Goal: Task Accomplishment & Management: Complete application form

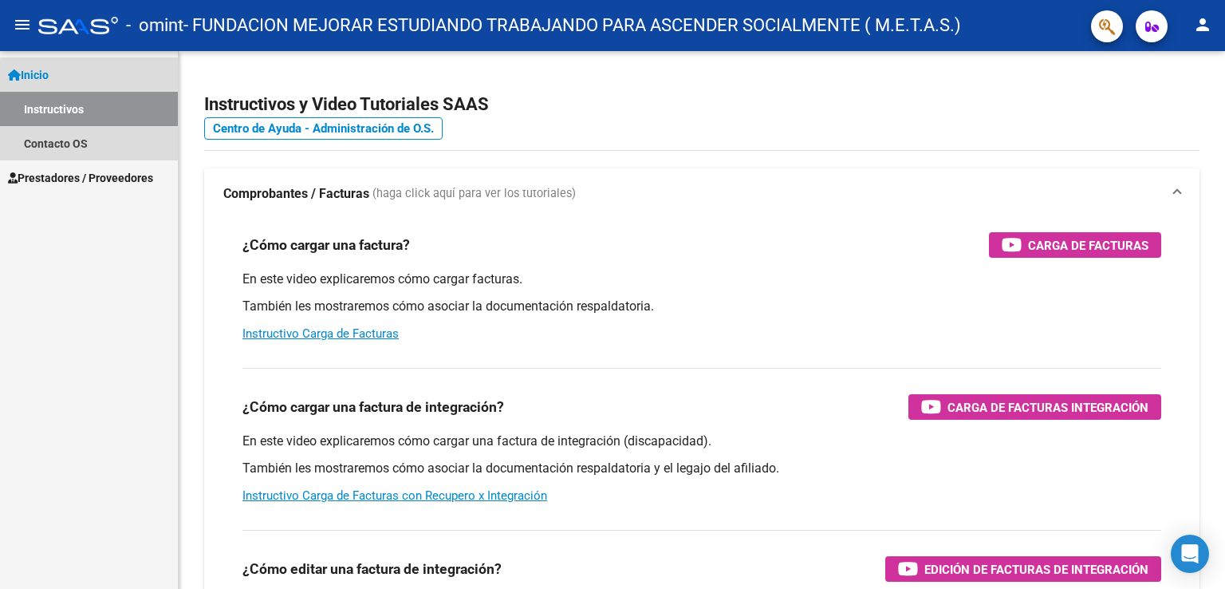
click at [109, 112] on link "Instructivos" at bounding box center [89, 109] width 178 height 34
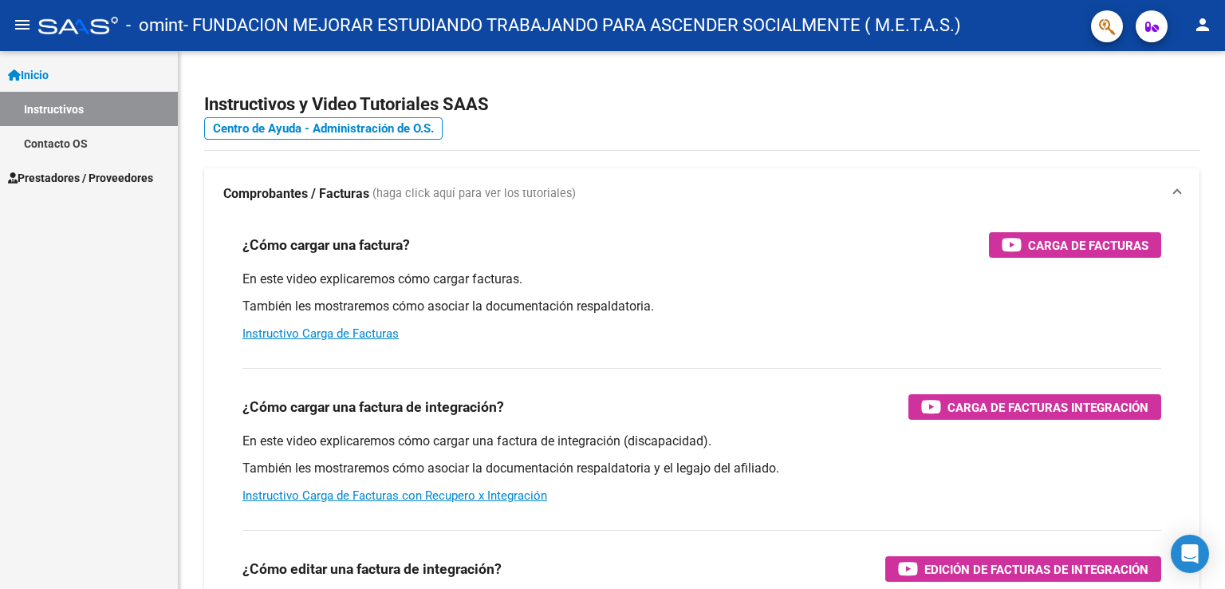
click at [70, 176] on span "Prestadores / Proveedores" at bounding box center [80, 178] width 145 height 18
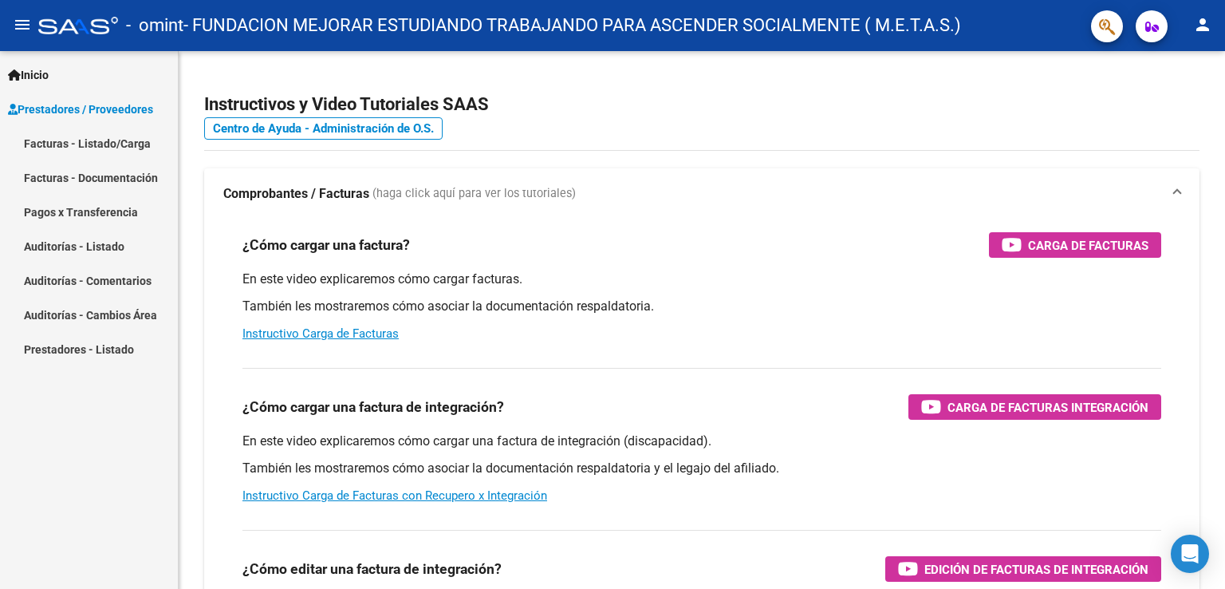
click at [70, 146] on link "Facturas - Listado/Carga" at bounding box center [89, 143] width 178 height 34
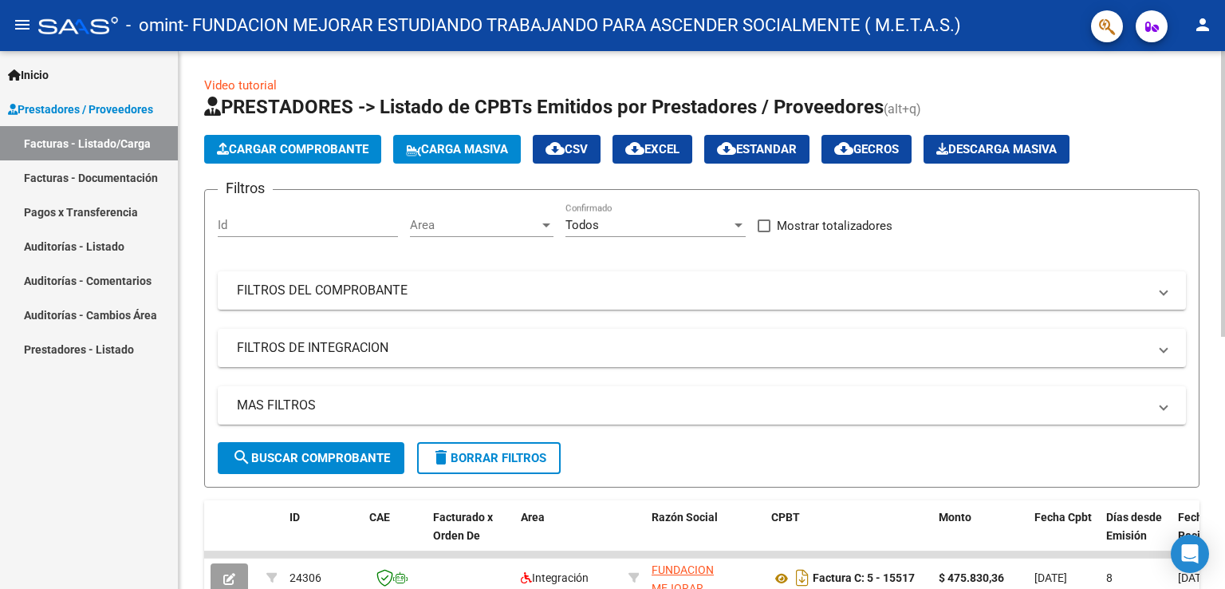
click at [286, 142] on span "Cargar Comprobante" at bounding box center [293, 149] width 152 height 14
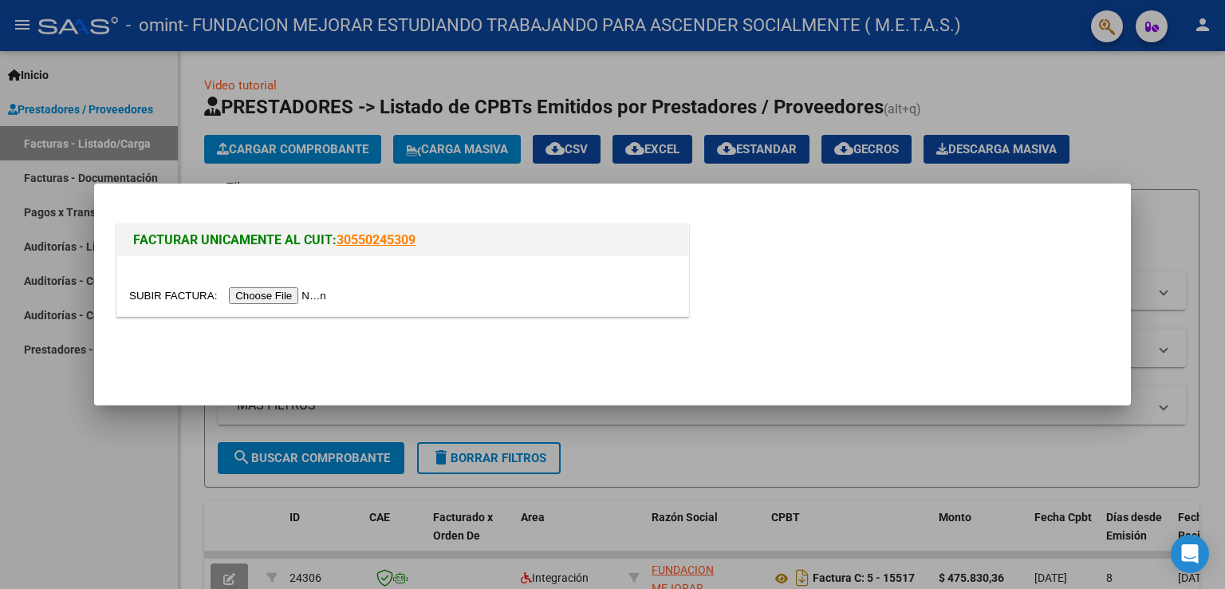
click at [262, 291] on input "file" at bounding box center [230, 295] width 202 height 17
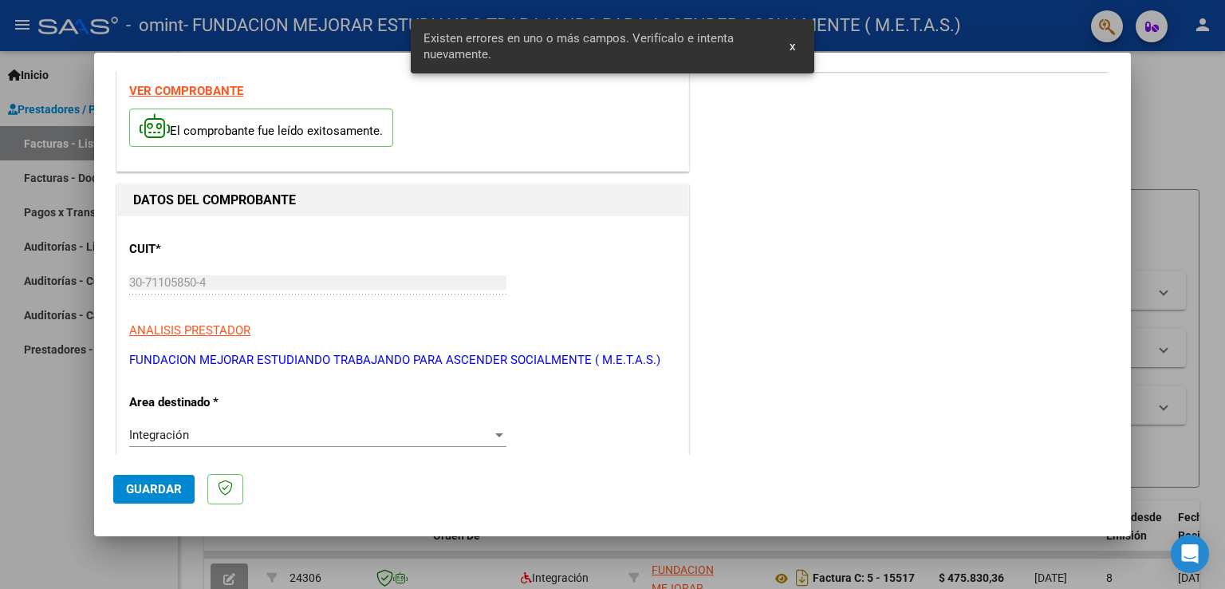
scroll to position [14, 0]
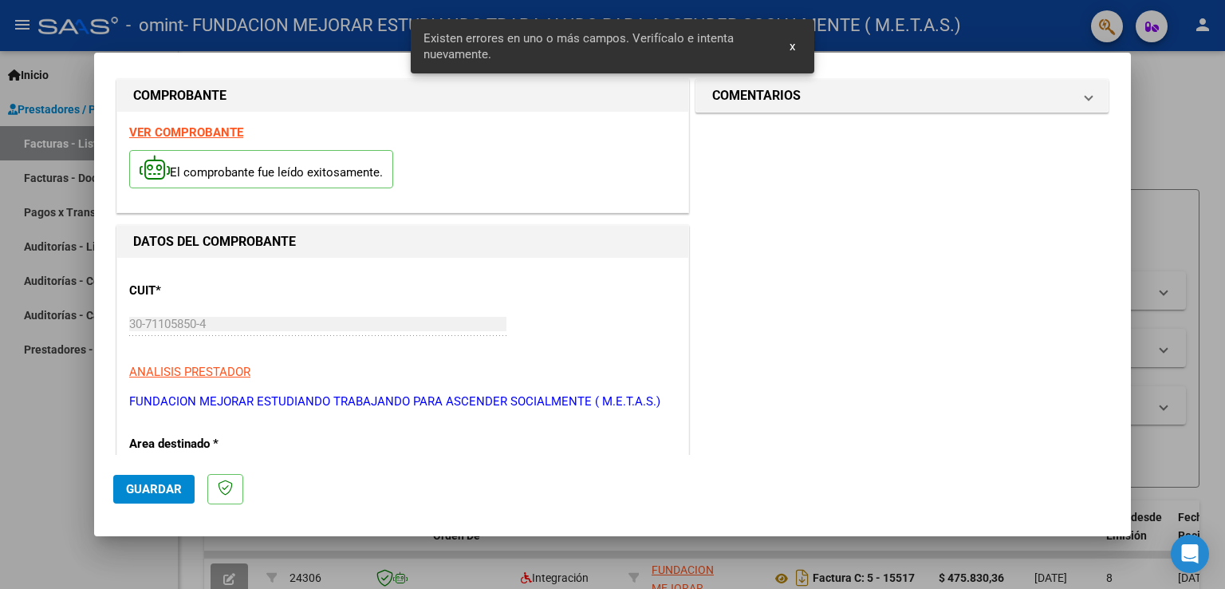
click at [211, 128] on strong "VER COMPROBANTE" at bounding box center [186, 132] width 114 height 14
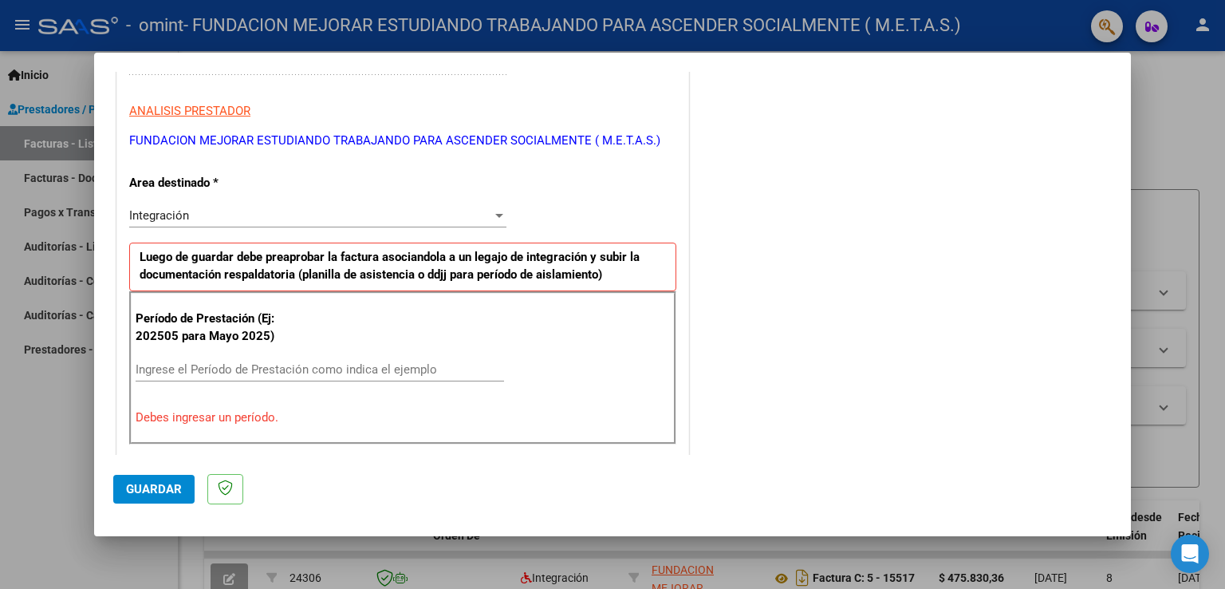
scroll to position [333, 0]
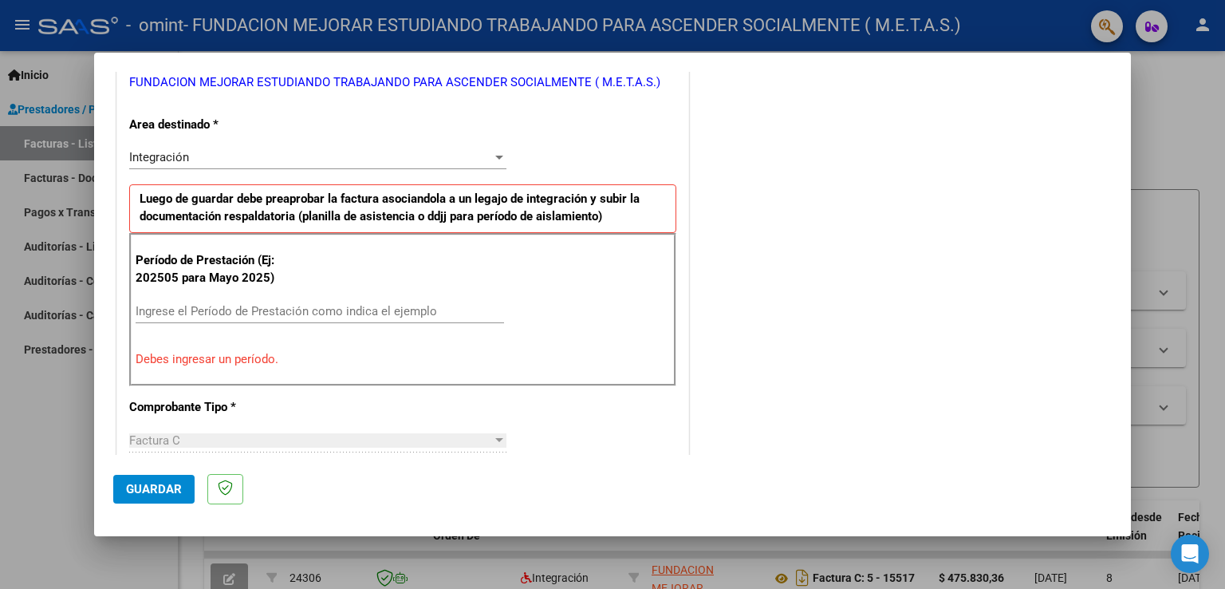
click at [249, 314] on input "Ingrese el Período de Prestación como indica el ejemplo" at bounding box center [320, 311] width 369 height 14
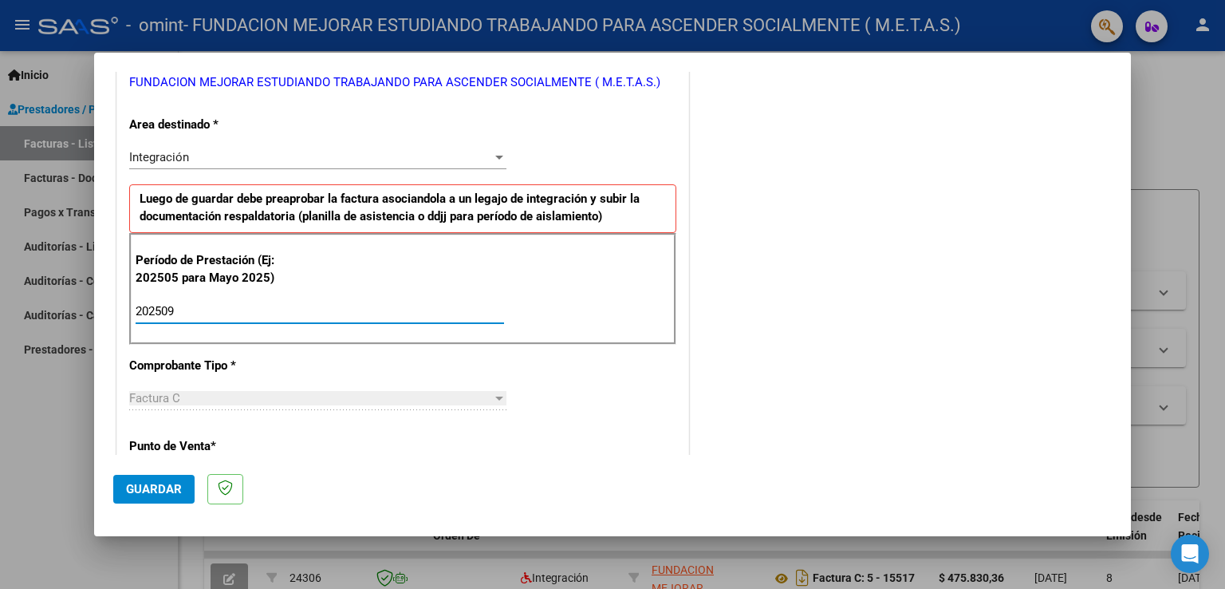
type input "202509"
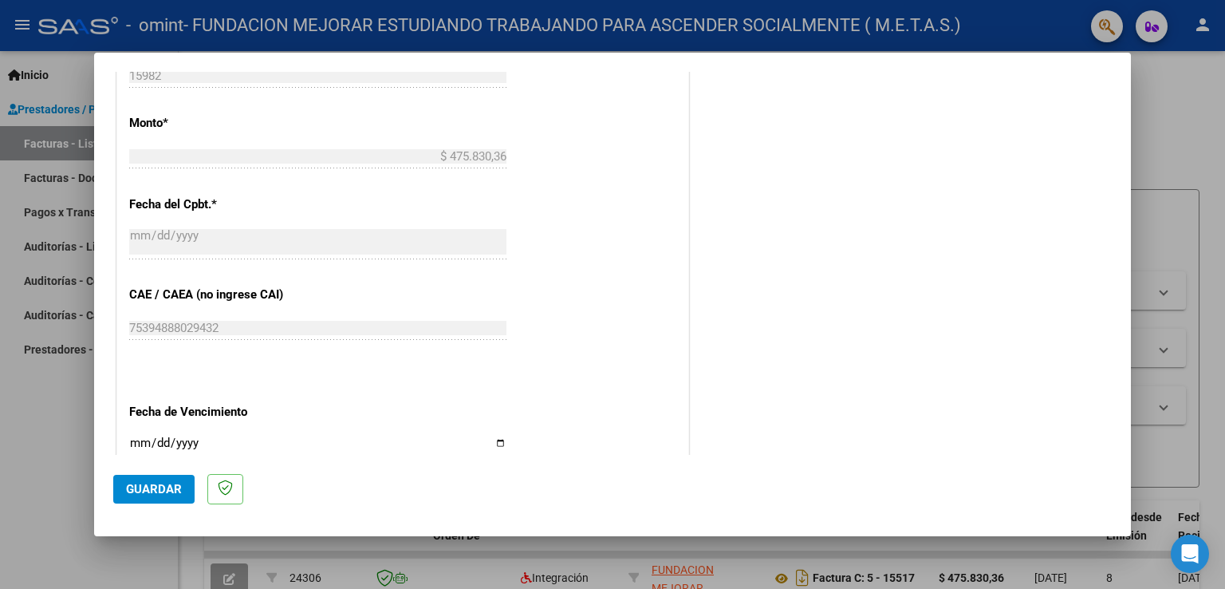
scroll to position [971, 0]
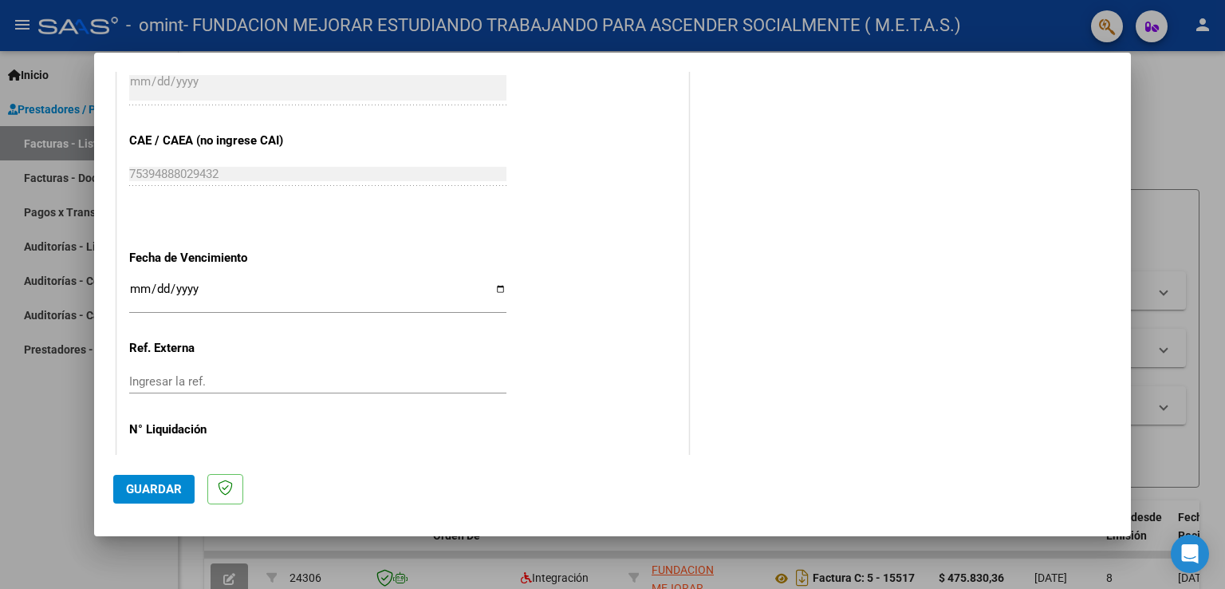
click at [491, 288] on input "Ingresar la fecha" at bounding box center [317, 295] width 377 height 26
type input "[DATE]"
click at [172, 476] on button "Guardar" at bounding box center [153, 489] width 81 height 29
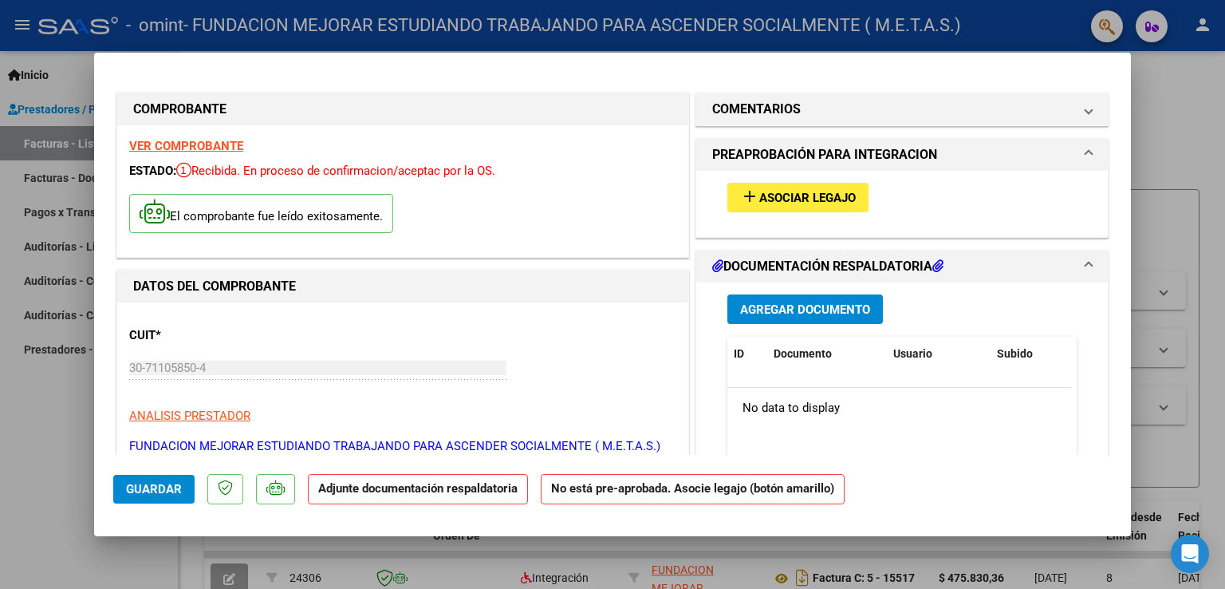
click at [772, 185] on button "add Asociar Legajo" at bounding box center [798, 198] width 141 height 30
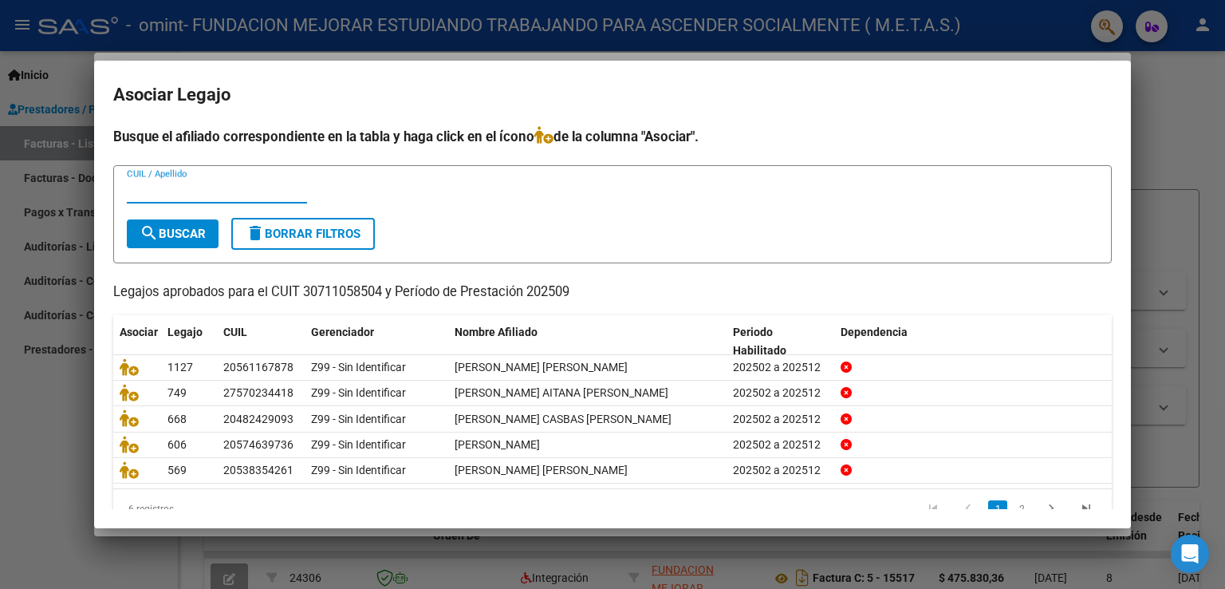
paste input "53835426"
type input "53835426"
click at [183, 237] on span "search Buscar" at bounding box center [173, 234] width 66 height 14
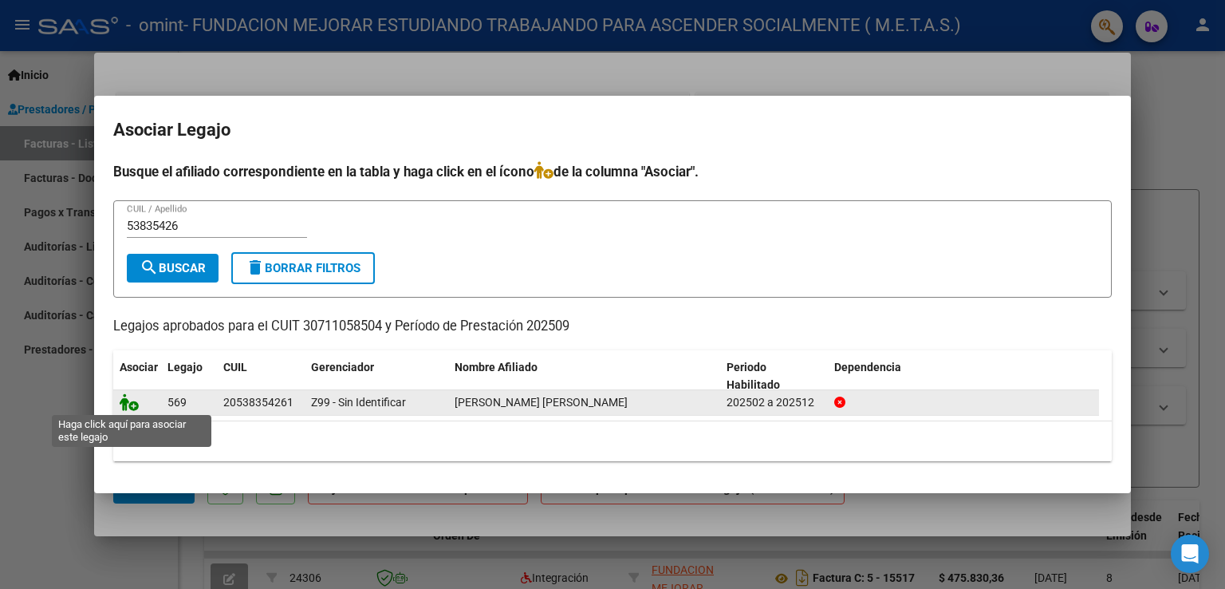
click at [134, 400] on icon at bounding box center [129, 402] width 19 height 18
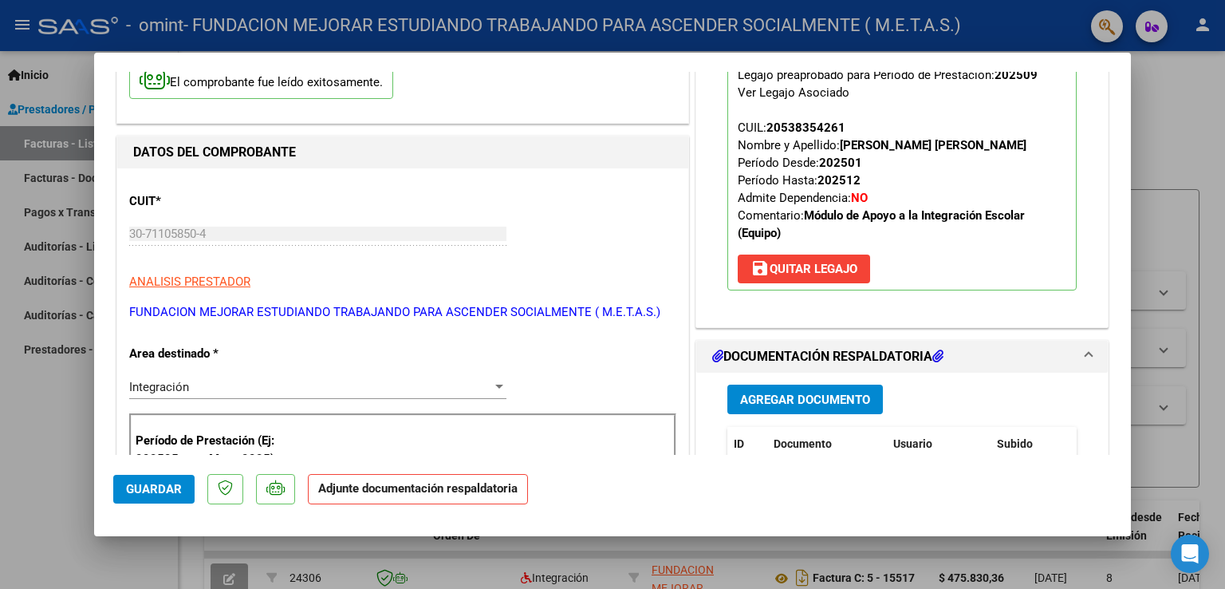
scroll to position [160, 0]
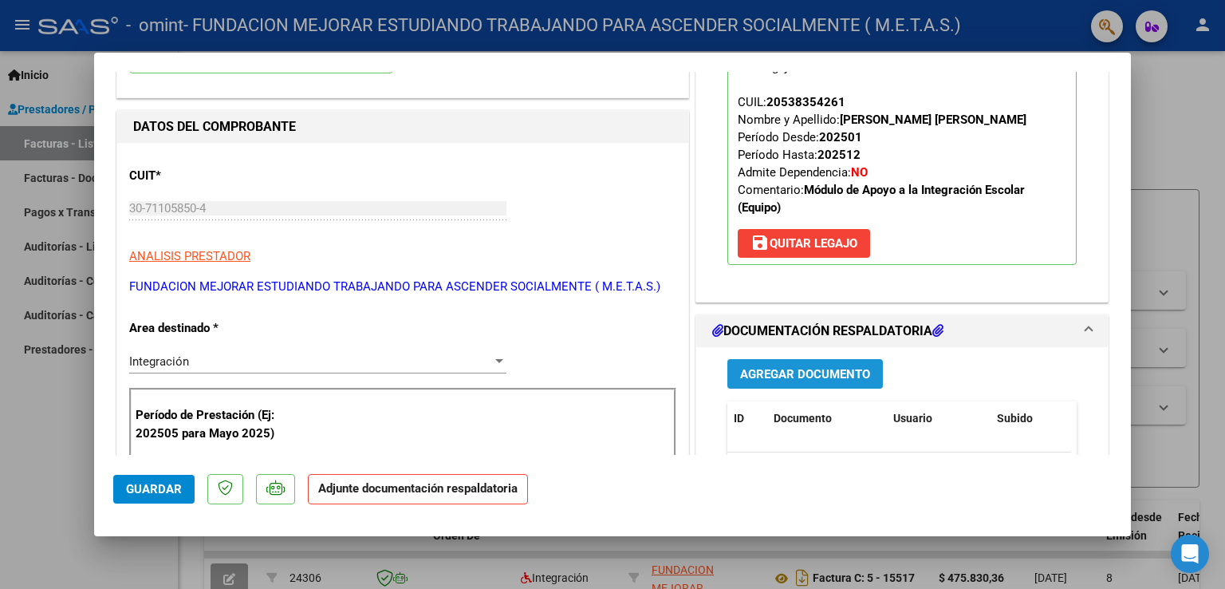
click at [785, 373] on span "Agregar Documento" at bounding box center [805, 374] width 130 height 14
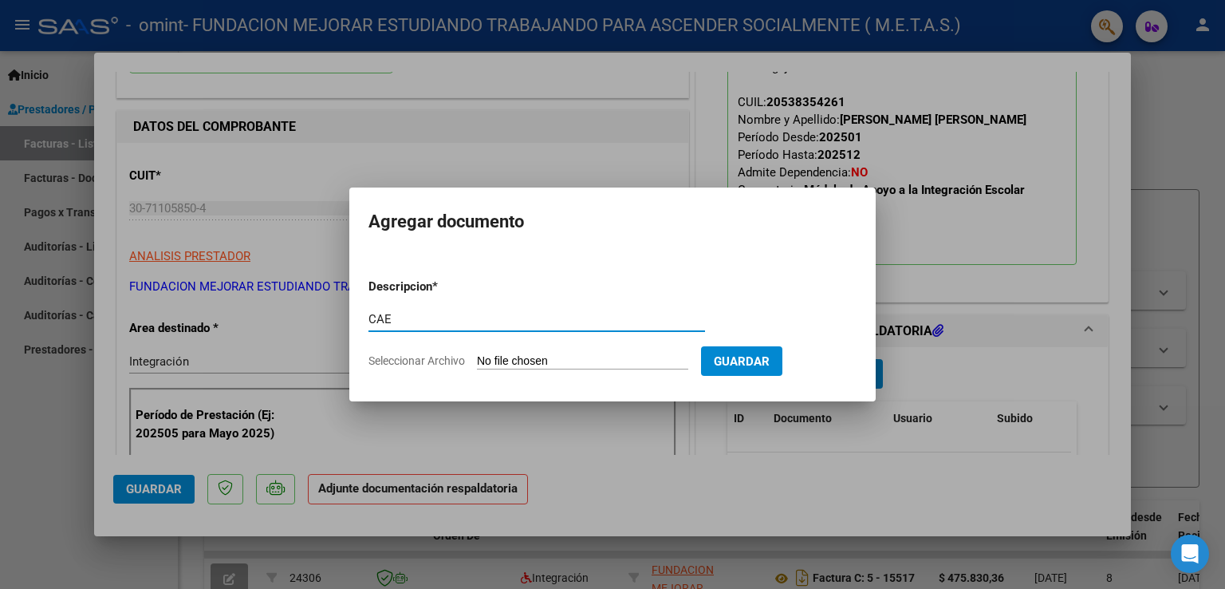
type input "CAE"
click at [485, 353] on app-file-uploader "Seleccionar Archivo" at bounding box center [535, 360] width 333 height 14
click at [498, 358] on input "Seleccionar Archivo" at bounding box center [582, 361] width 211 height 15
type input "C:\fakepath\CAE FC 15982.pdf"
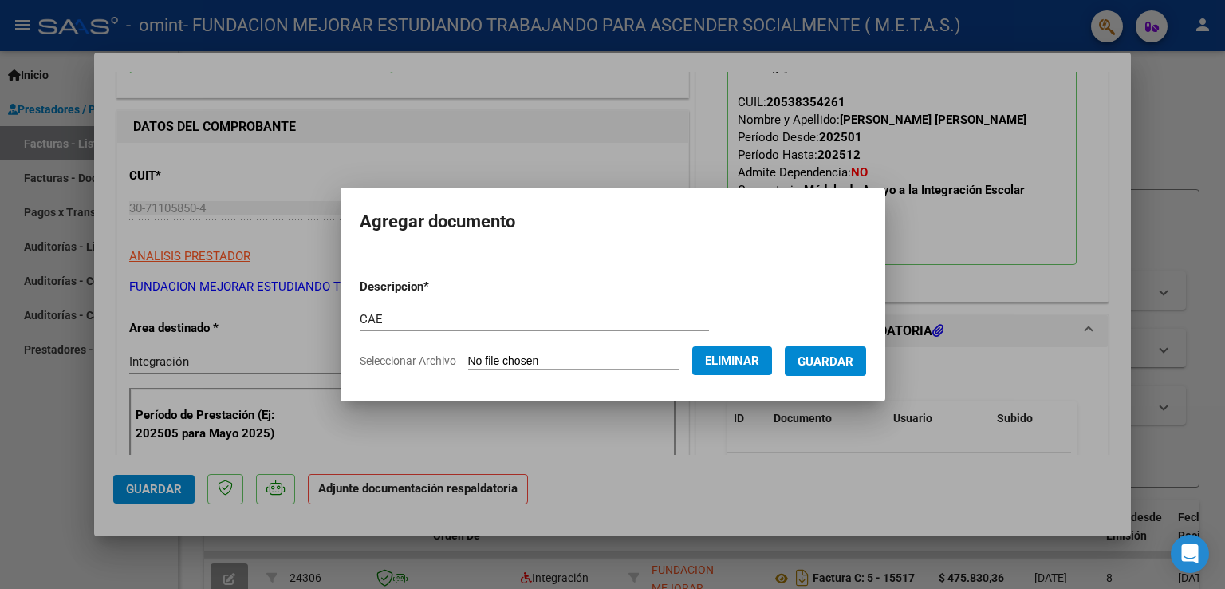
click at [838, 365] on span "Guardar" at bounding box center [826, 361] width 56 height 14
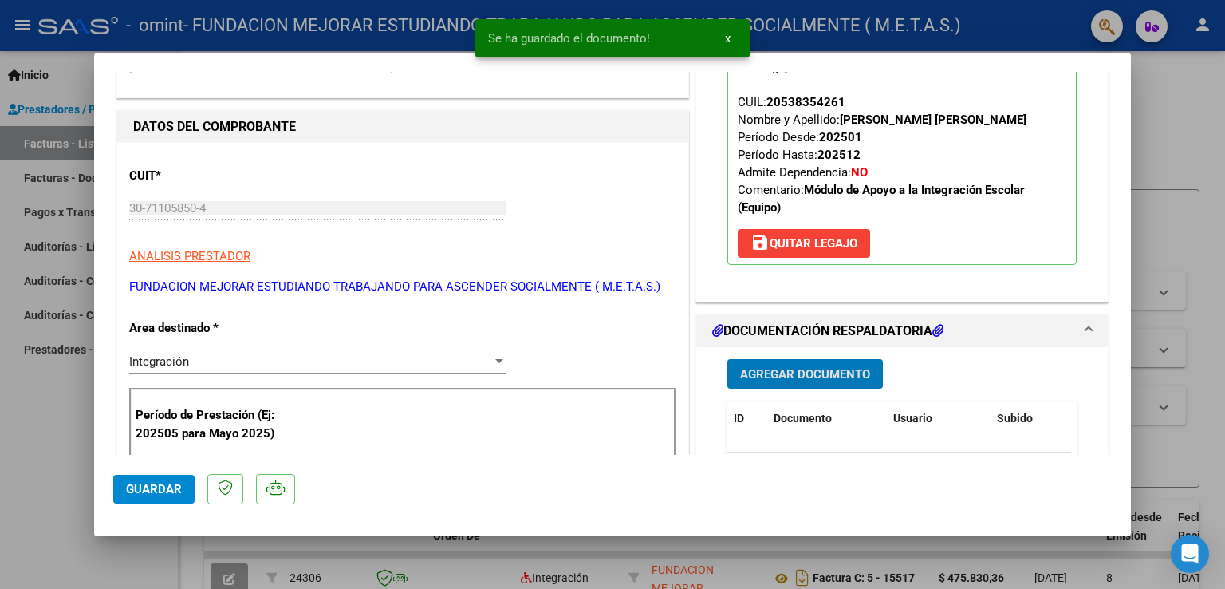
click at [801, 368] on span "Agregar Documento" at bounding box center [805, 374] width 130 height 14
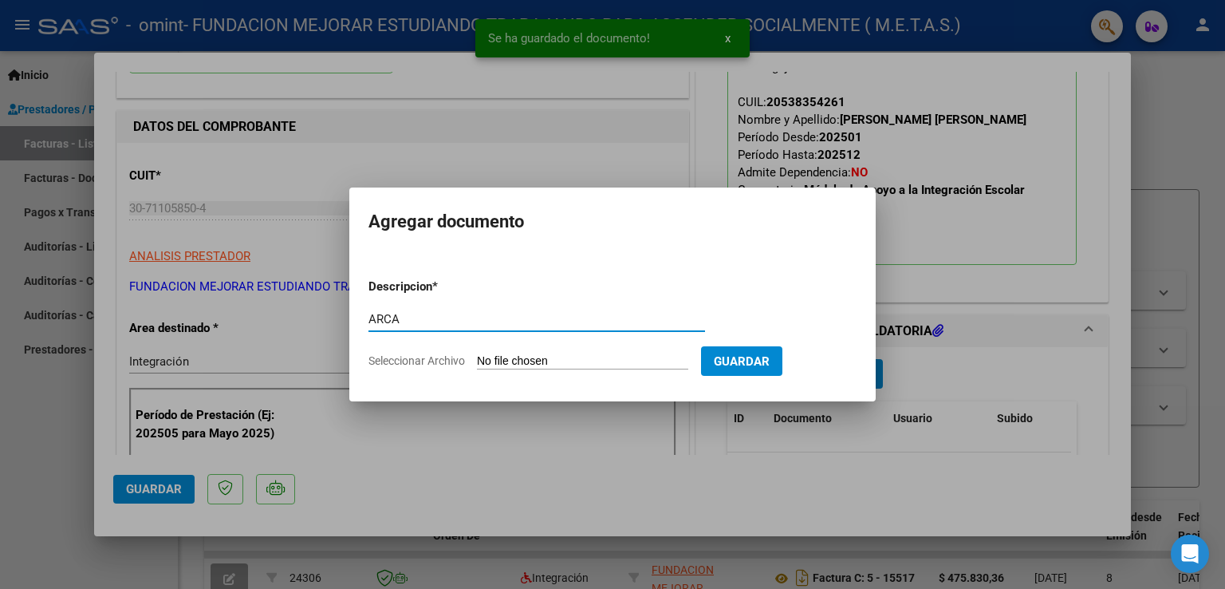
type input "ARCA"
click at [526, 364] on input "Seleccionar Archivo" at bounding box center [582, 361] width 211 height 15
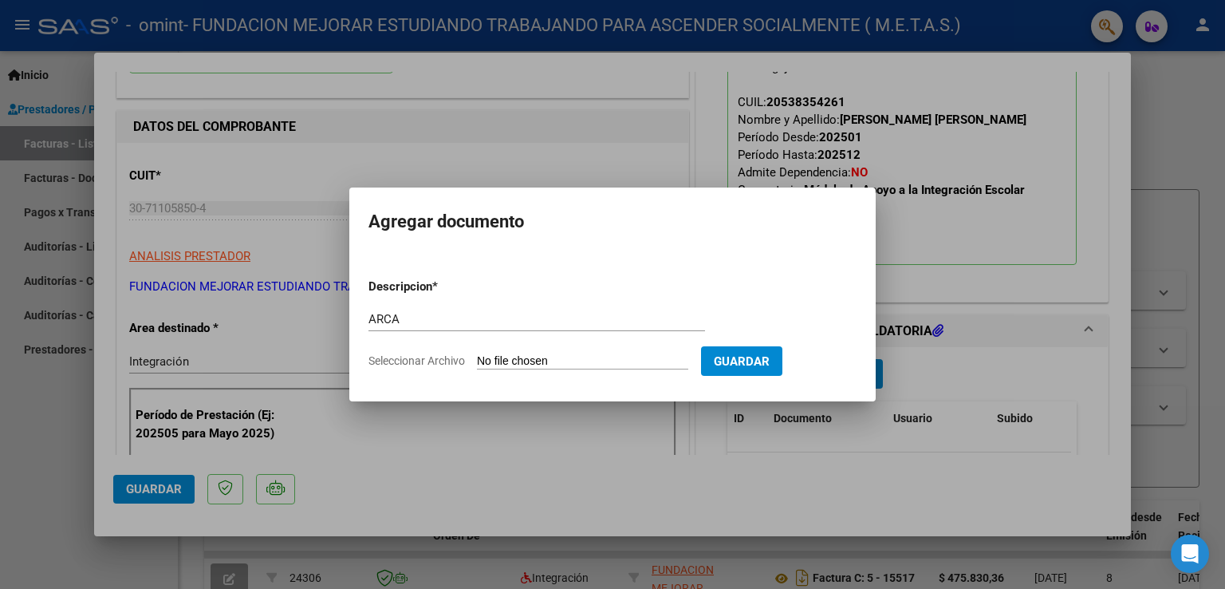
type input "C:\fakepath\AFIP ARCA.pdf"
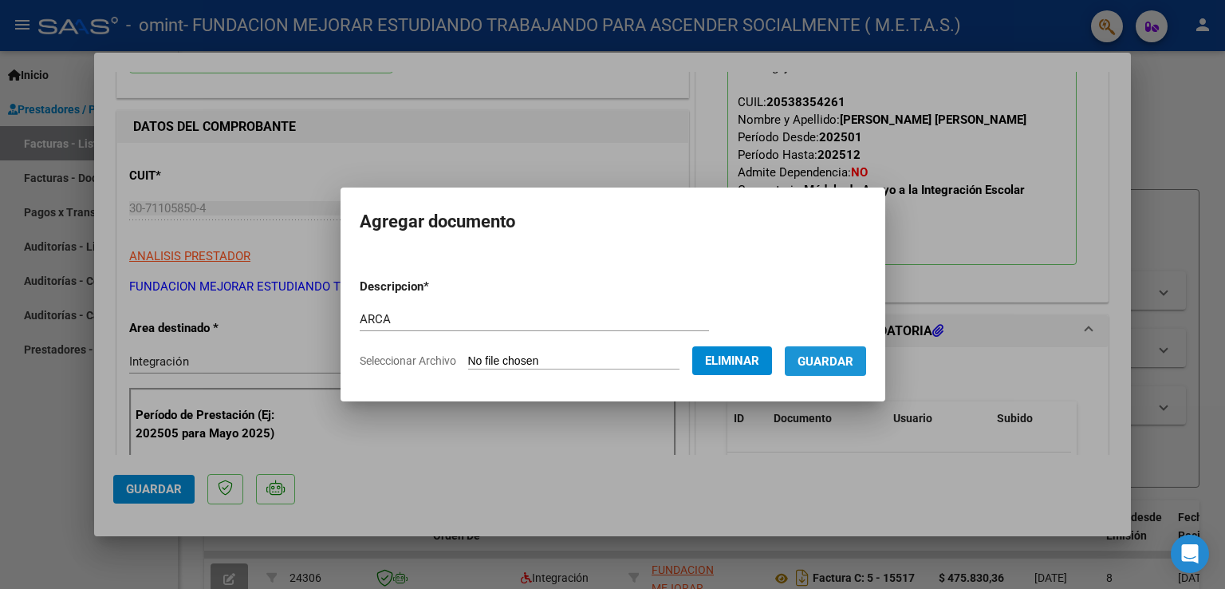
click at [823, 354] on span "Guardar" at bounding box center [826, 361] width 56 height 14
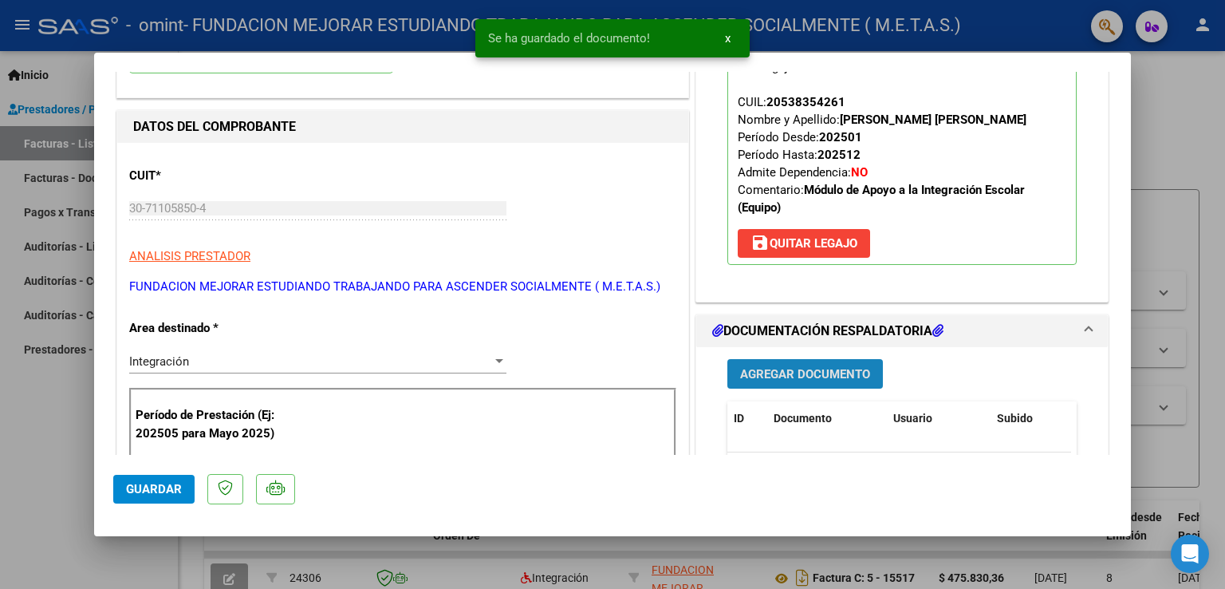
click at [813, 369] on span "Agregar Documento" at bounding box center [805, 374] width 130 height 14
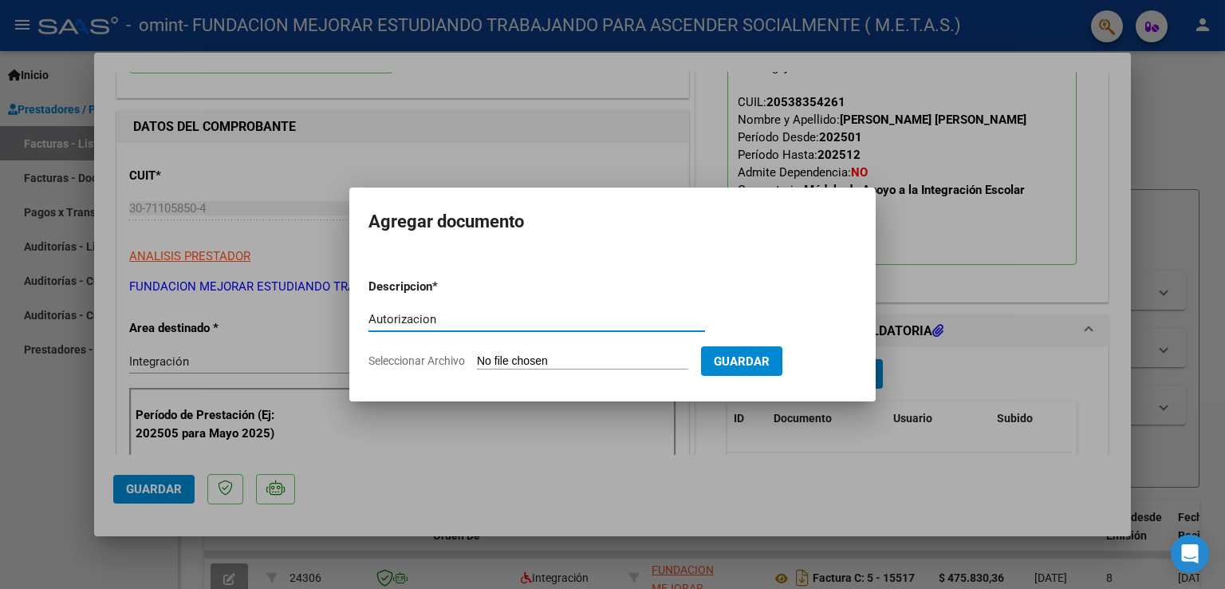
type input "Autorizacion"
click at [520, 365] on input "Seleccionar Archivo" at bounding box center [582, 361] width 211 height 15
type input "C:\fakepath\[PERSON_NAME] (Feb-Dic).PNG"
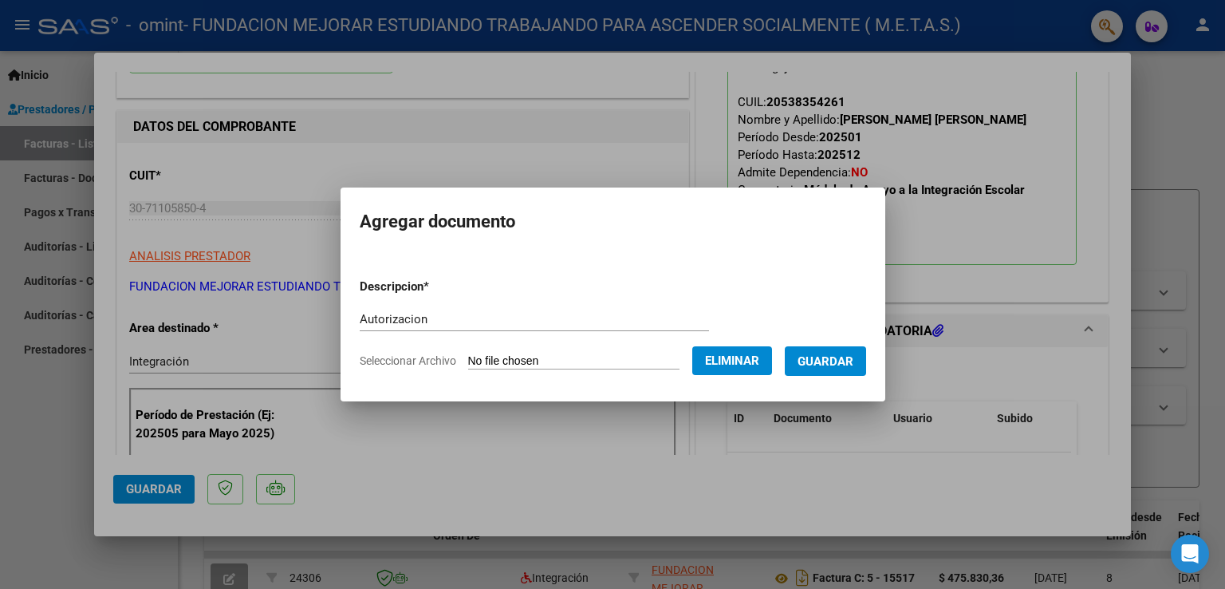
click at [818, 357] on span "Guardar" at bounding box center [826, 361] width 56 height 14
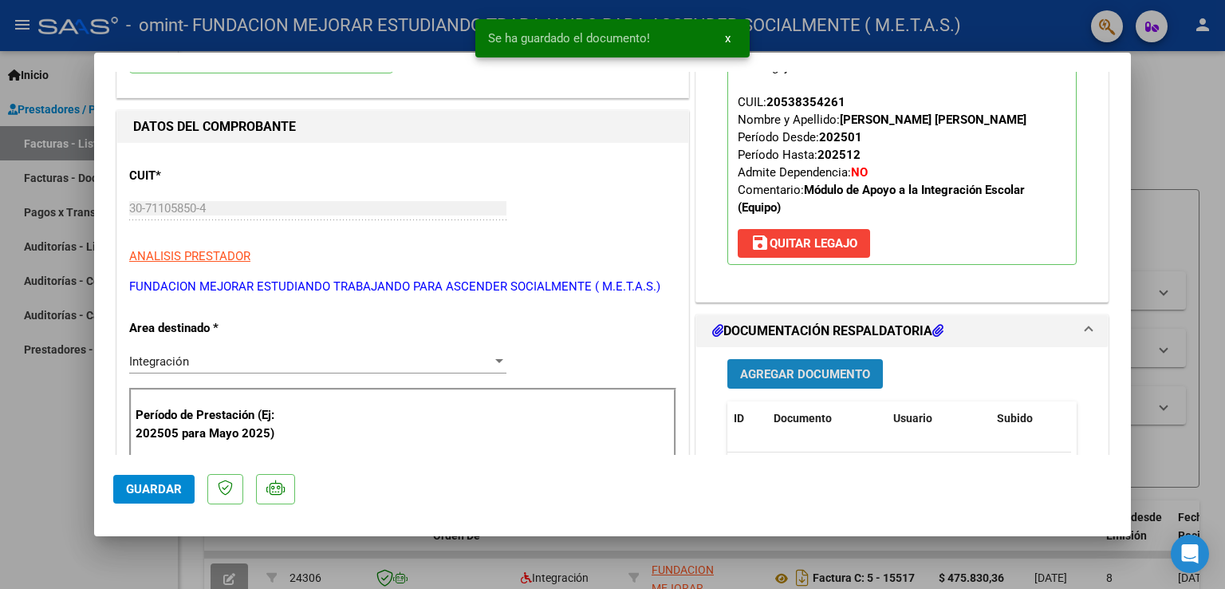
click at [811, 370] on span "Agregar Documento" at bounding box center [805, 374] width 130 height 14
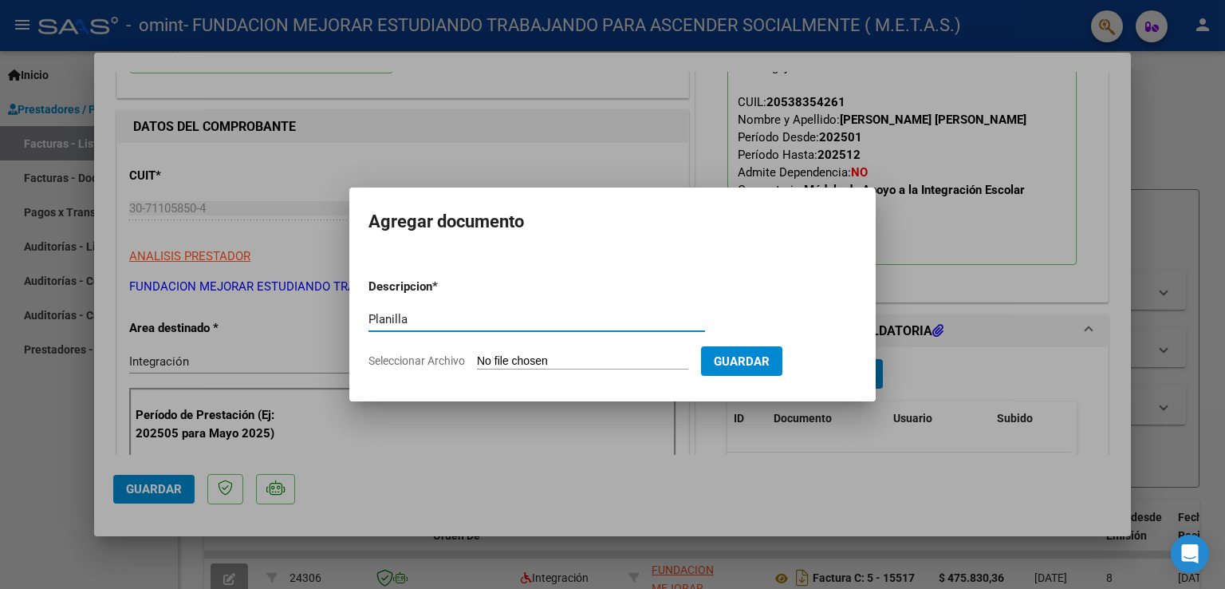
type input "Planilla"
click at [518, 365] on input "Seleccionar Archivo" at bounding box center [582, 361] width 211 height 15
type input "C:\fakepath\[PERSON_NAME] de asistencia.pdf"
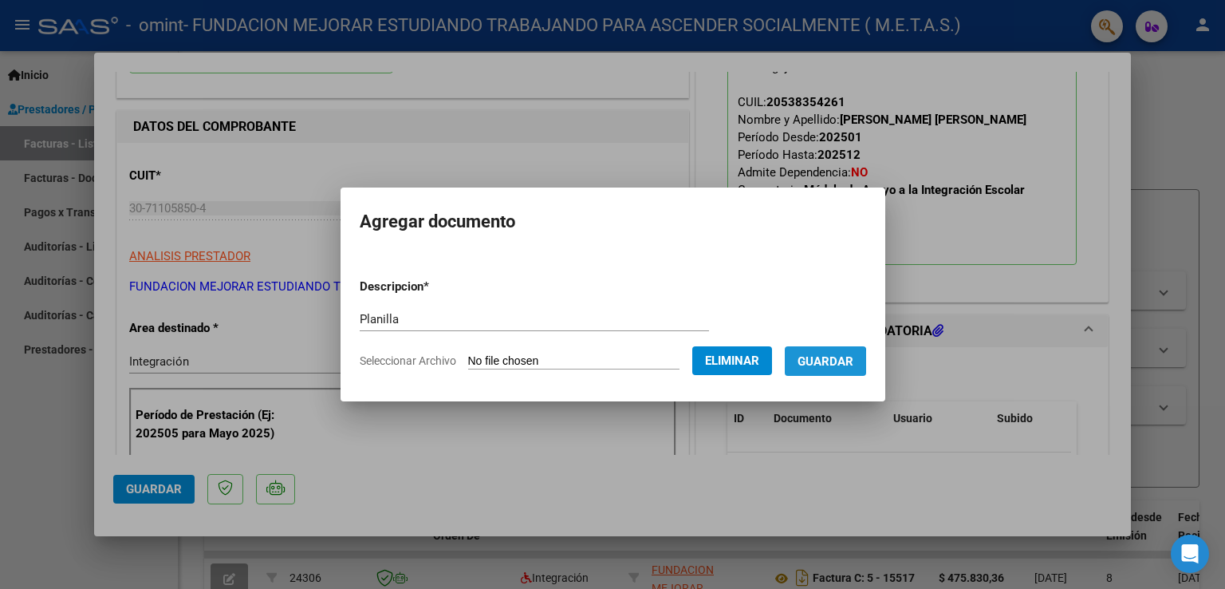
click at [830, 364] on span "Guardar" at bounding box center [826, 361] width 56 height 14
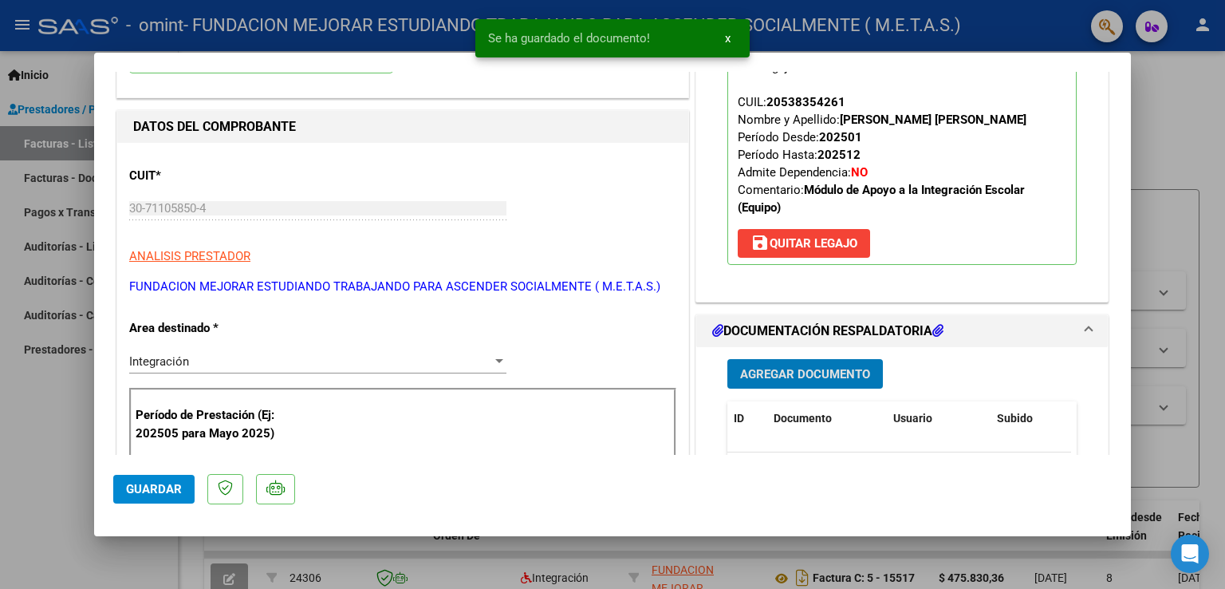
click at [808, 368] on span "Agregar Documento" at bounding box center [805, 374] width 130 height 14
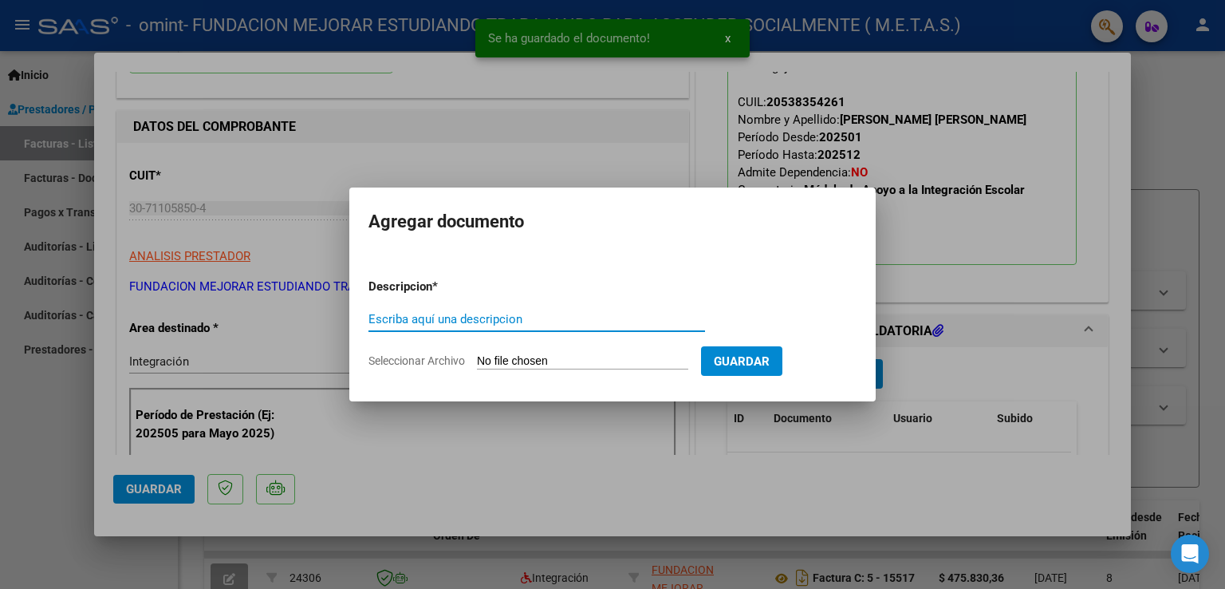
click at [558, 324] on input "Escriba aquí una descripcion" at bounding box center [537, 319] width 337 height 14
type input "CAR"
click at [521, 349] on form "Descripcion * CAR Escriba aquí una descripcion Seleccionar Archivo Guardar" at bounding box center [613, 324] width 488 height 116
click at [523, 355] on input "Seleccionar Archivo" at bounding box center [582, 361] width 211 height 15
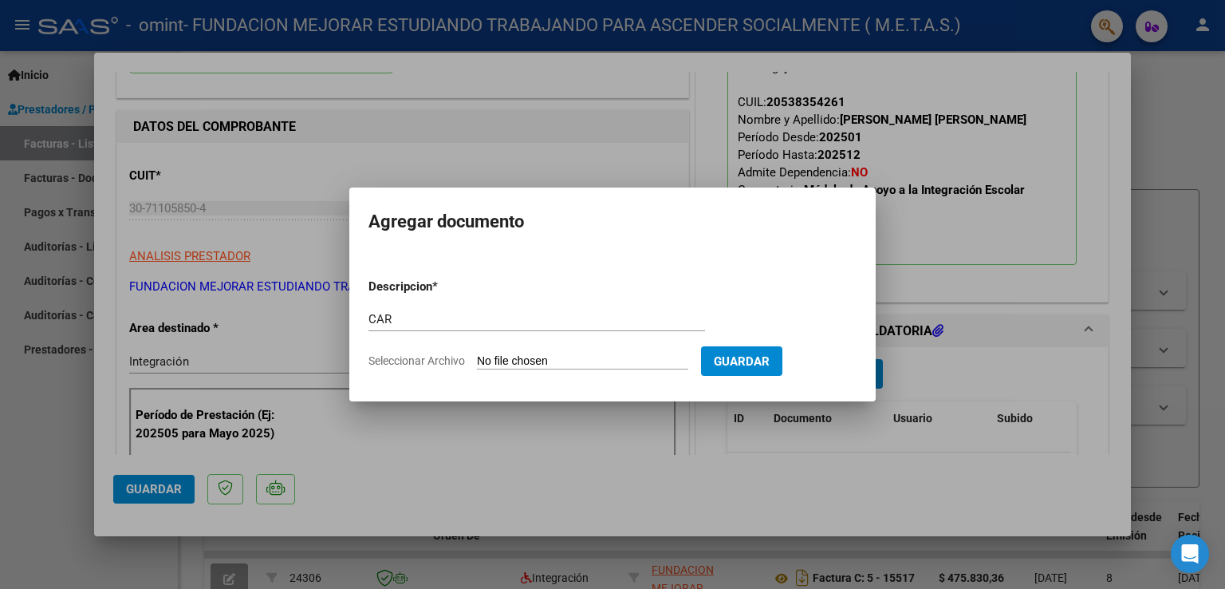
type input "C:\fakepath\[PERSON_NAME].pdf"
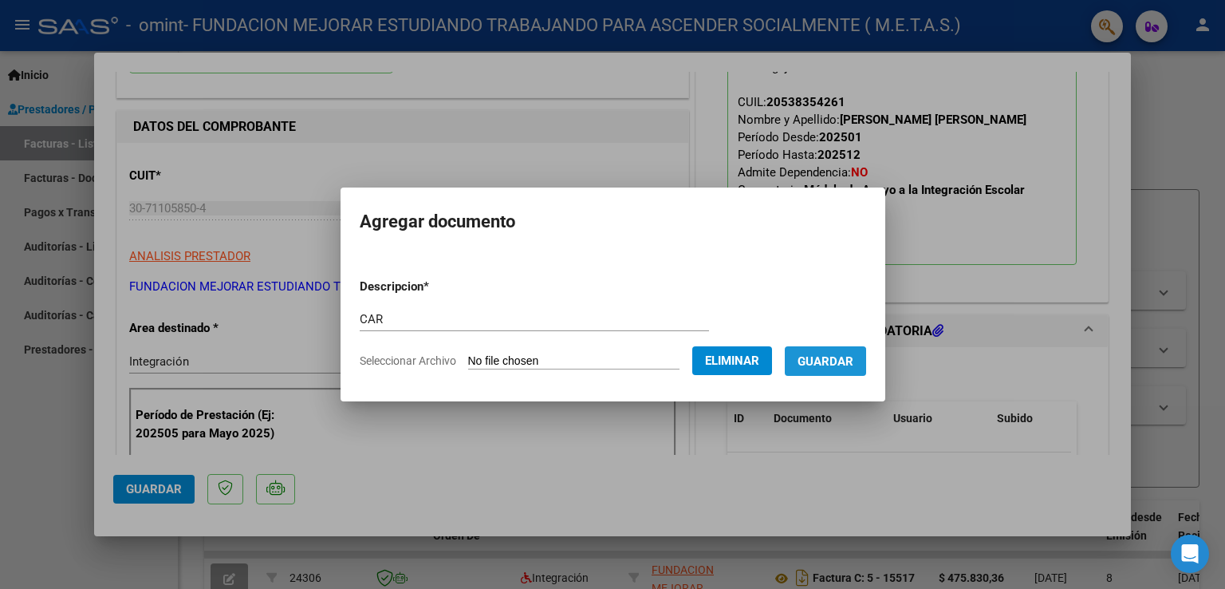
click at [837, 368] on span "Guardar" at bounding box center [826, 361] width 56 height 14
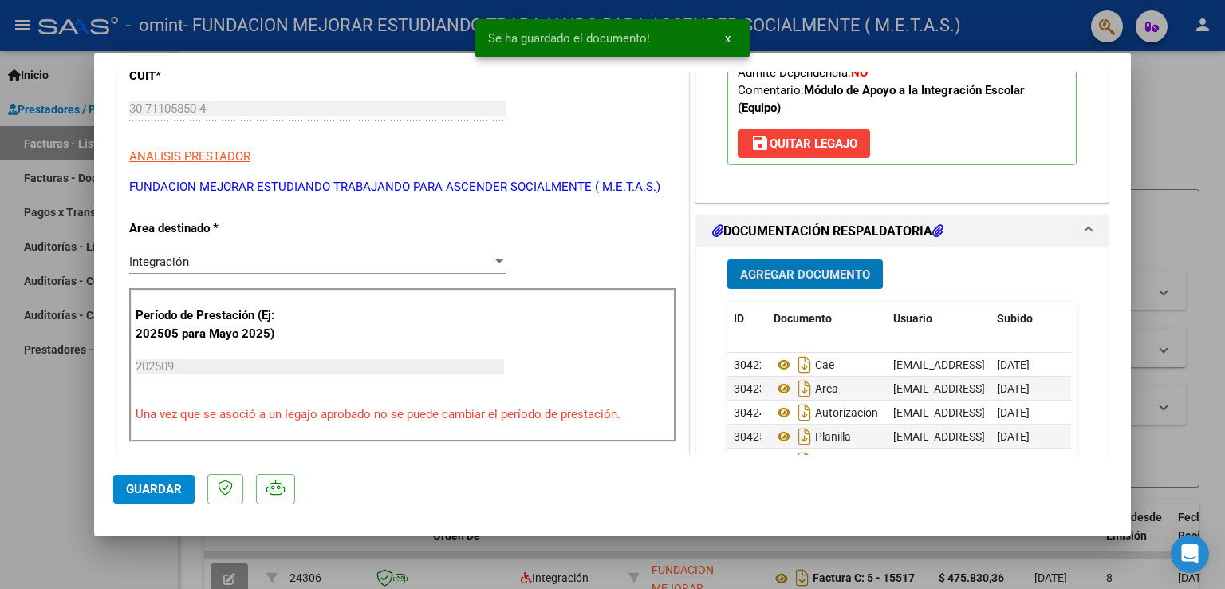
scroll to position [319, 0]
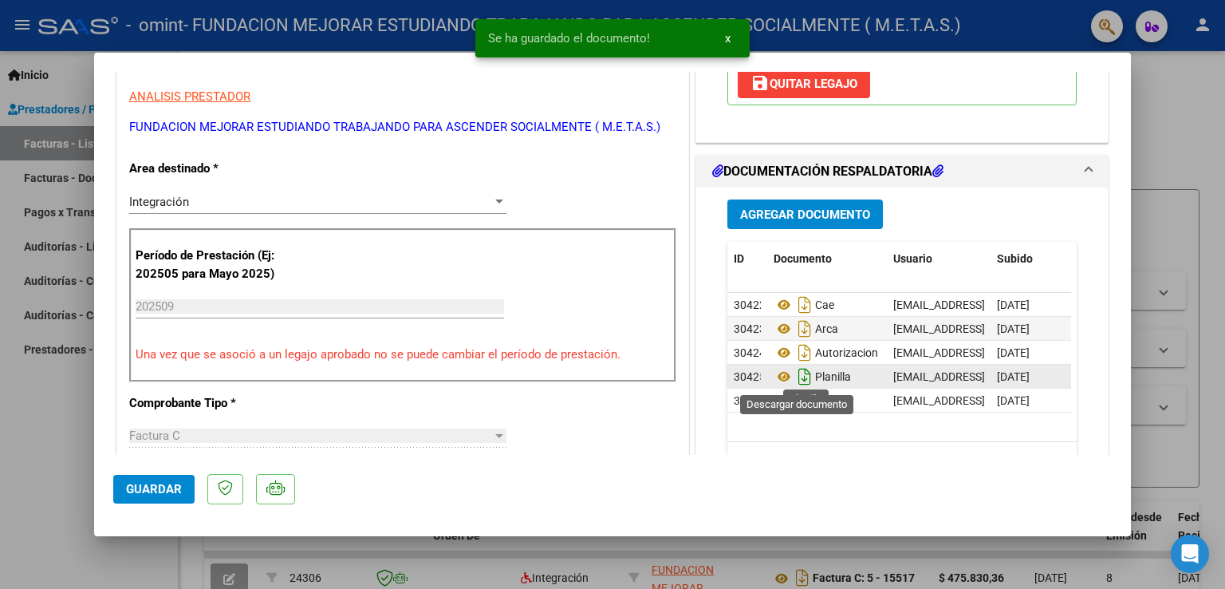
click at [795, 378] on icon "Descargar documento" at bounding box center [805, 377] width 21 height 26
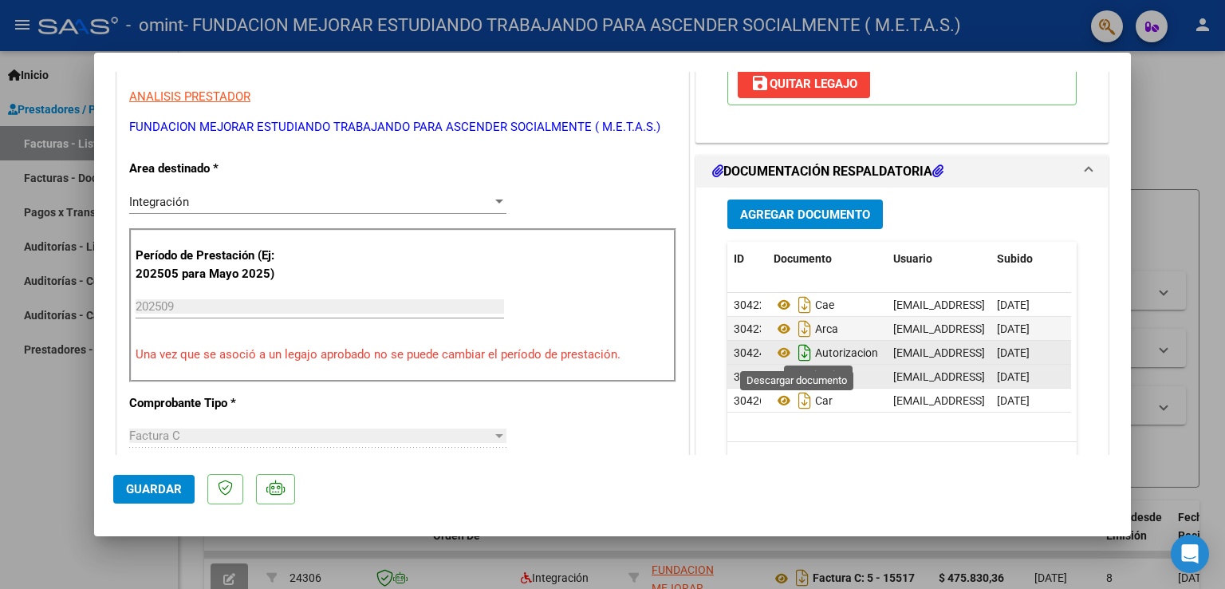
click at [795, 350] on icon "Descargar documento" at bounding box center [805, 353] width 21 height 26
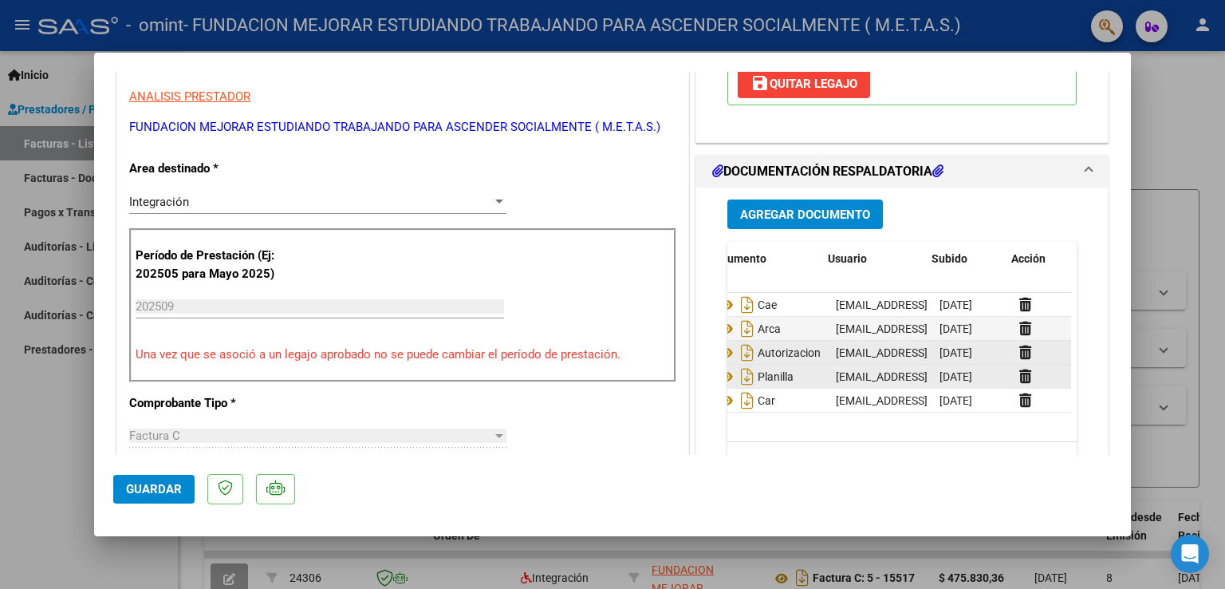
scroll to position [0, 65]
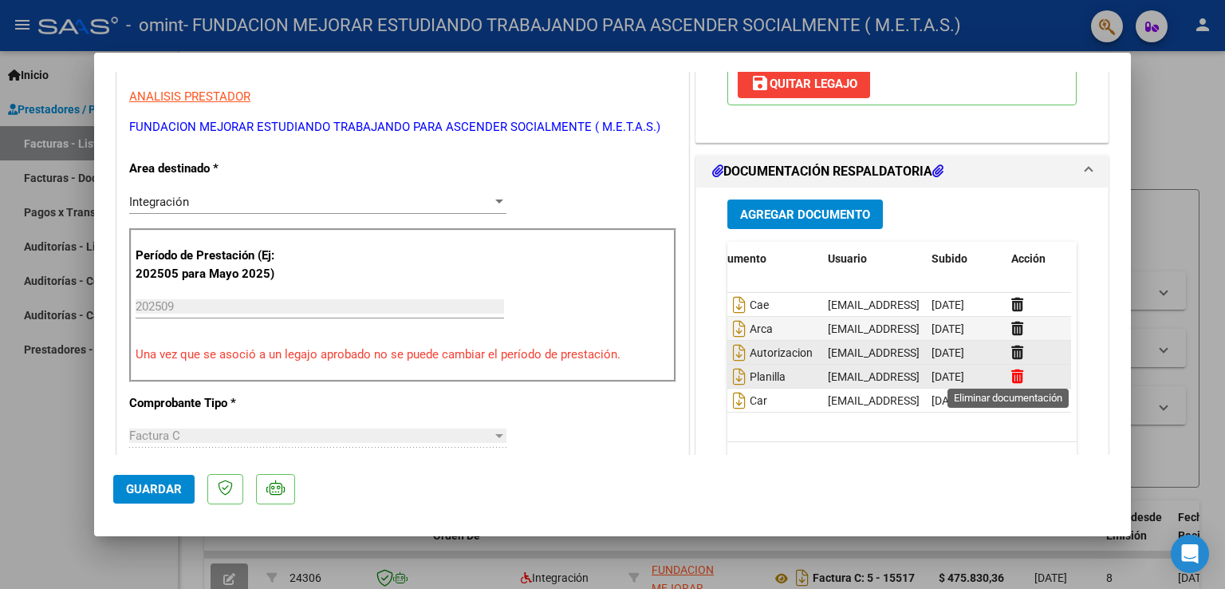
click at [1012, 371] on icon at bounding box center [1018, 376] width 12 height 15
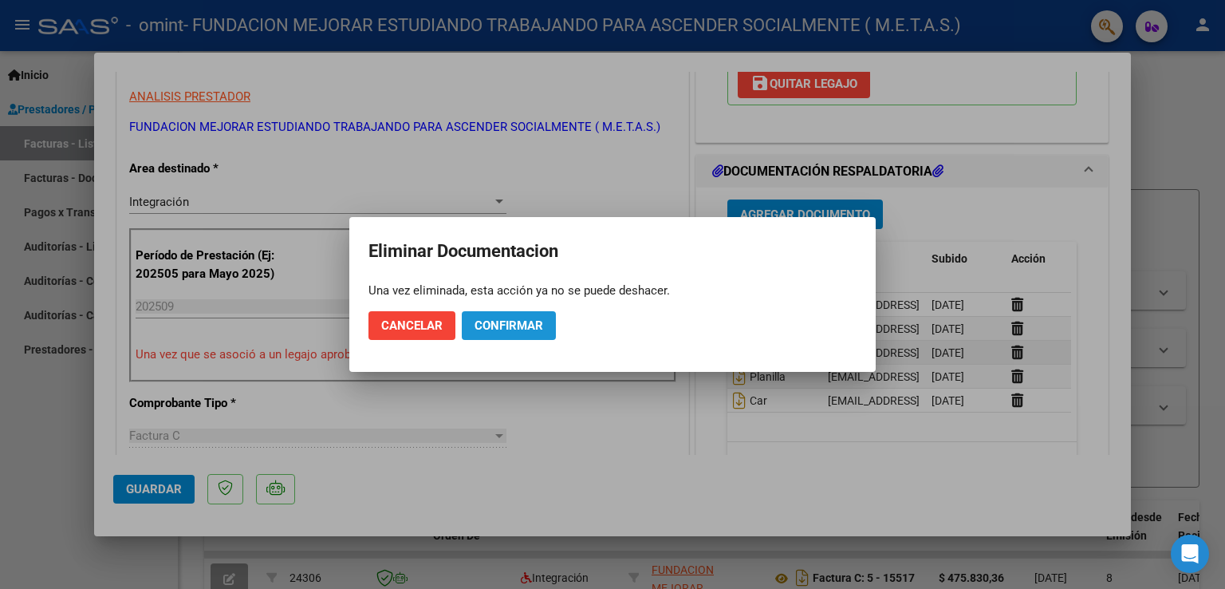
click at [495, 317] on button "Confirmar" at bounding box center [509, 325] width 94 height 29
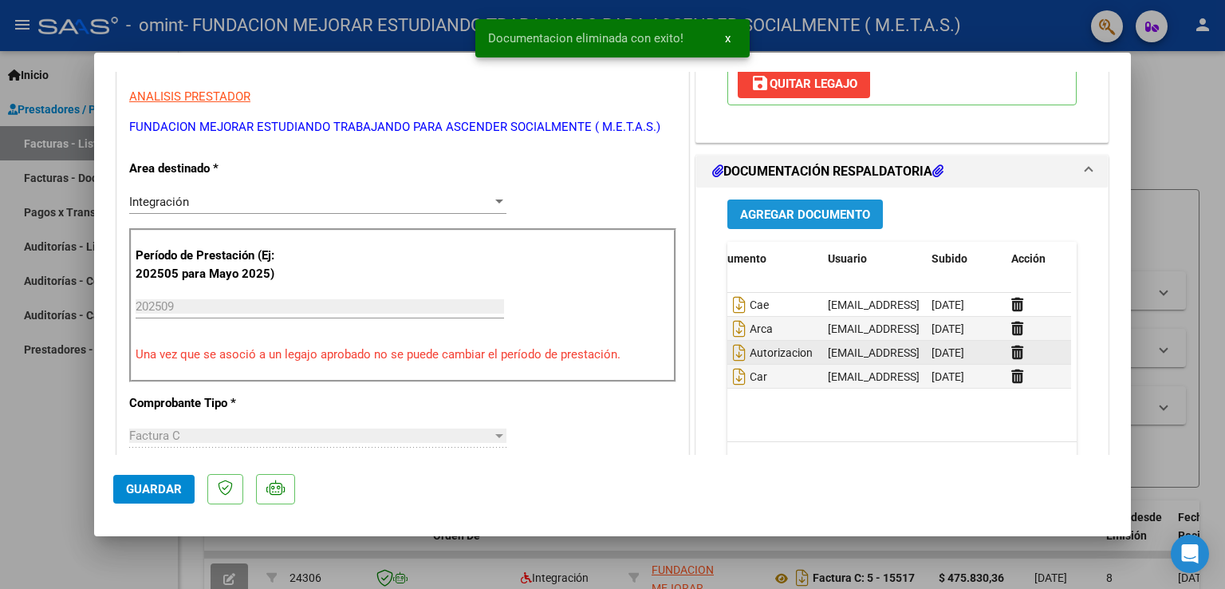
click at [772, 211] on span "Agregar Documento" at bounding box center [805, 214] width 130 height 14
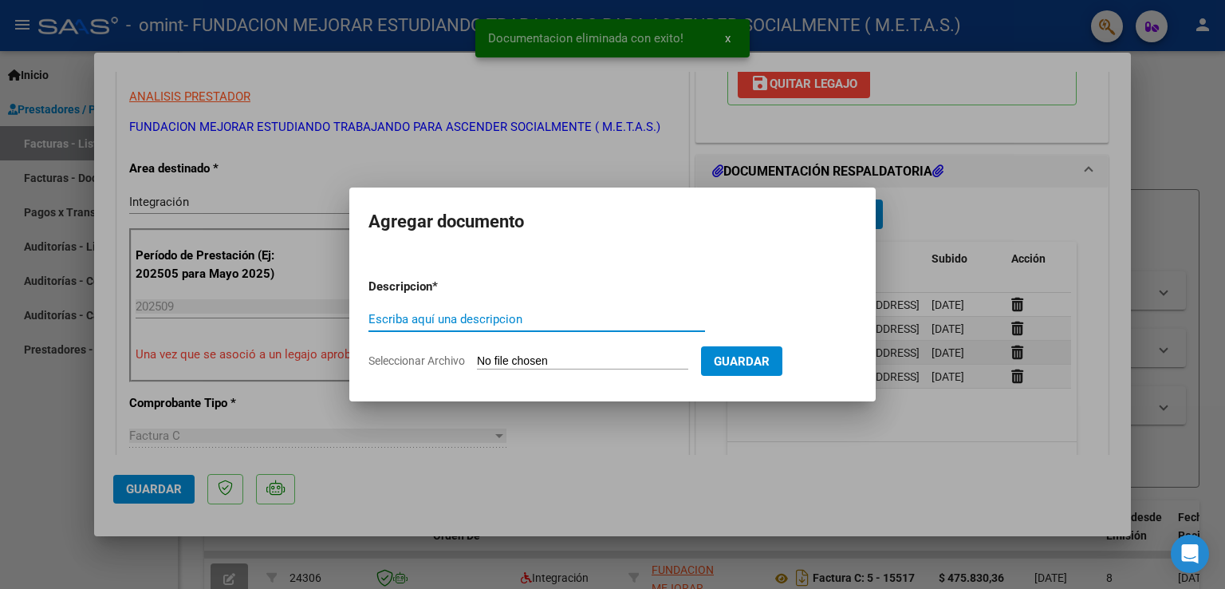
click at [424, 322] on input "Escriba aquí una descripcion" at bounding box center [537, 319] width 337 height 14
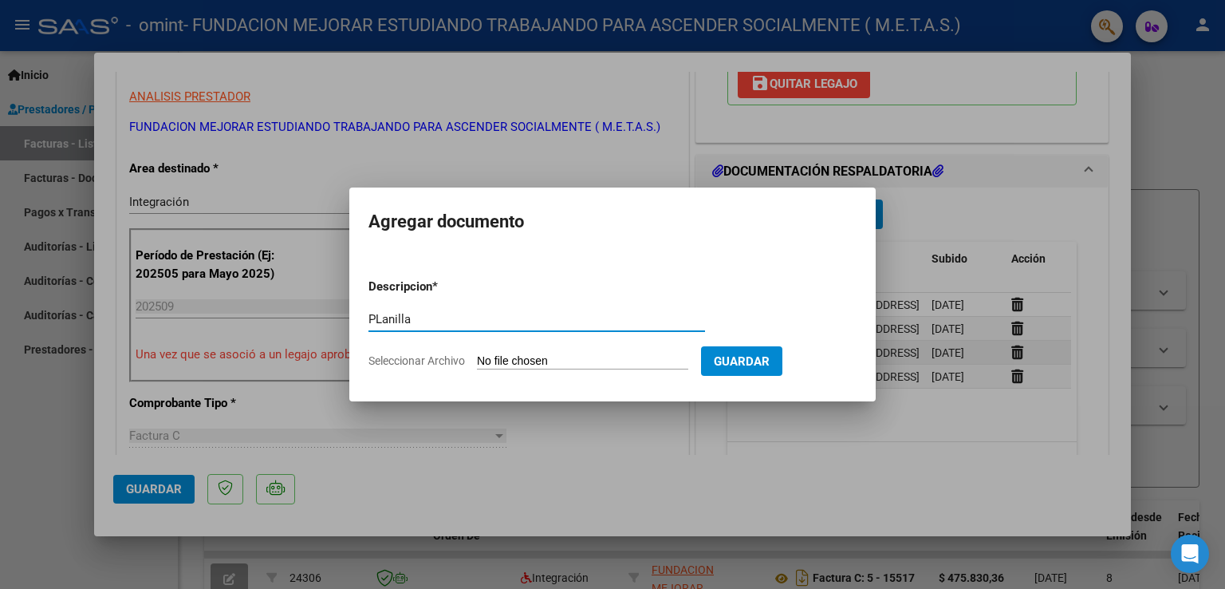
type input "PLanilla"
click at [511, 357] on input "Seleccionar Archivo" at bounding box center [582, 361] width 211 height 15
type input "C:\fakepath\[PERSON_NAME] de asistencia.pdf"
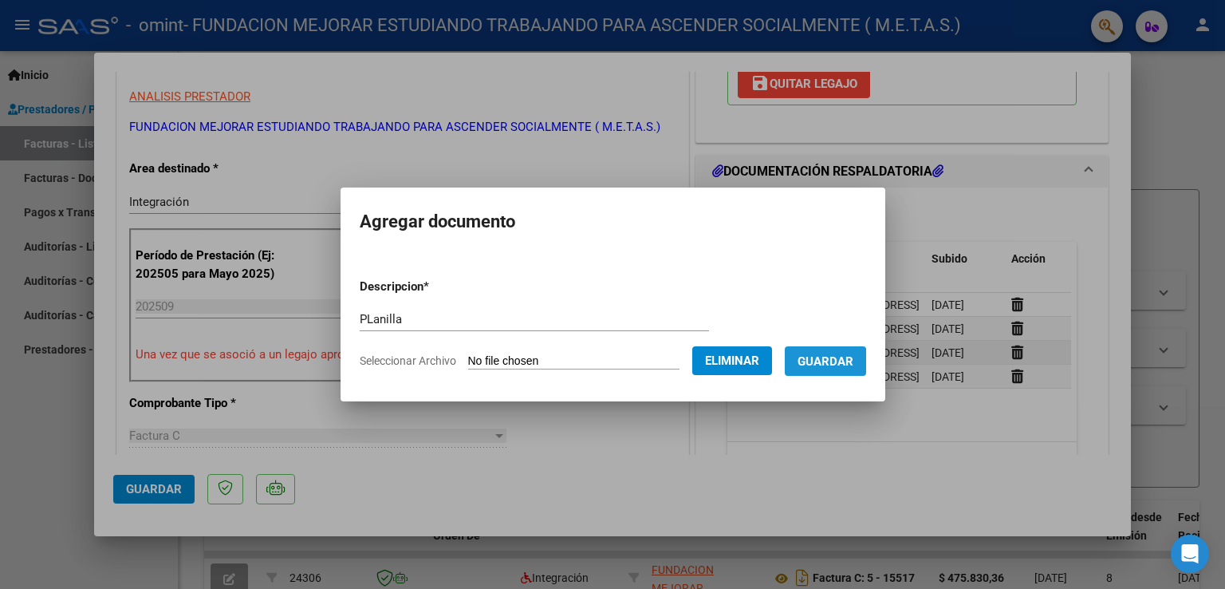
click at [837, 361] on span "Guardar" at bounding box center [826, 361] width 56 height 14
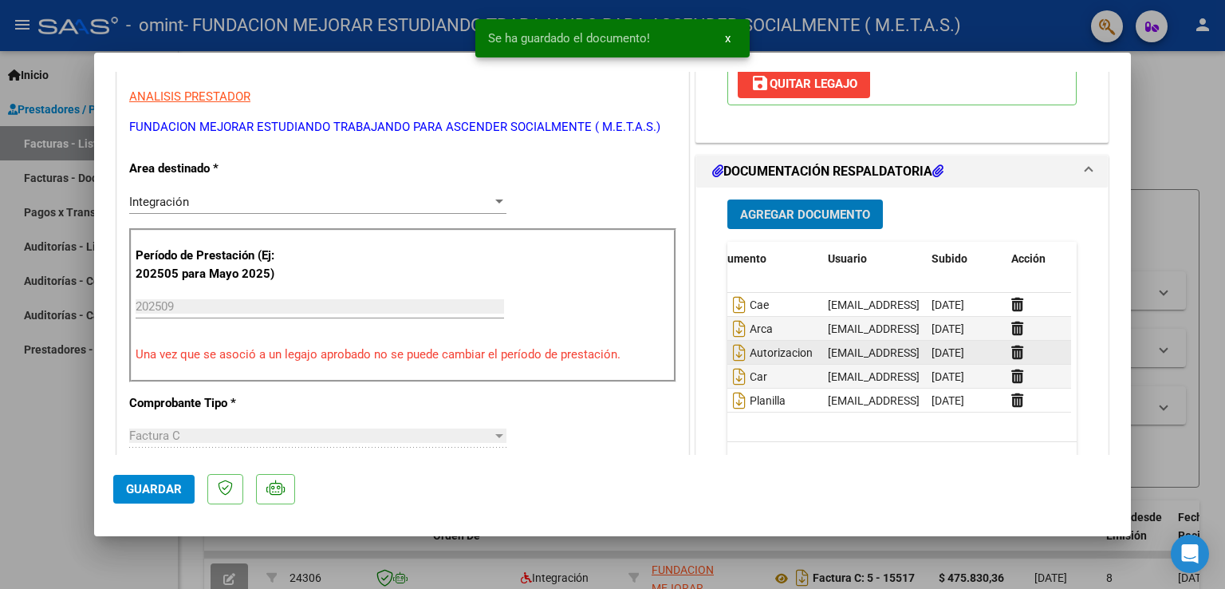
scroll to position [399, 0]
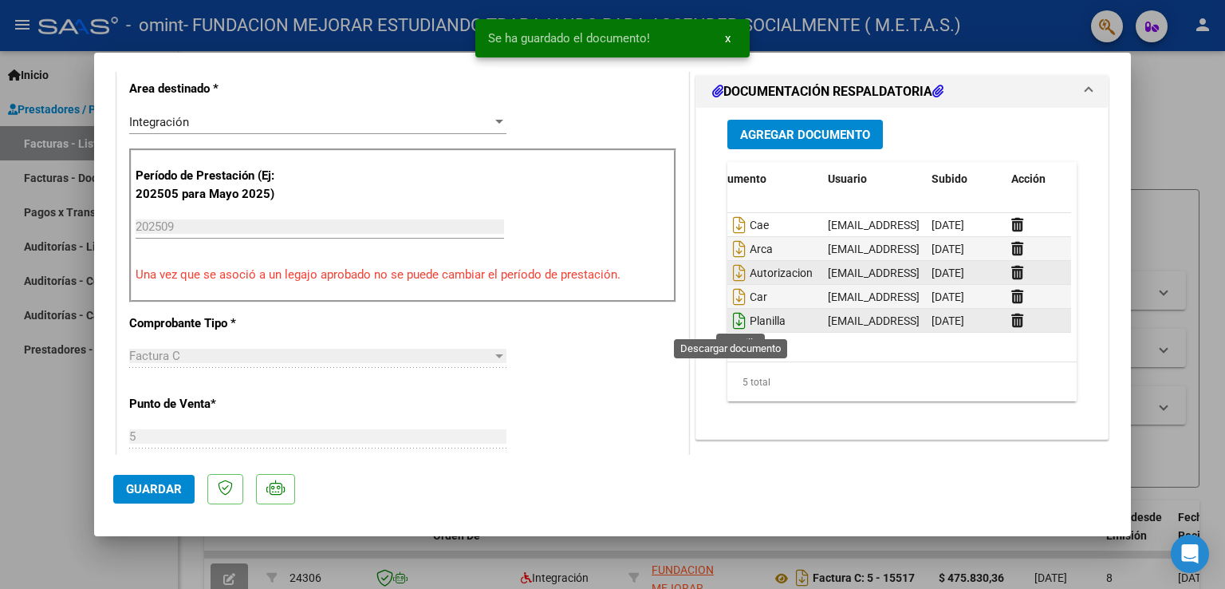
click at [734, 320] on icon "Descargar documento" at bounding box center [739, 321] width 21 height 26
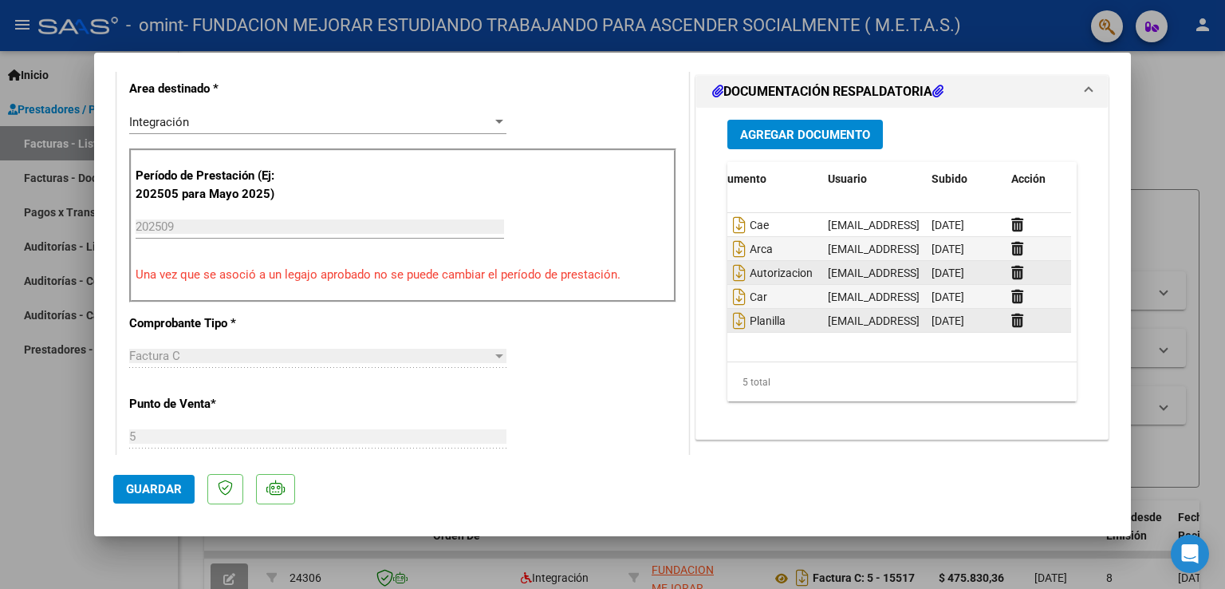
click at [156, 490] on span "Guardar" at bounding box center [154, 489] width 56 height 14
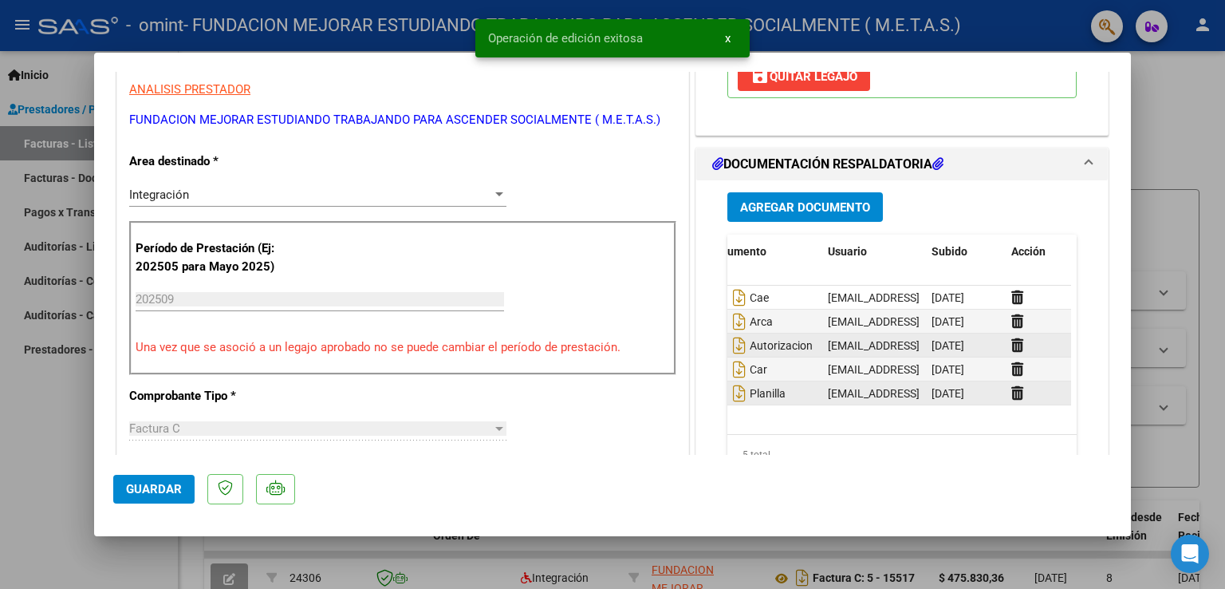
scroll to position [239, 0]
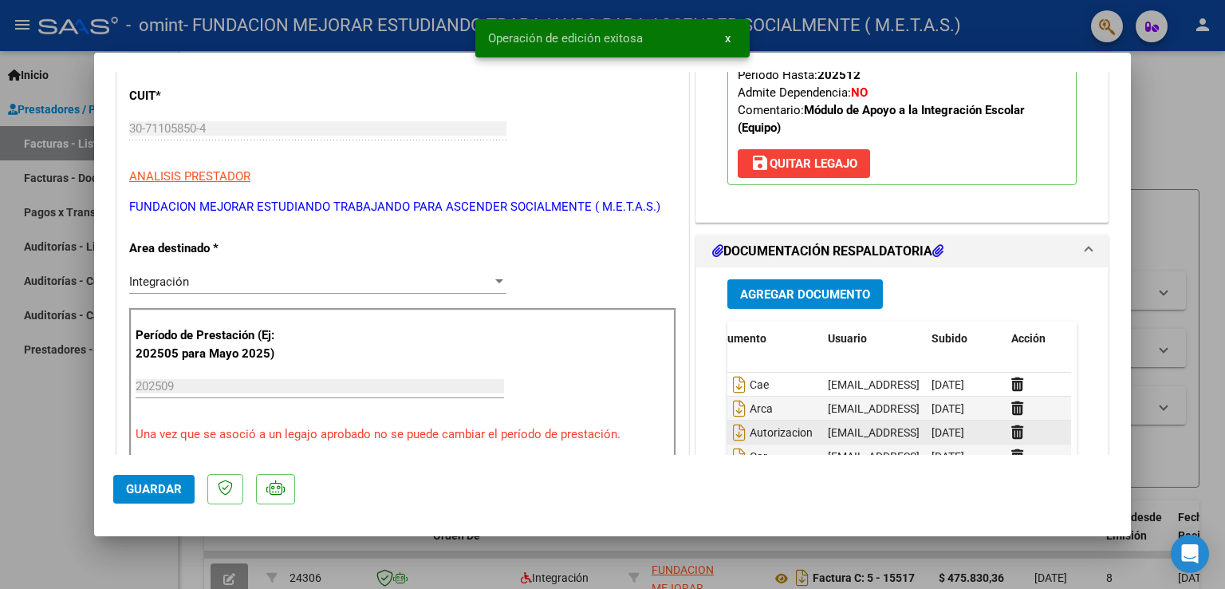
drag, startPoint x: 41, startPoint y: 399, endPoint x: 64, endPoint y: 403, distance: 23.5
click at [41, 400] on div at bounding box center [612, 294] width 1225 height 589
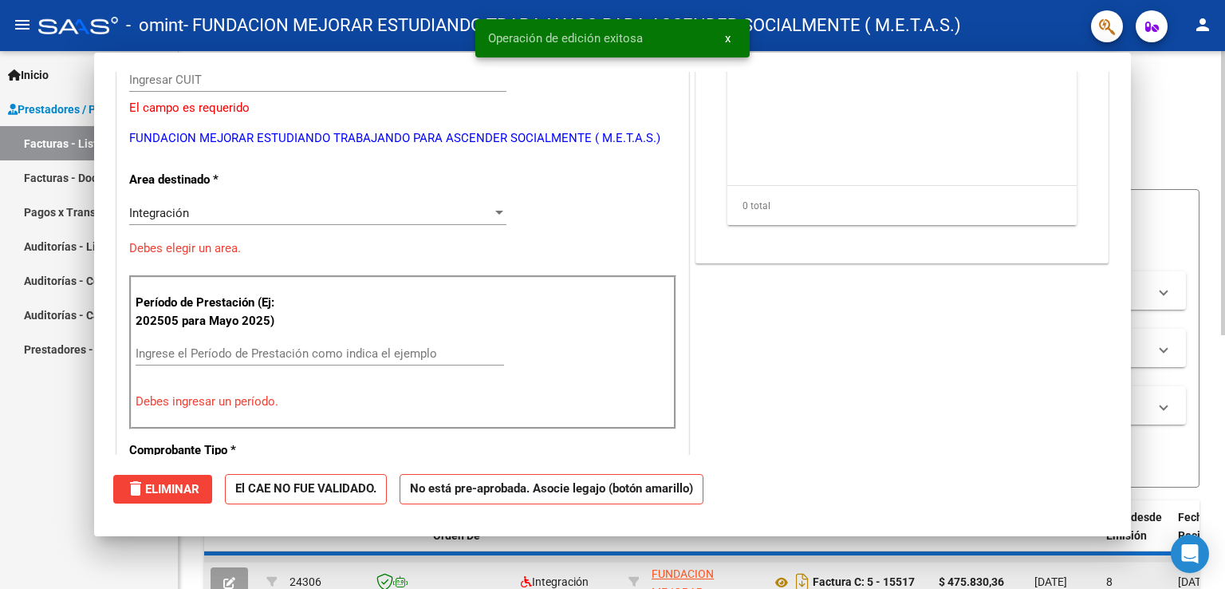
scroll to position [0, 0]
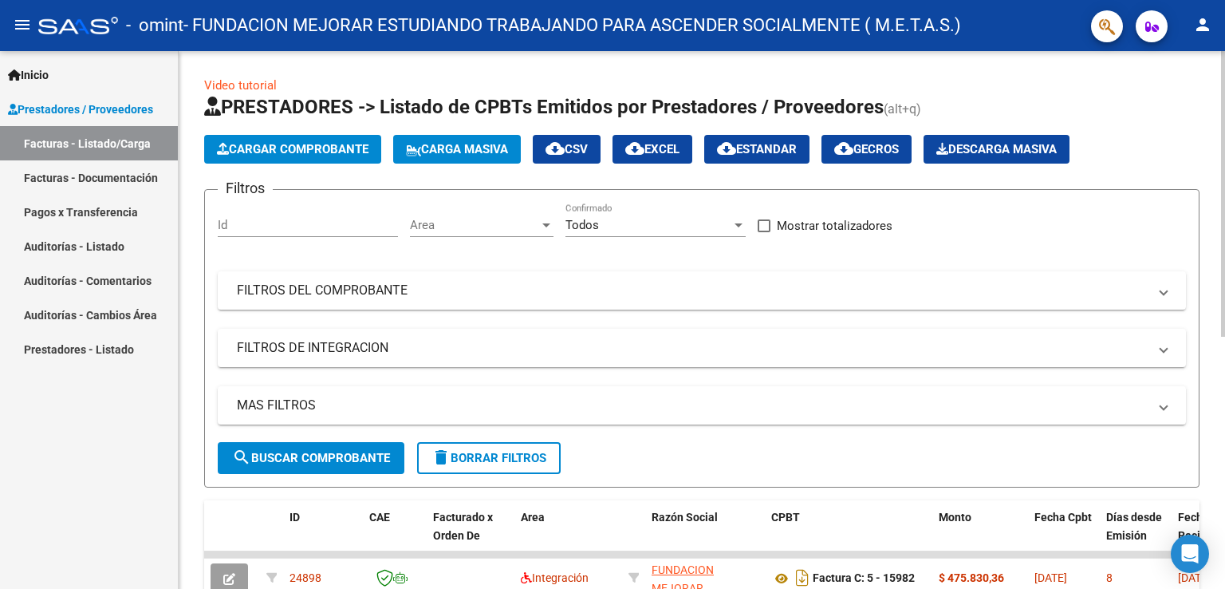
click at [302, 144] on span "Cargar Comprobante" at bounding box center [293, 149] width 152 height 14
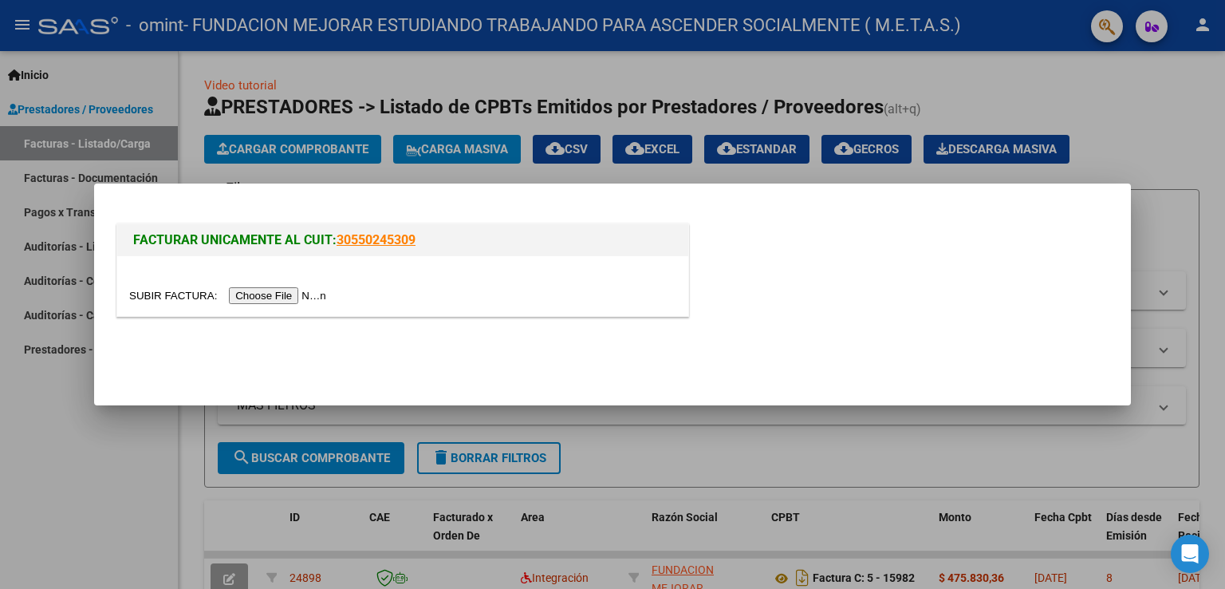
click at [313, 298] on input "file" at bounding box center [230, 295] width 202 height 17
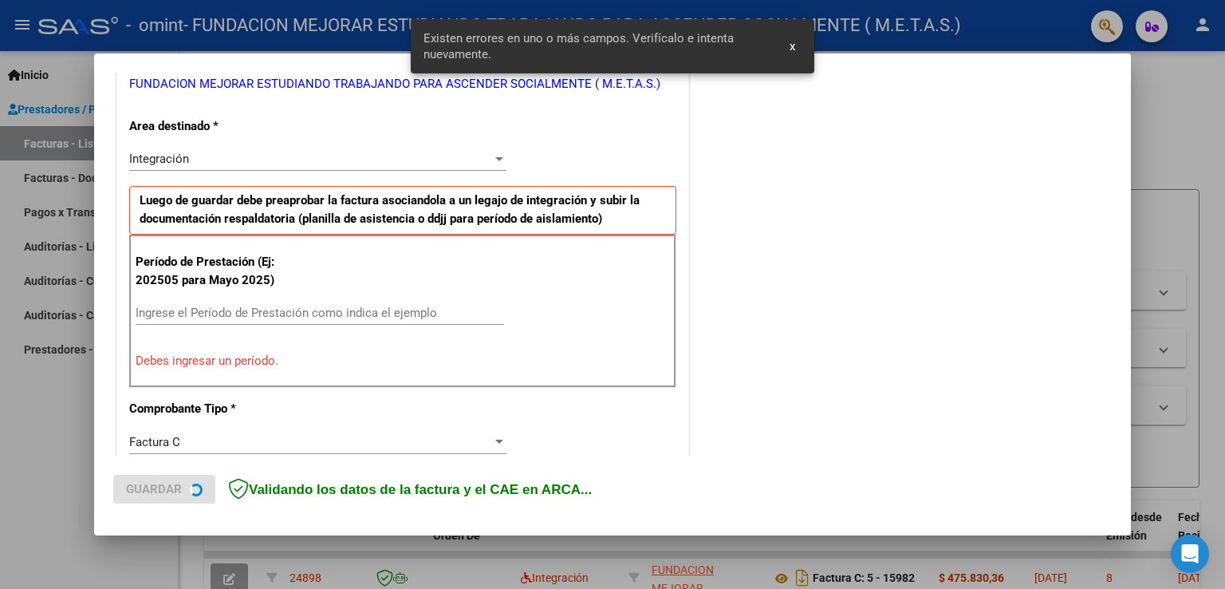
scroll to position [333, 0]
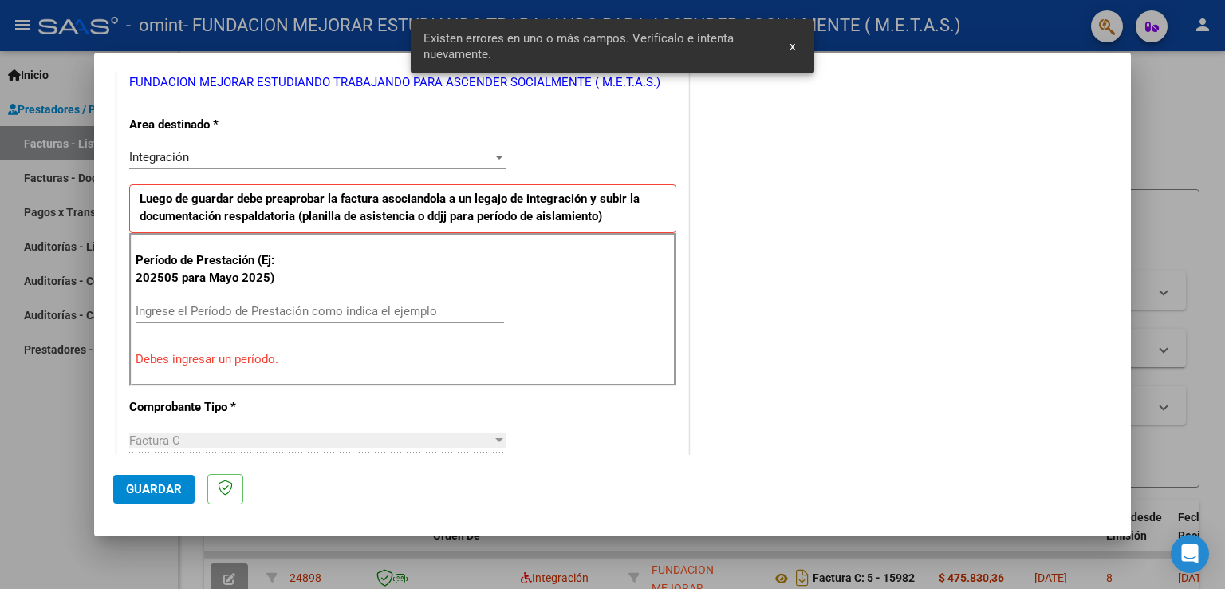
click at [204, 308] on input "Ingrese el Período de Prestación como indica el ejemplo" at bounding box center [320, 311] width 369 height 14
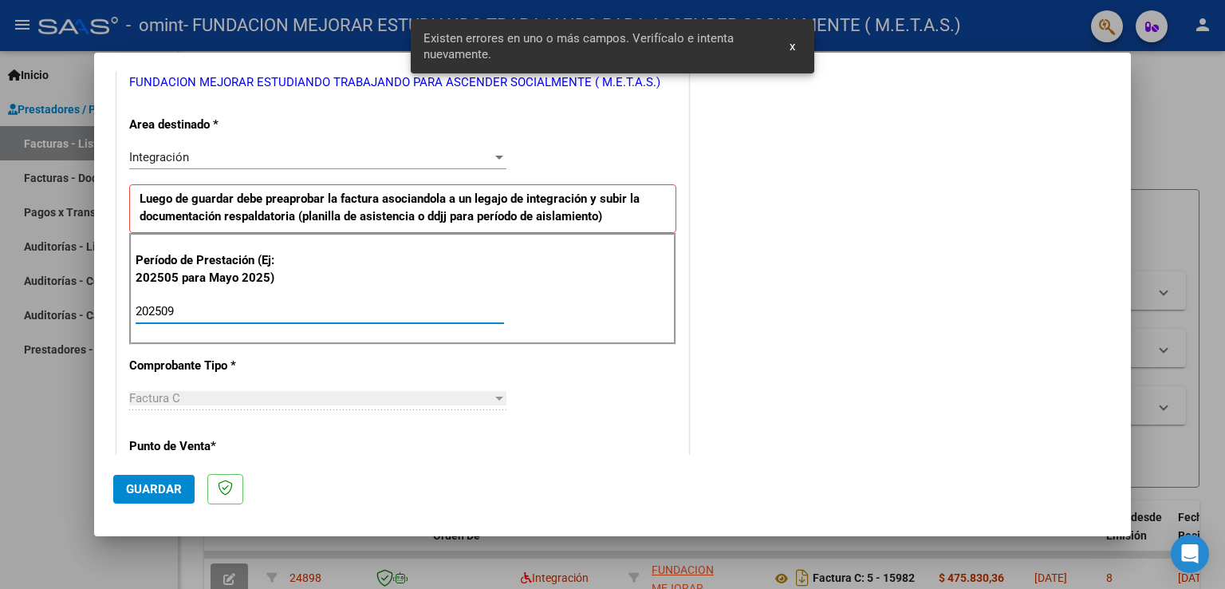
type input "202509"
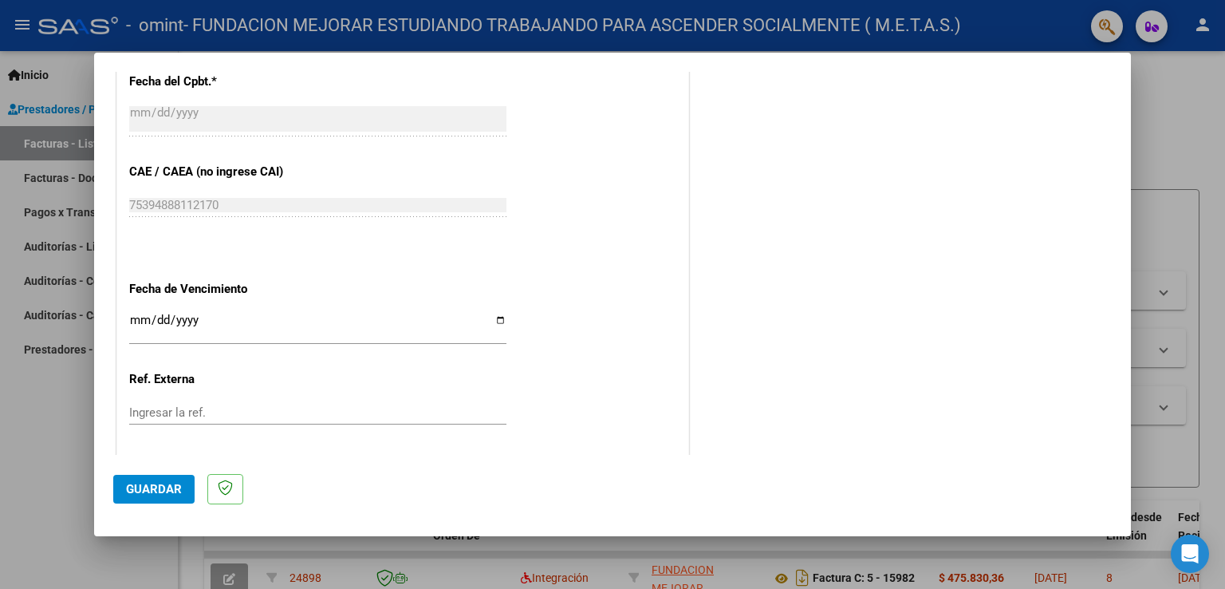
scroll to position [971, 0]
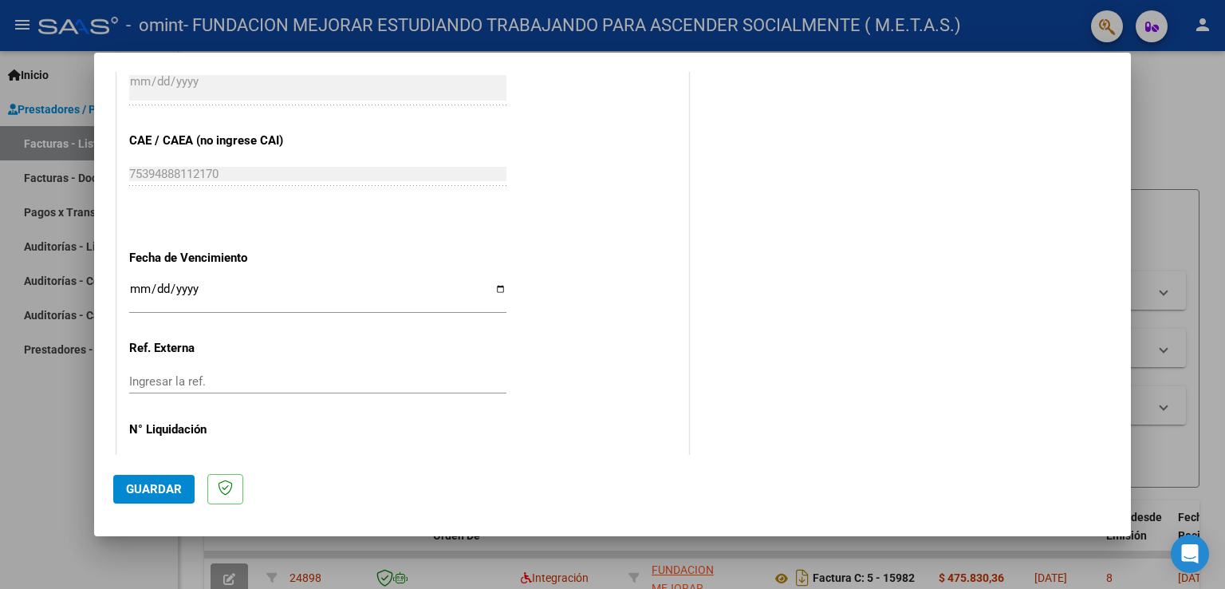
click at [498, 284] on input "Ingresar la fecha" at bounding box center [317, 295] width 377 height 26
type input "[DATE]"
click at [147, 486] on span "Guardar" at bounding box center [154, 489] width 56 height 14
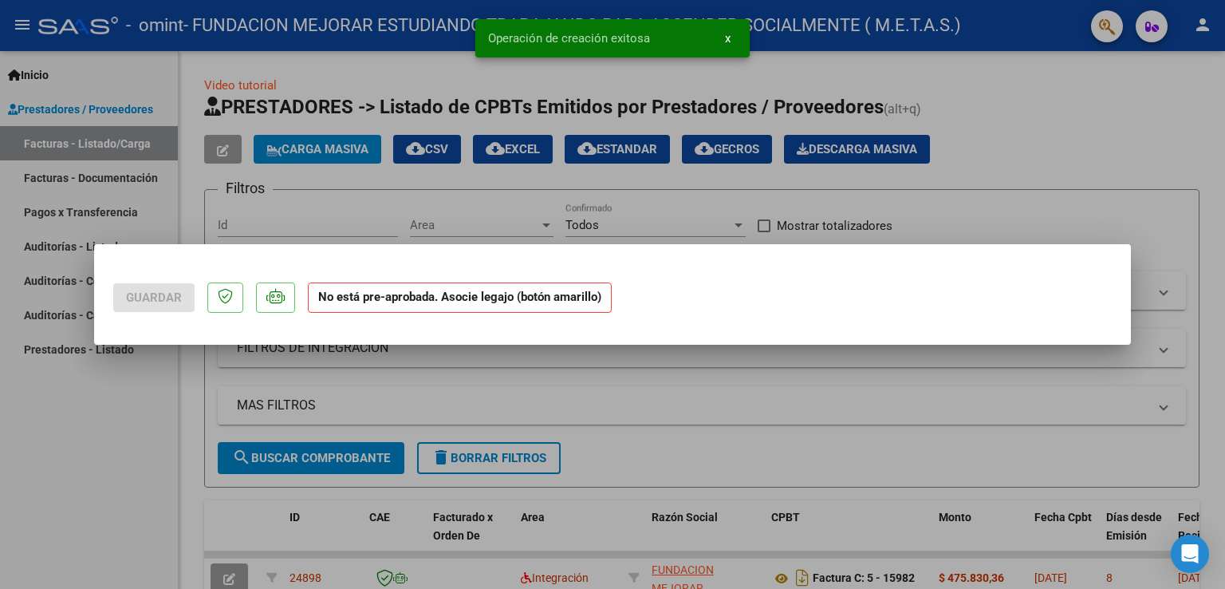
scroll to position [0, 0]
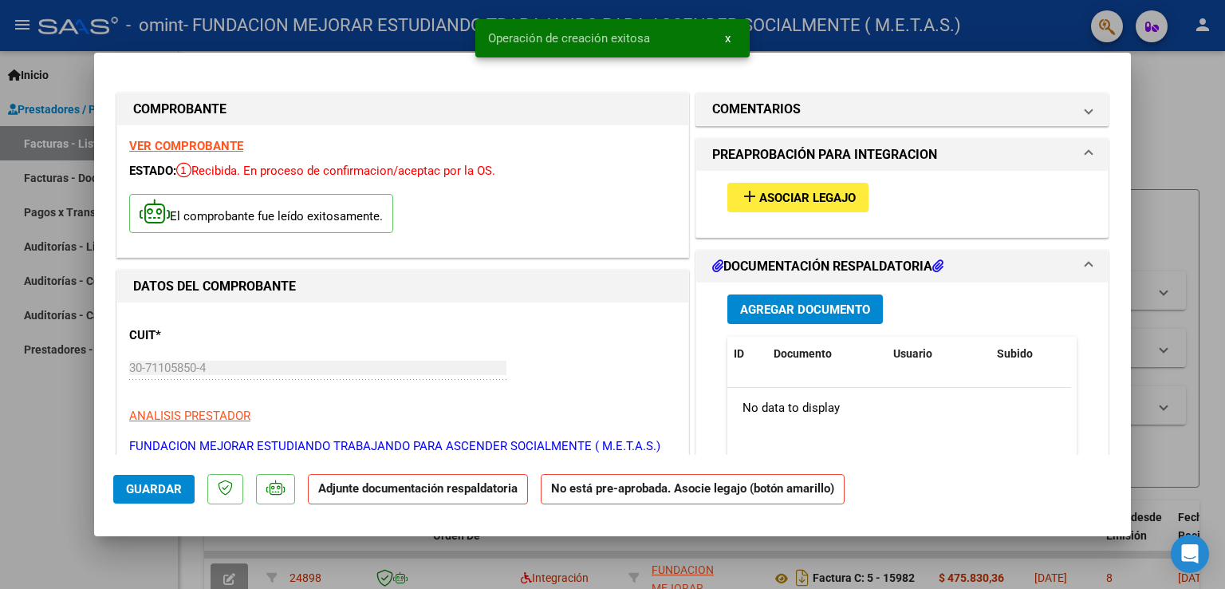
click at [215, 150] on strong "VER COMPROBANTE" at bounding box center [186, 146] width 114 height 14
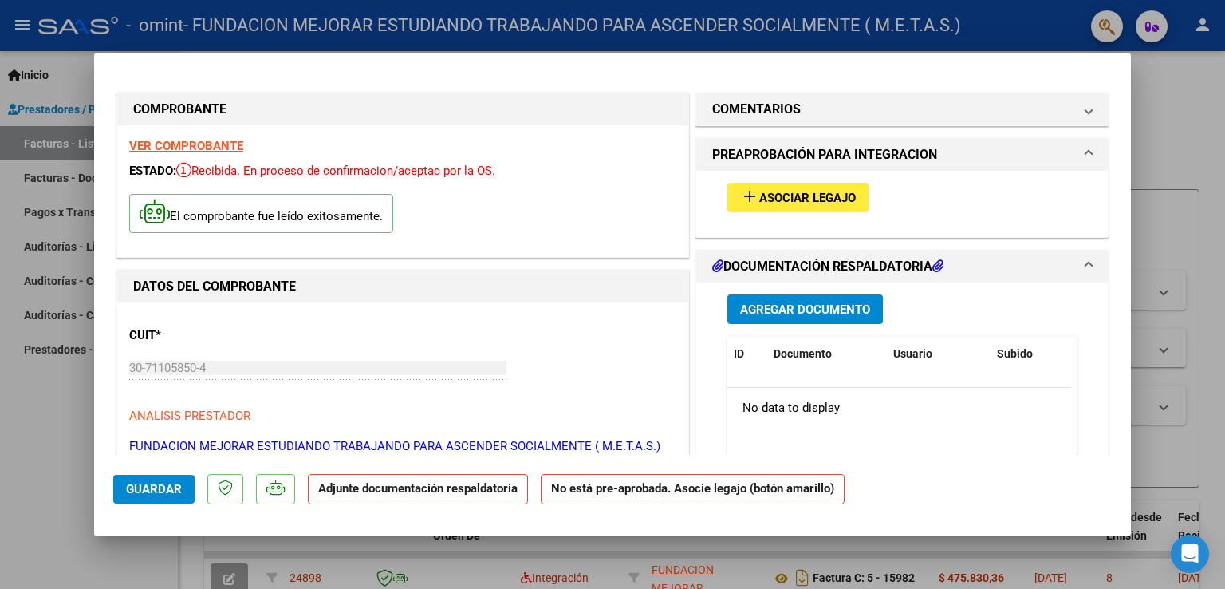
click at [796, 204] on span "Asociar Legajo" at bounding box center [808, 198] width 97 height 14
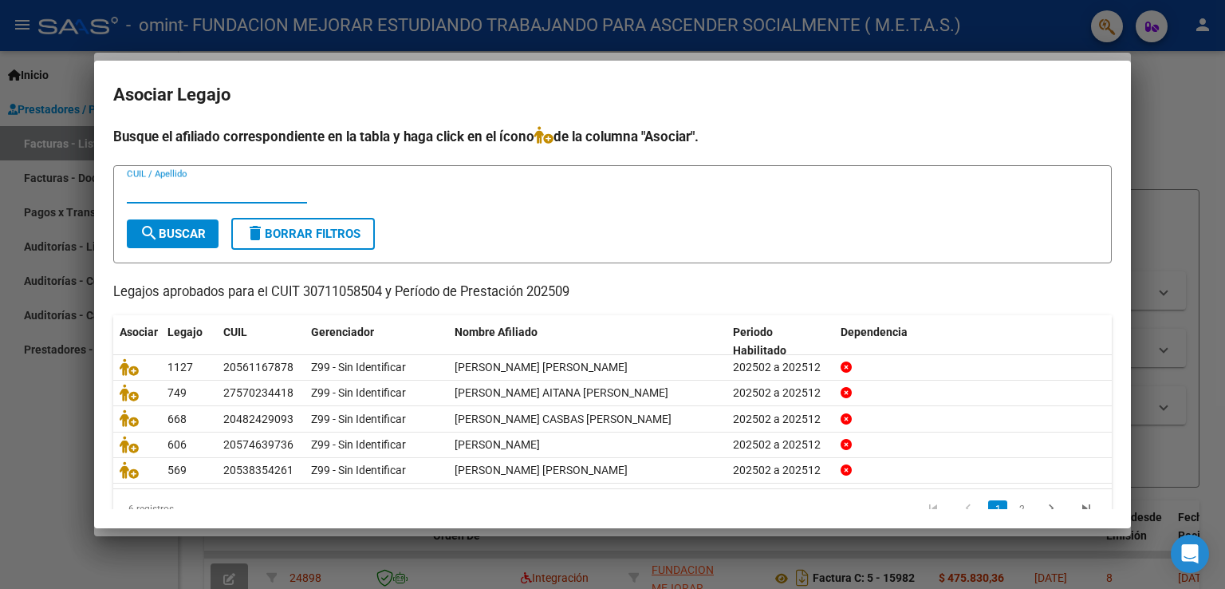
paste input "55273454"
click at [186, 224] on button "search Buscar" at bounding box center [173, 233] width 92 height 29
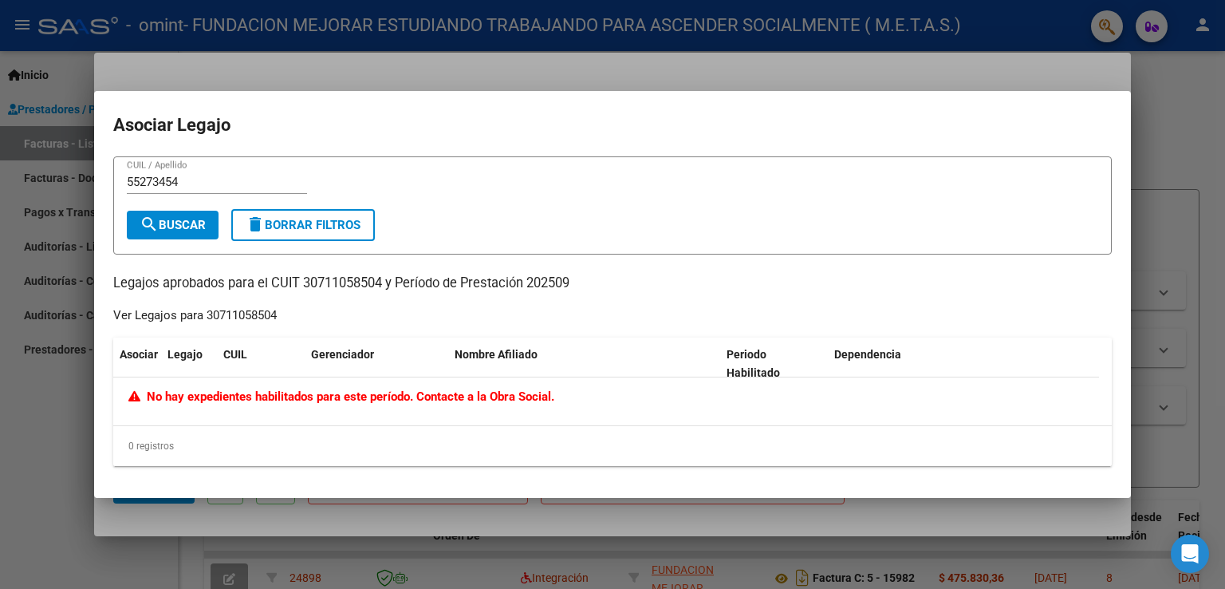
click at [131, 180] on input "55273454" at bounding box center [217, 182] width 180 height 14
type input "55273454"
click at [153, 216] on mat-icon "search" at bounding box center [149, 224] width 19 height 19
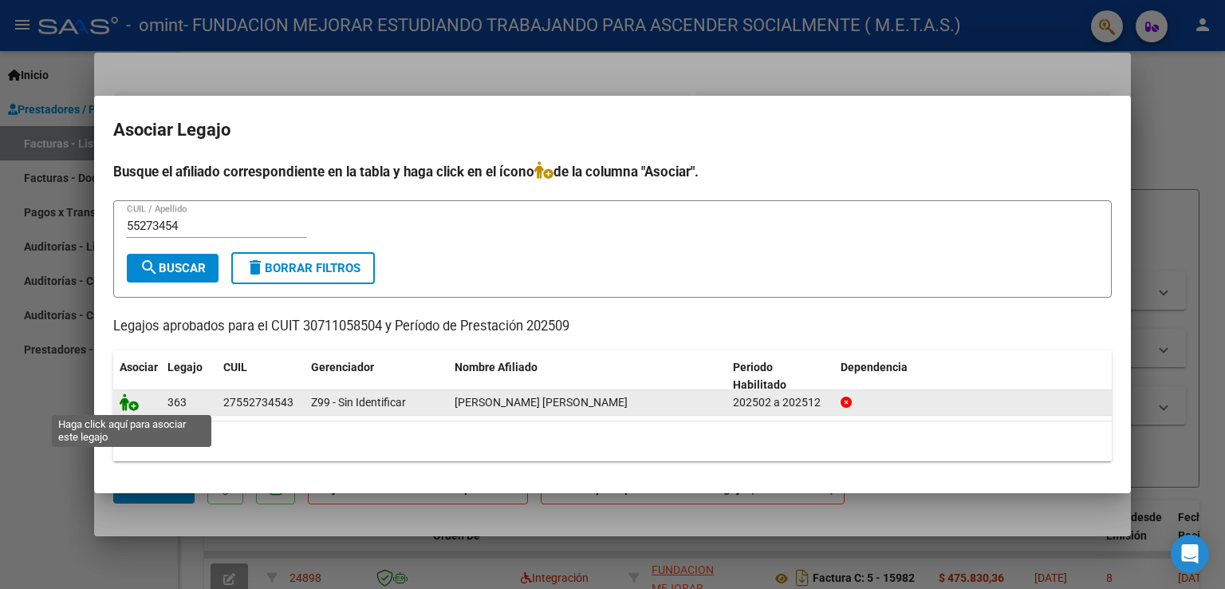
click at [131, 408] on icon at bounding box center [129, 402] width 19 height 18
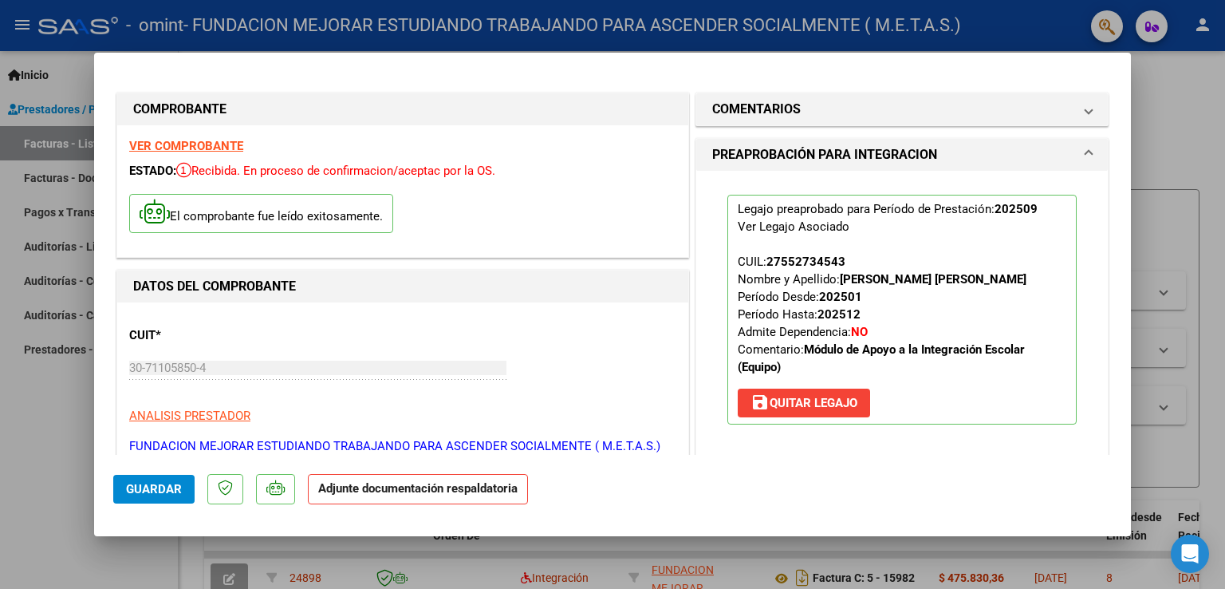
click at [751, 400] on mat-icon "save" at bounding box center [760, 402] width 19 height 19
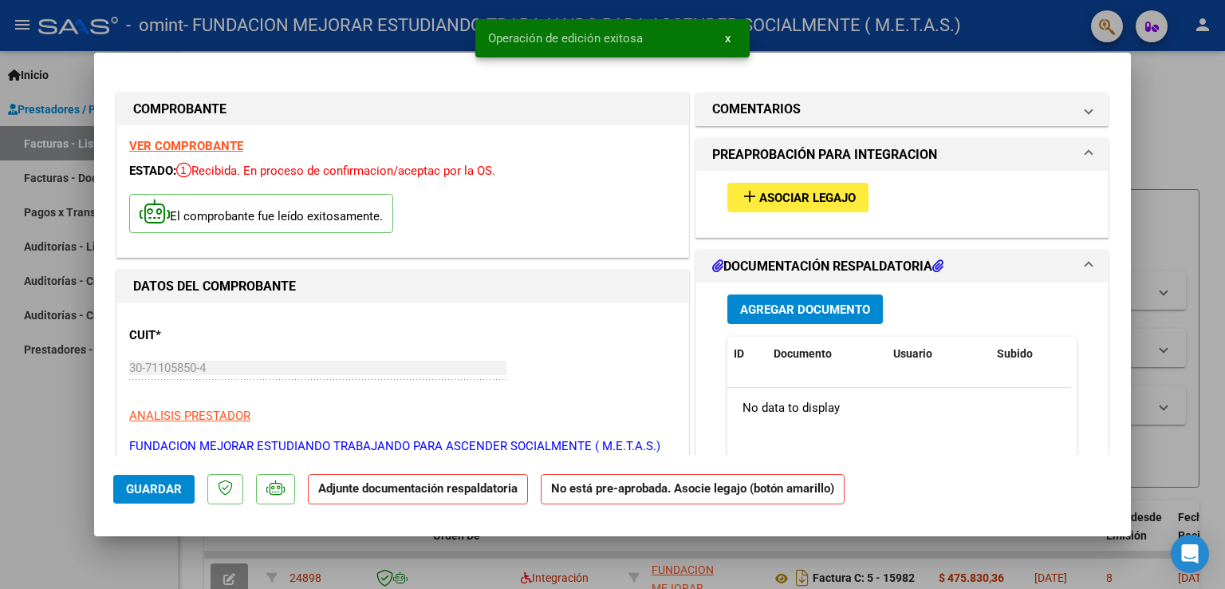
click at [767, 203] on span "Asociar Legajo" at bounding box center [808, 198] width 97 height 14
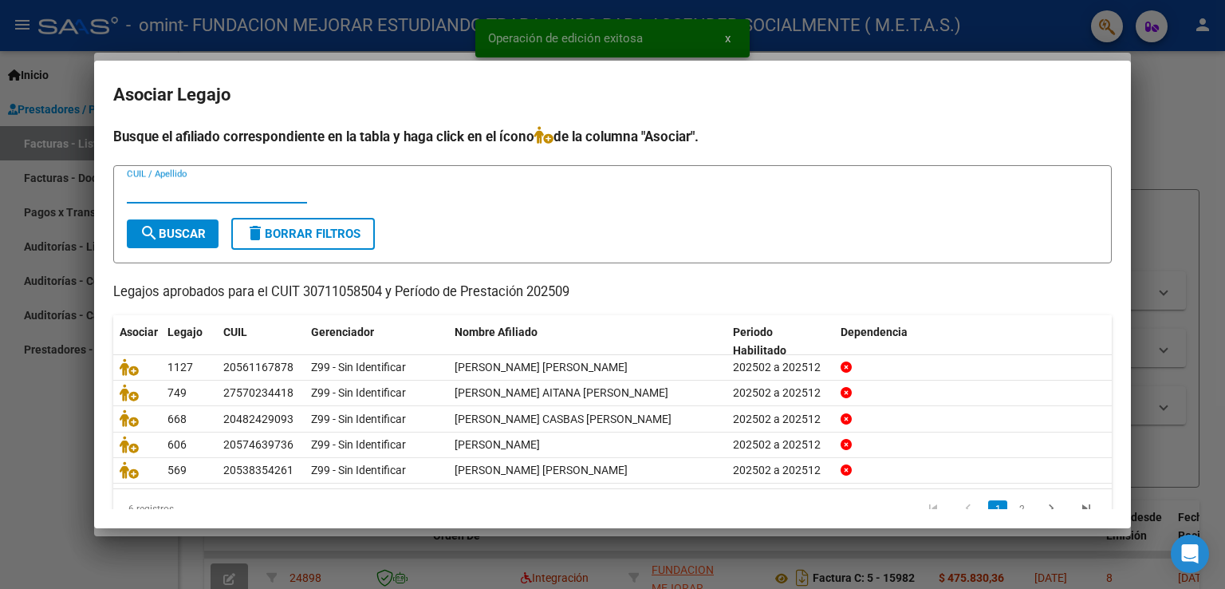
paste input "55273454"
click at [161, 235] on span "search Buscar" at bounding box center [173, 234] width 66 height 14
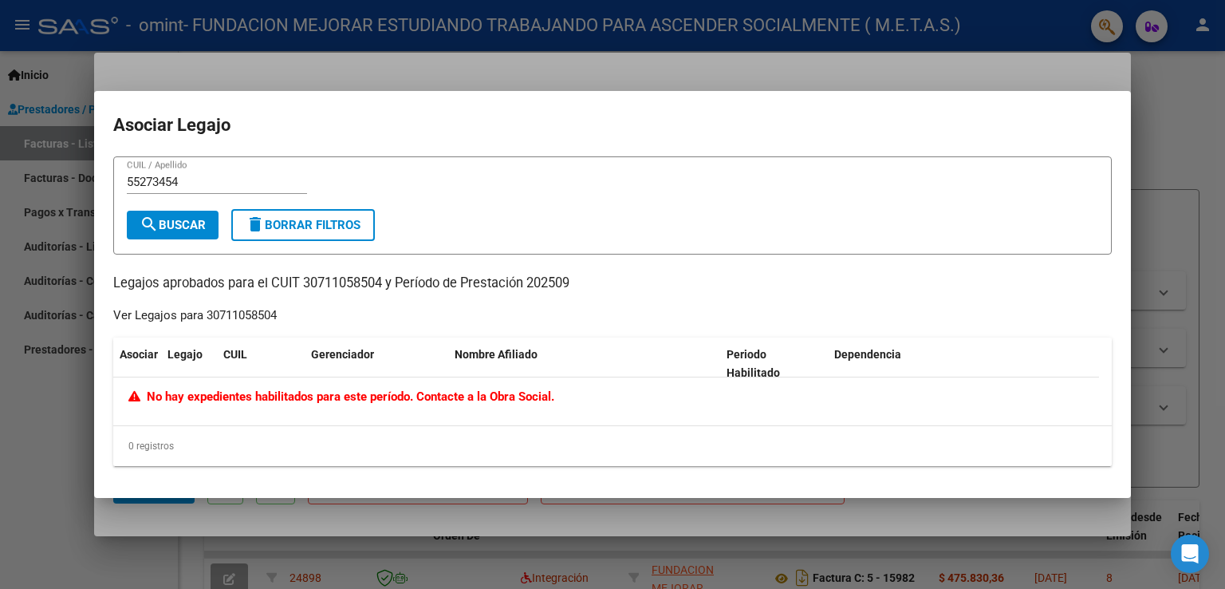
click at [128, 178] on input "55273454" at bounding box center [217, 182] width 180 height 14
click at [130, 182] on input "55273454" at bounding box center [217, 182] width 180 height 14
type input "55273454"
click at [153, 220] on mat-icon "search" at bounding box center [149, 224] width 19 height 19
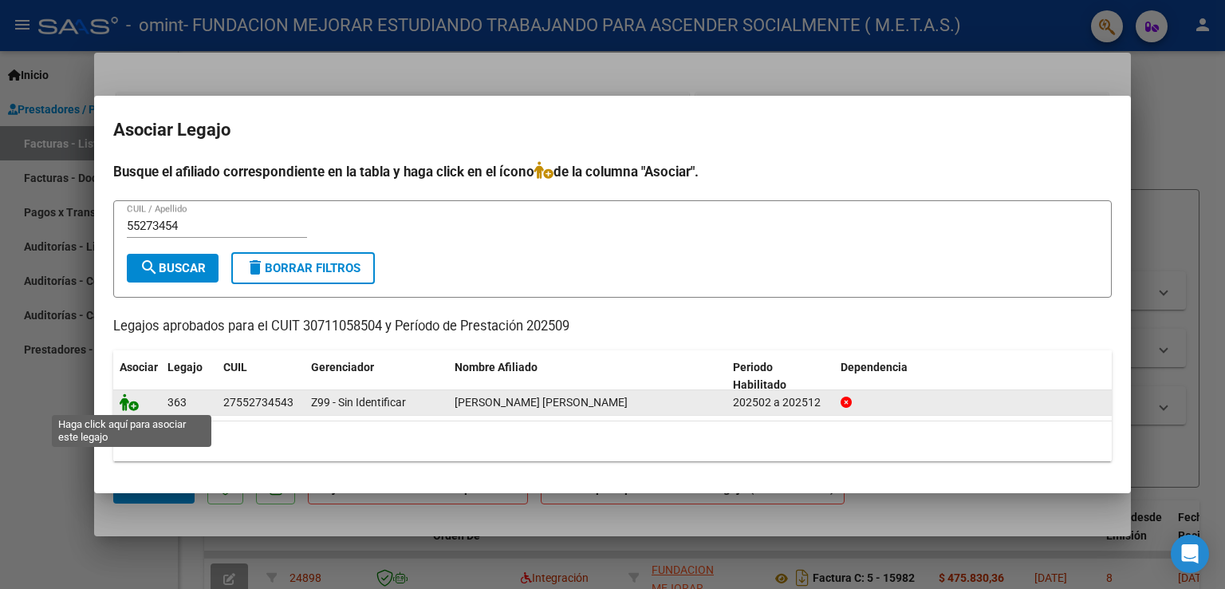
click at [132, 407] on icon at bounding box center [129, 402] width 19 height 18
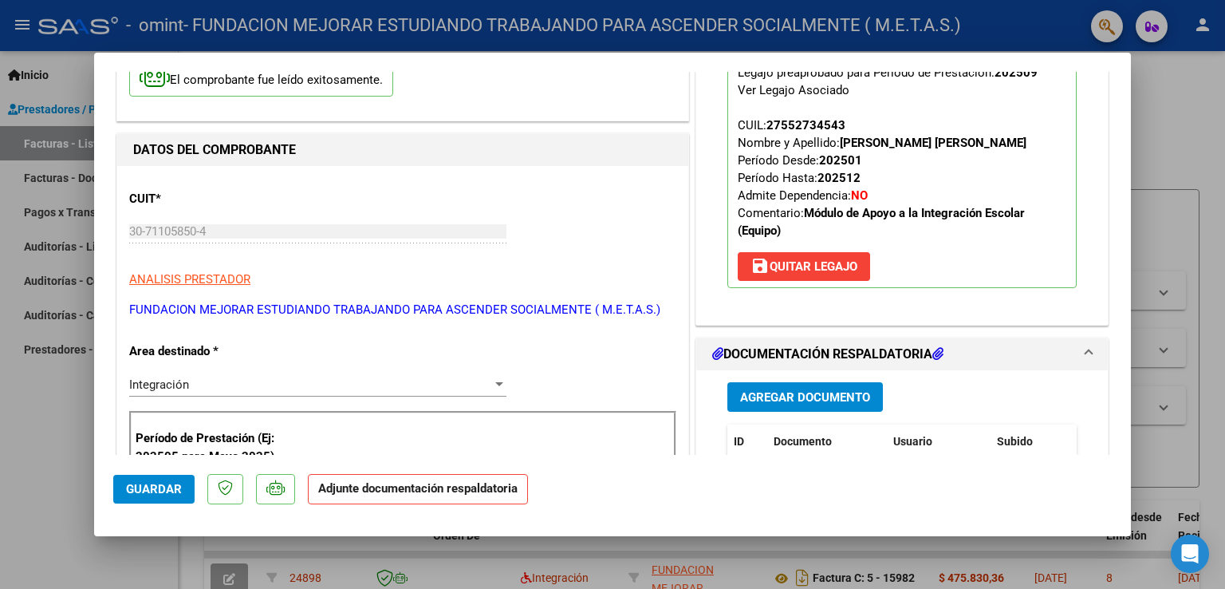
scroll to position [160, 0]
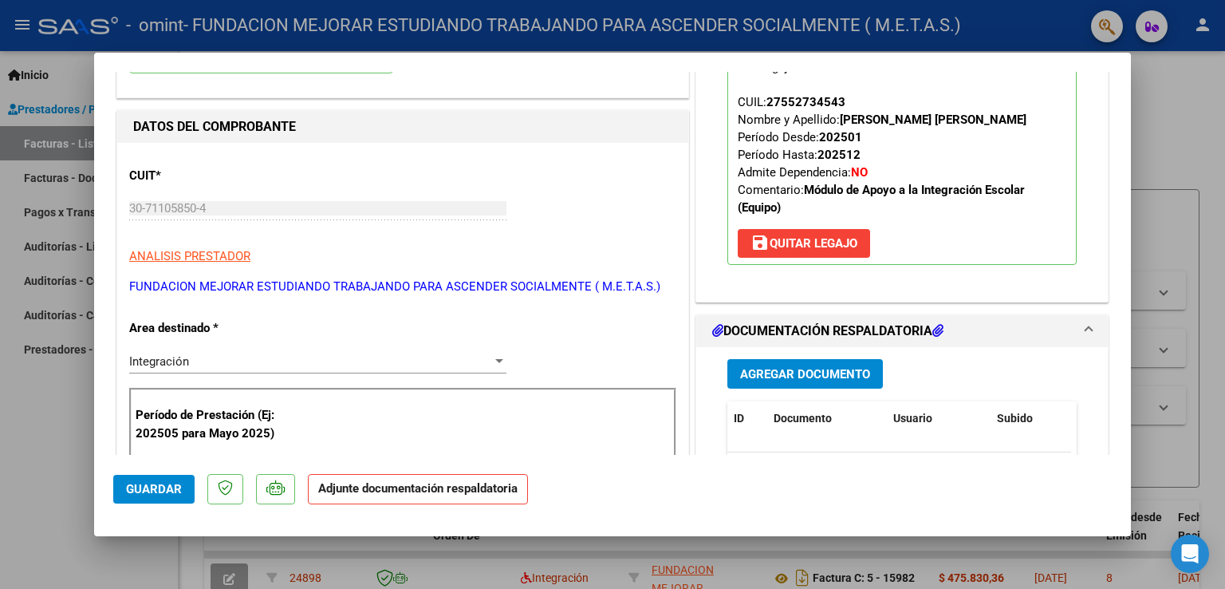
click at [805, 377] on span "Agregar Documento" at bounding box center [805, 374] width 130 height 14
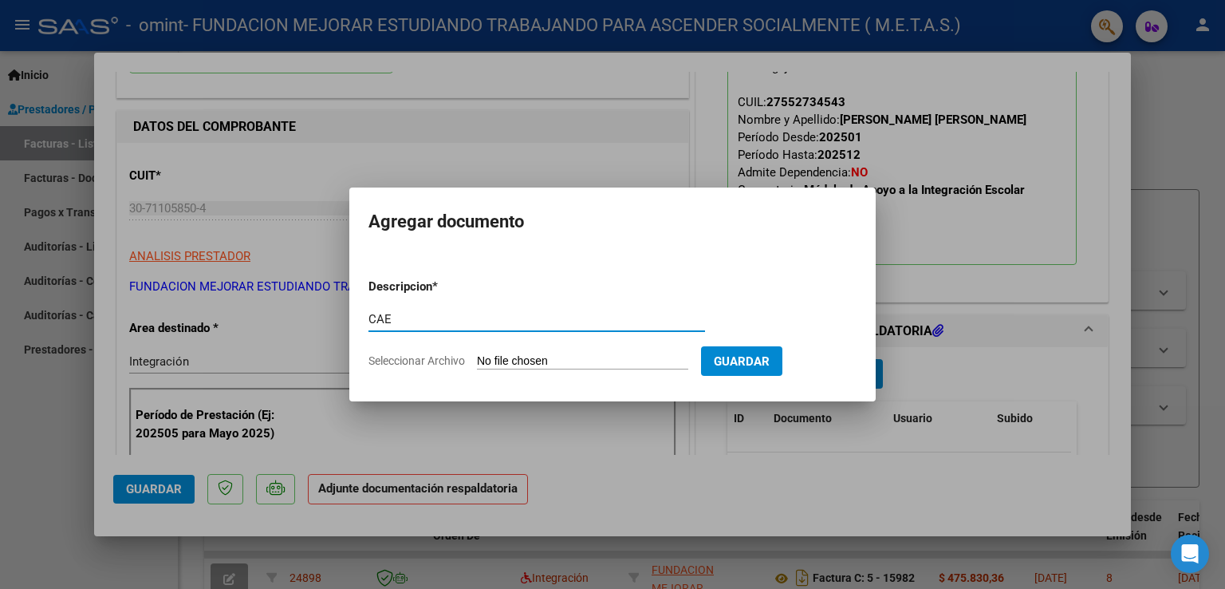
type input "CAE"
click at [554, 361] on input "Seleccionar Archivo" at bounding box center [582, 361] width 211 height 15
type input "C:\fakepath\CAE FC 15983.pdf"
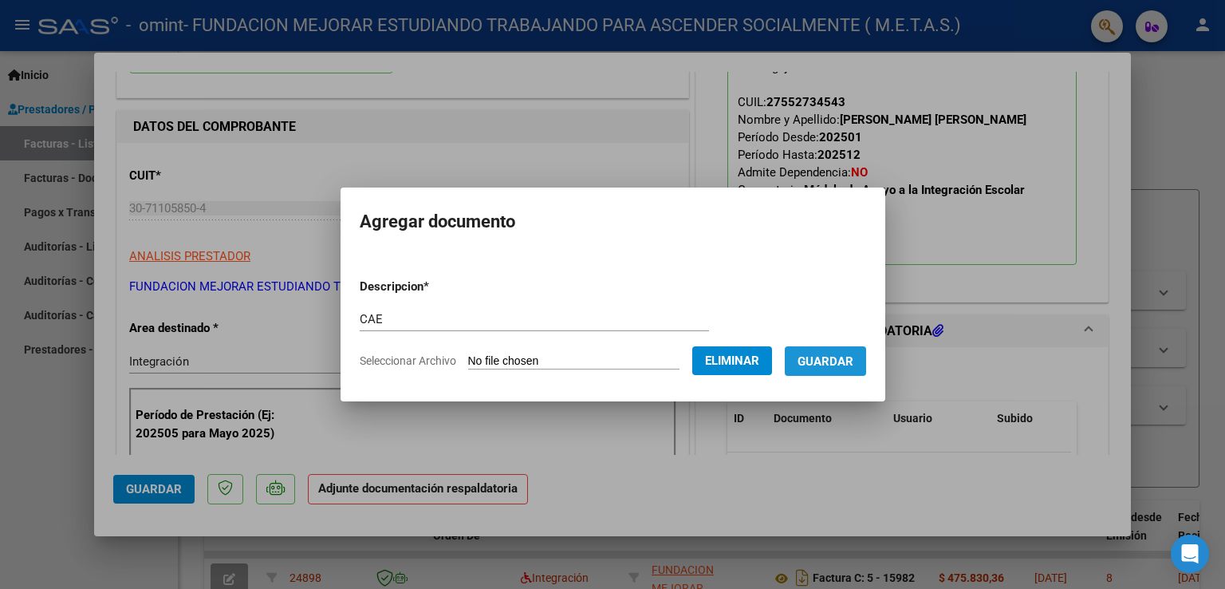
click at [835, 364] on span "Guardar" at bounding box center [826, 361] width 56 height 14
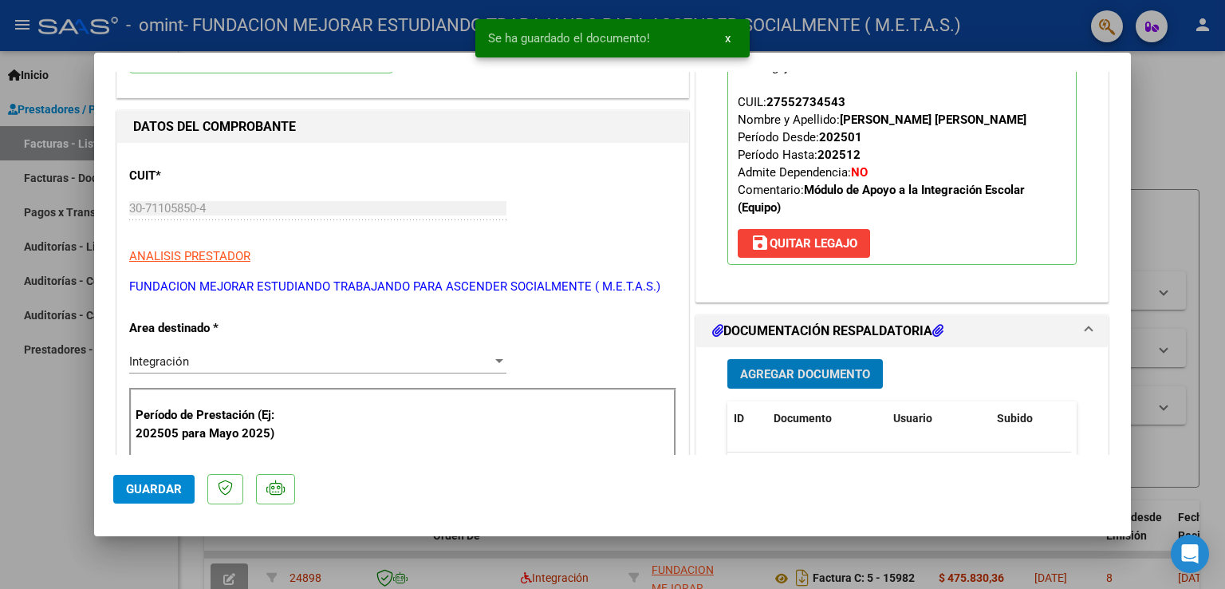
click at [817, 374] on span "Agregar Documento" at bounding box center [805, 374] width 130 height 14
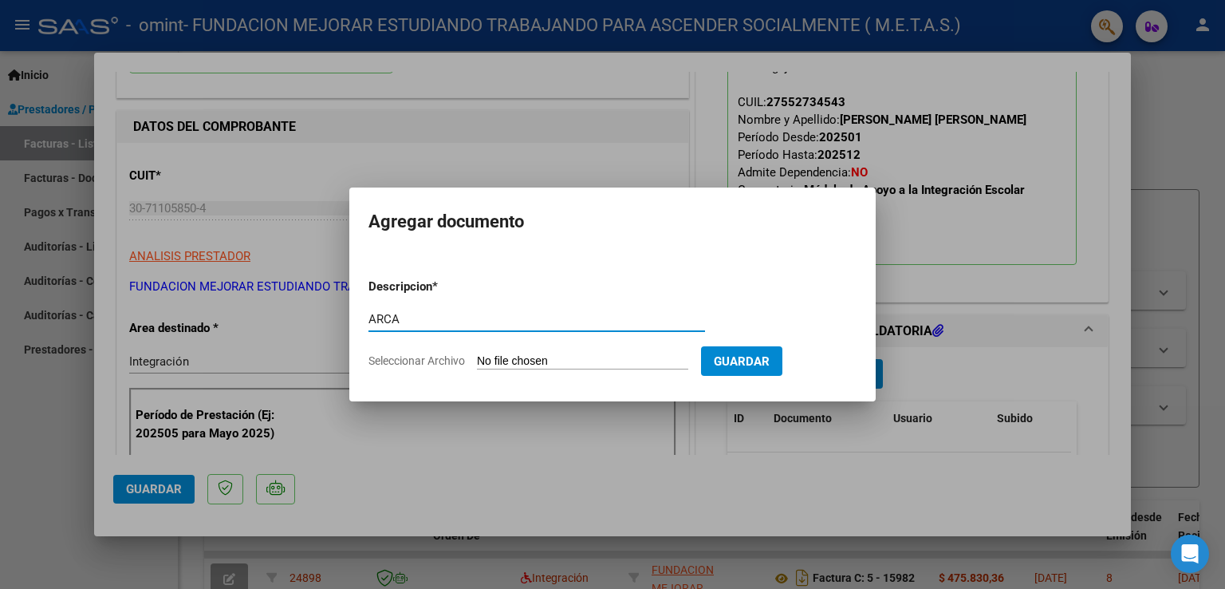
type input "ARCA"
click at [546, 361] on input "Seleccionar Archivo" at bounding box center [582, 361] width 211 height 15
type input "C:\fakepath\AFIP ARCA.pdf"
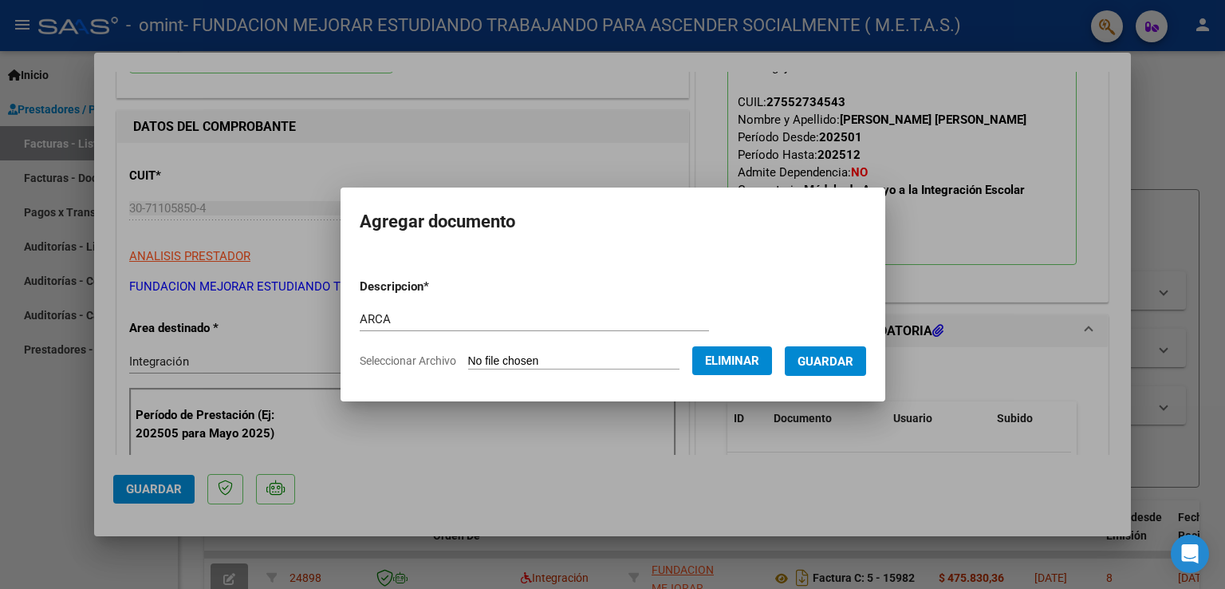
click at [839, 366] on span "Guardar" at bounding box center [826, 361] width 56 height 14
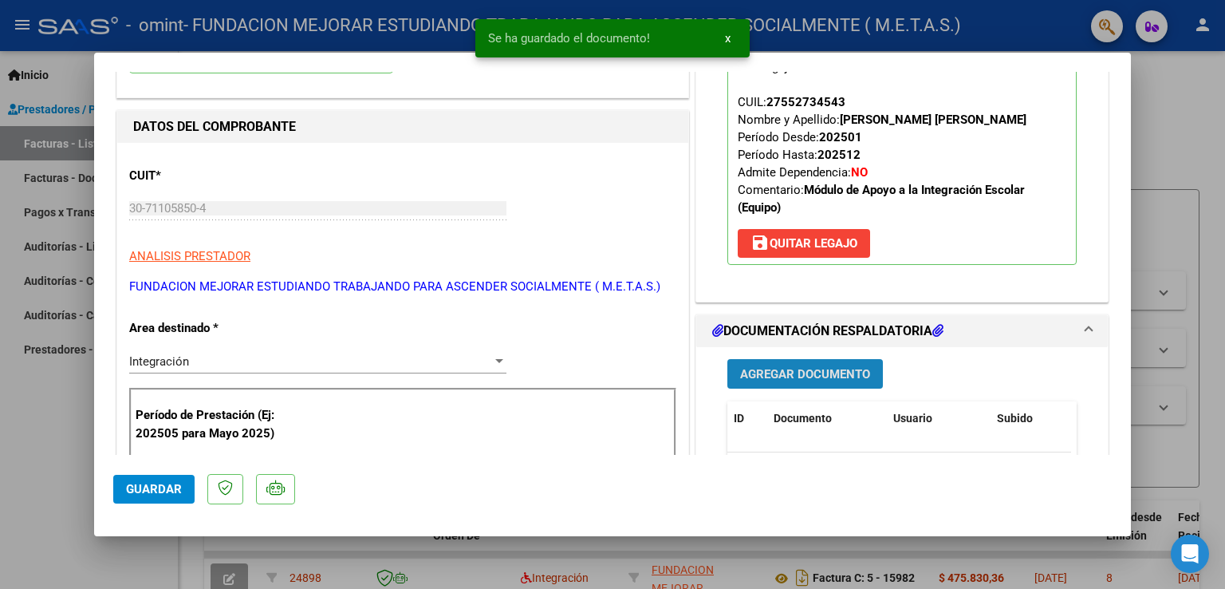
click at [785, 363] on button "Agregar Documento" at bounding box center [806, 374] width 156 height 30
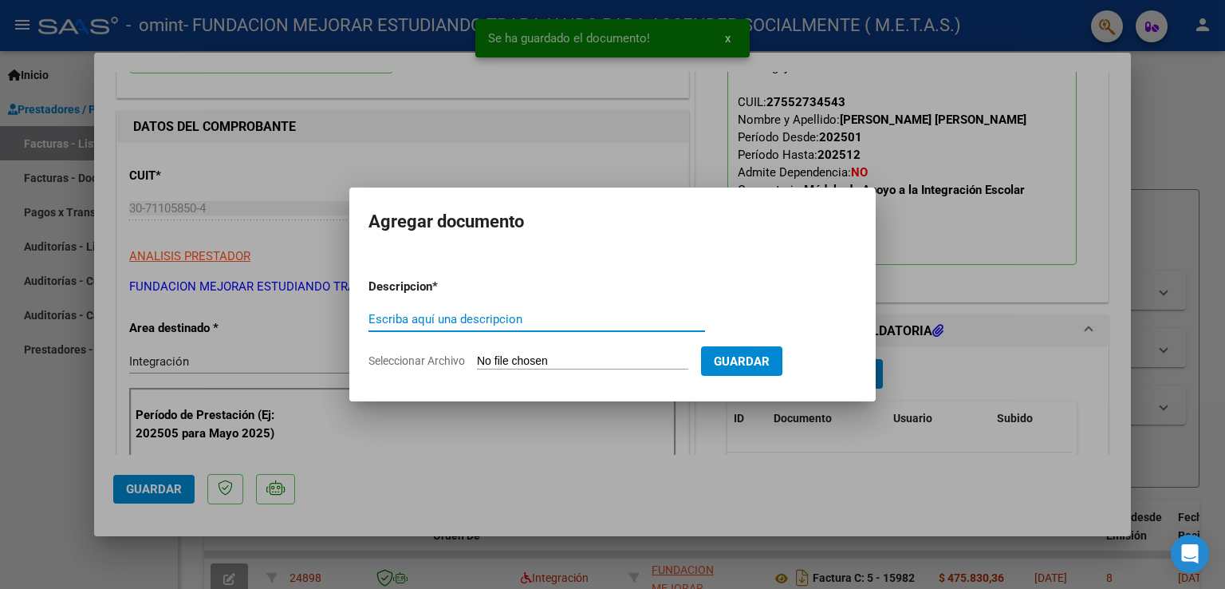
click at [483, 320] on input "Escriba aquí una descripcion" at bounding box center [537, 319] width 337 height 14
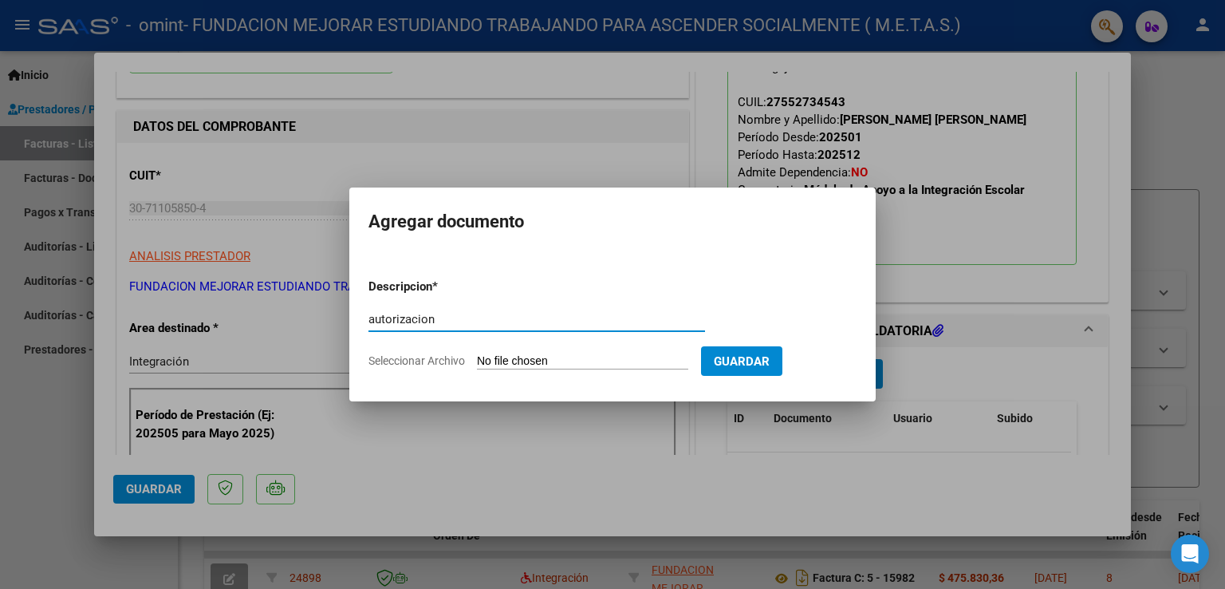
type input "autorizacion"
click at [499, 358] on input "Seleccionar Archivo" at bounding box center [582, 361] width 211 height 15
type input "C:\fakepath\[PERSON_NAME] (Feb-Dic).PNG"
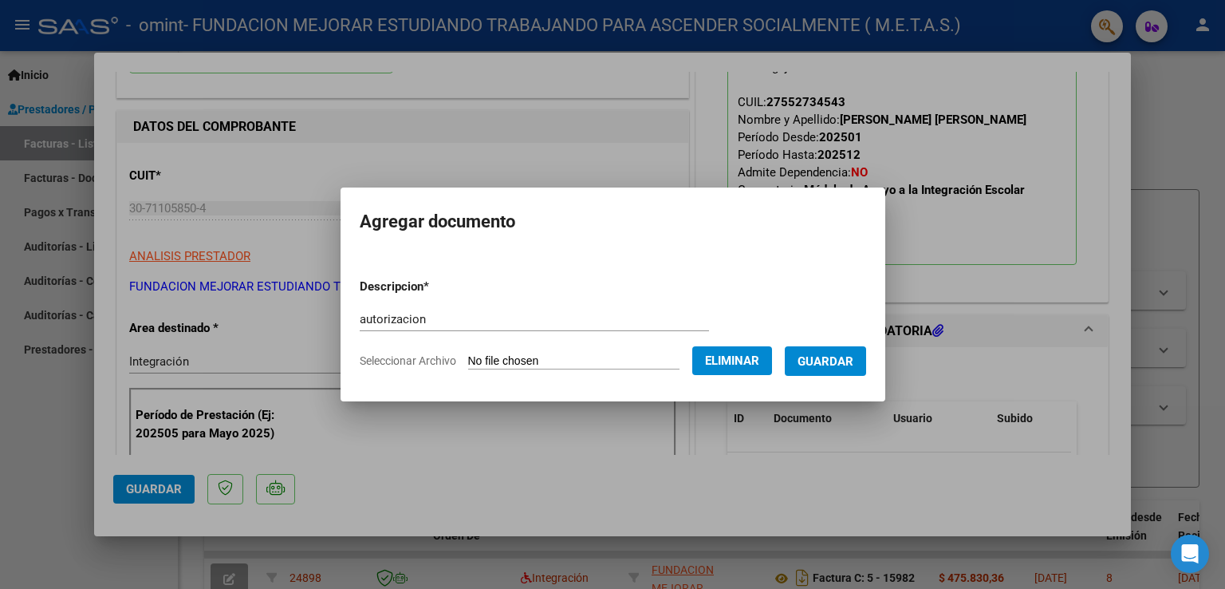
click at [828, 365] on span "Guardar" at bounding box center [826, 361] width 56 height 14
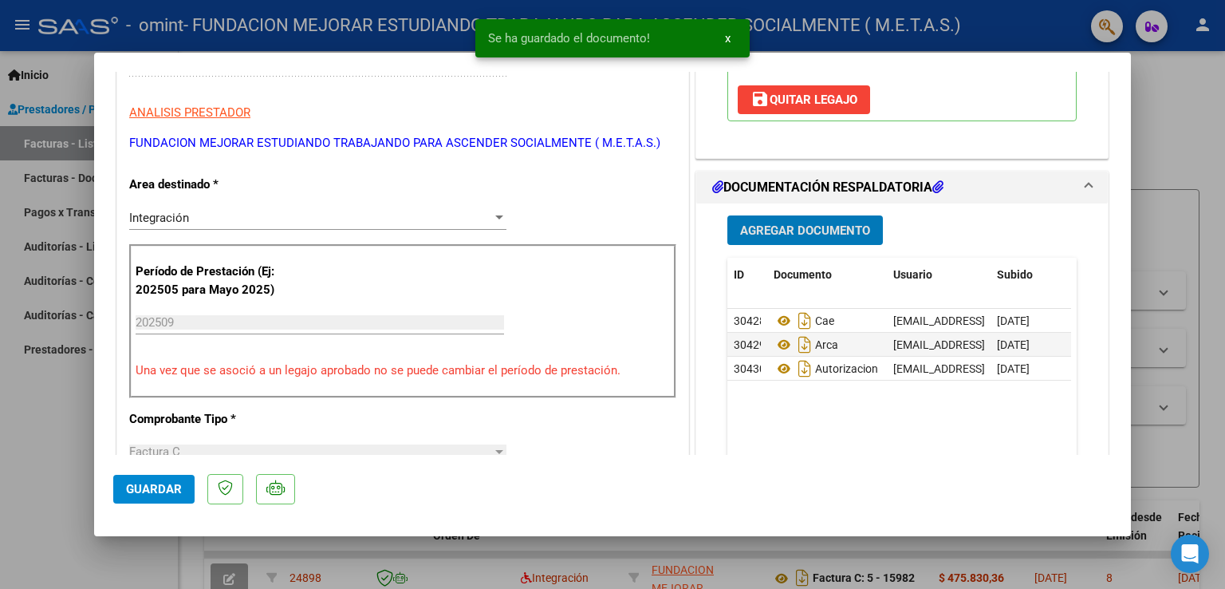
scroll to position [399, 0]
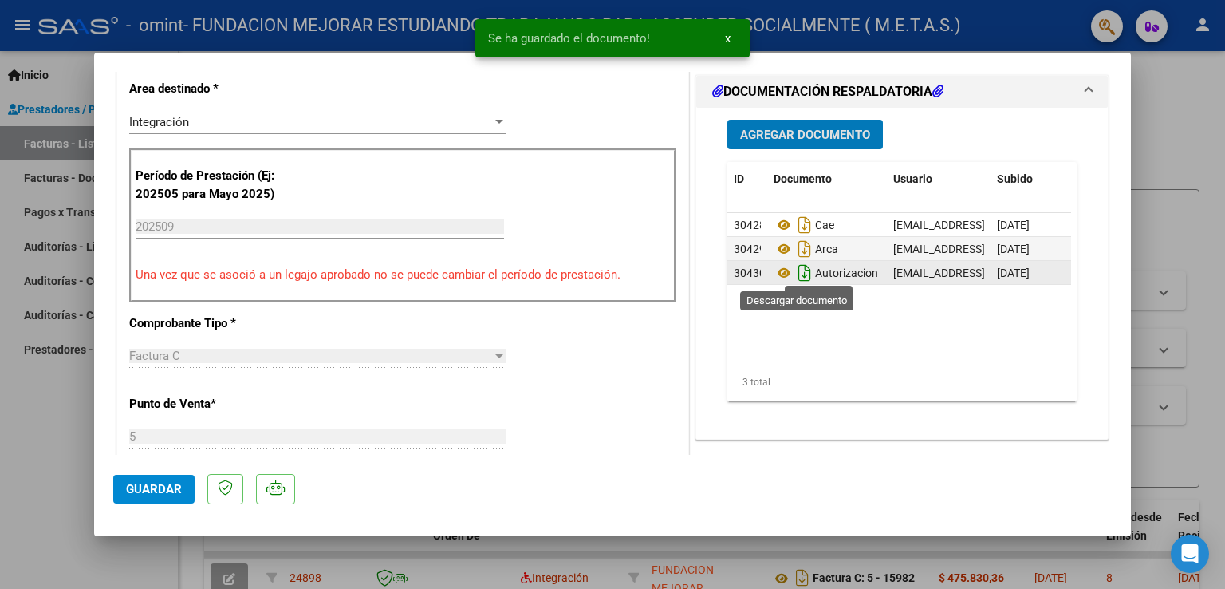
click at [795, 274] on icon "Descargar documento" at bounding box center [805, 273] width 21 height 26
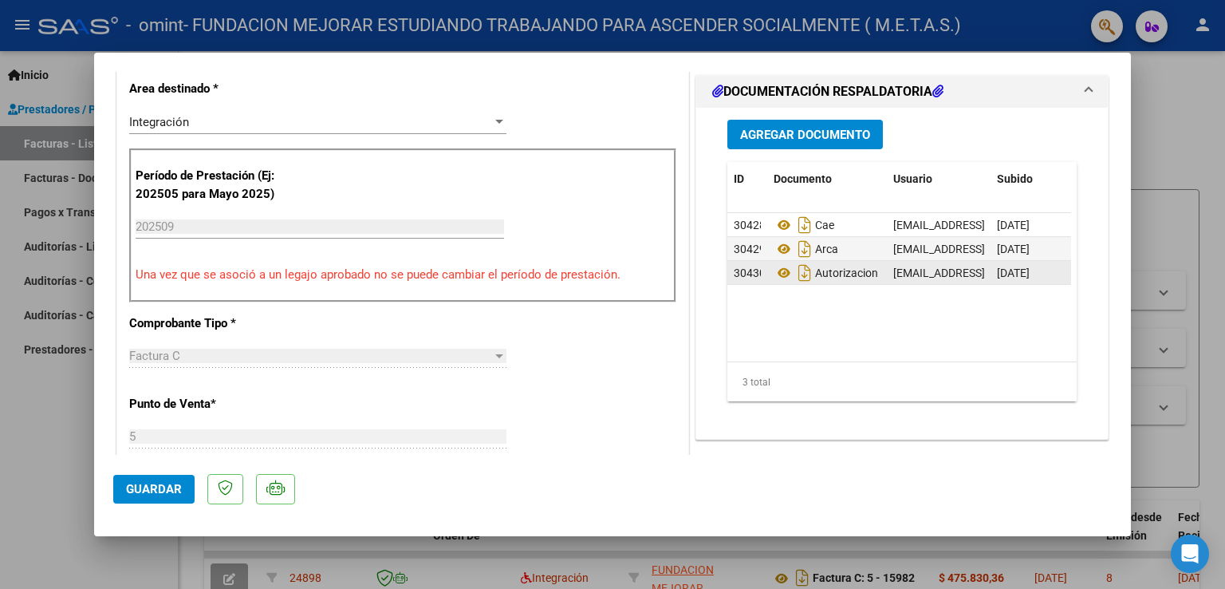
click at [795, 140] on span "Agregar Documento" at bounding box center [805, 135] width 130 height 14
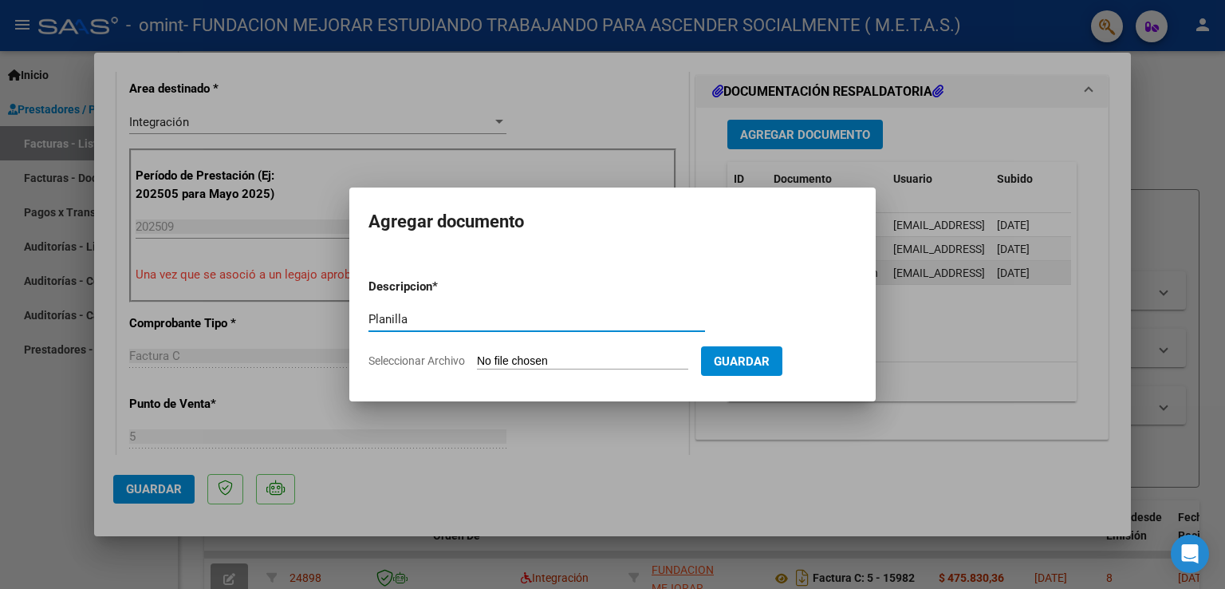
type input "Planilla"
click at [504, 353] on app-file-uploader "Seleccionar Archivo" at bounding box center [535, 360] width 333 height 14
click at [516, 361] on input "Seleccionar Archivo" at bounding box center [582, 361] width 211 height 15
type input "C:\fakepath\[PERSON_NAME] [PERSON_NAME] - [GEOGRAPHIC_DATA] septiembre.pdf"
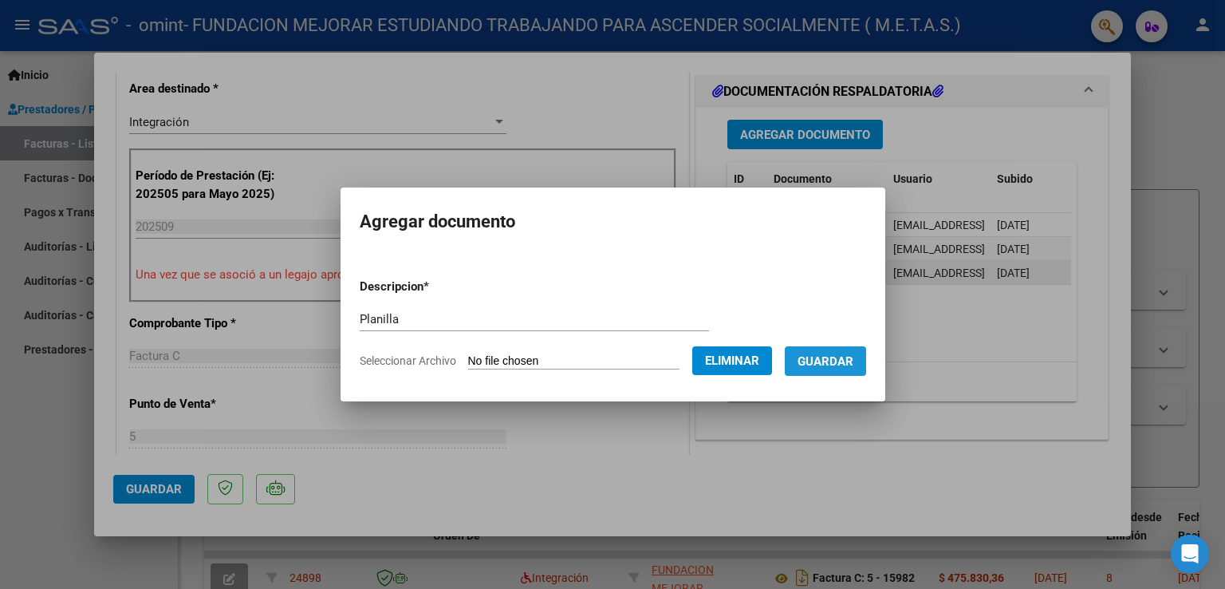
click at [827, 368] on span "Guardar" at bounding box center [826, 361] width 56 height 14
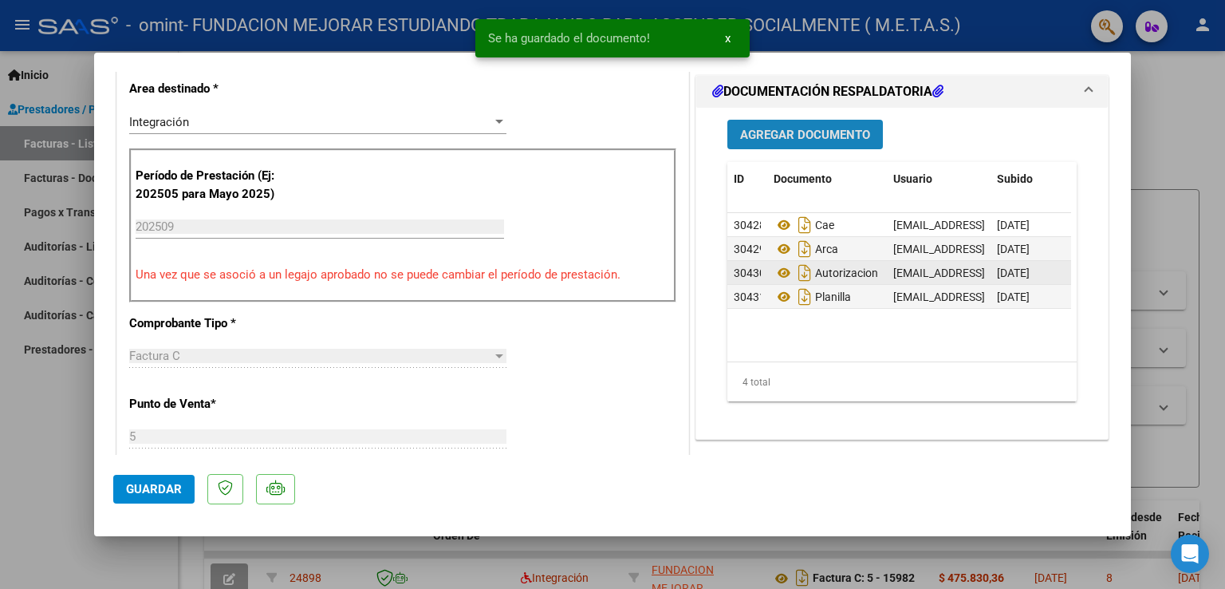
click at [768, 140] on span "Agregar Documento" at bounding box center [805, 135] width 130 height 14
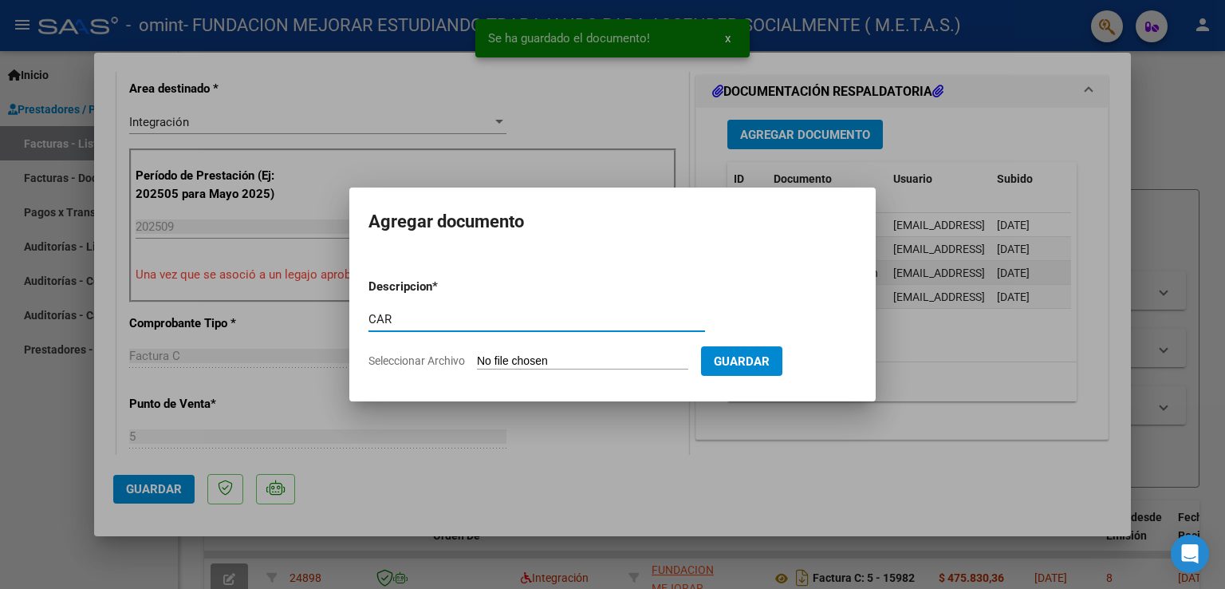
type input "CAR"
click at [543, 357] on input "Seleccionar Archivo" at bounding box center [582, 361] width 211 height 15
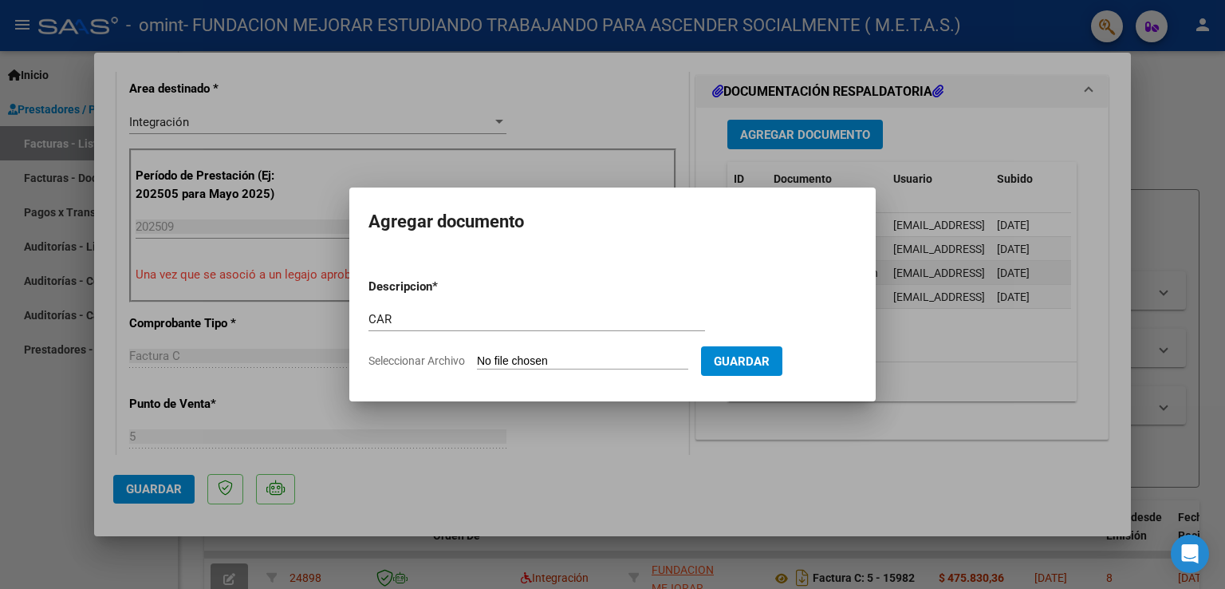
type input "C:\fakepath\[PERSON_NAME] [PERSON_NAME] - CAR.pdf"
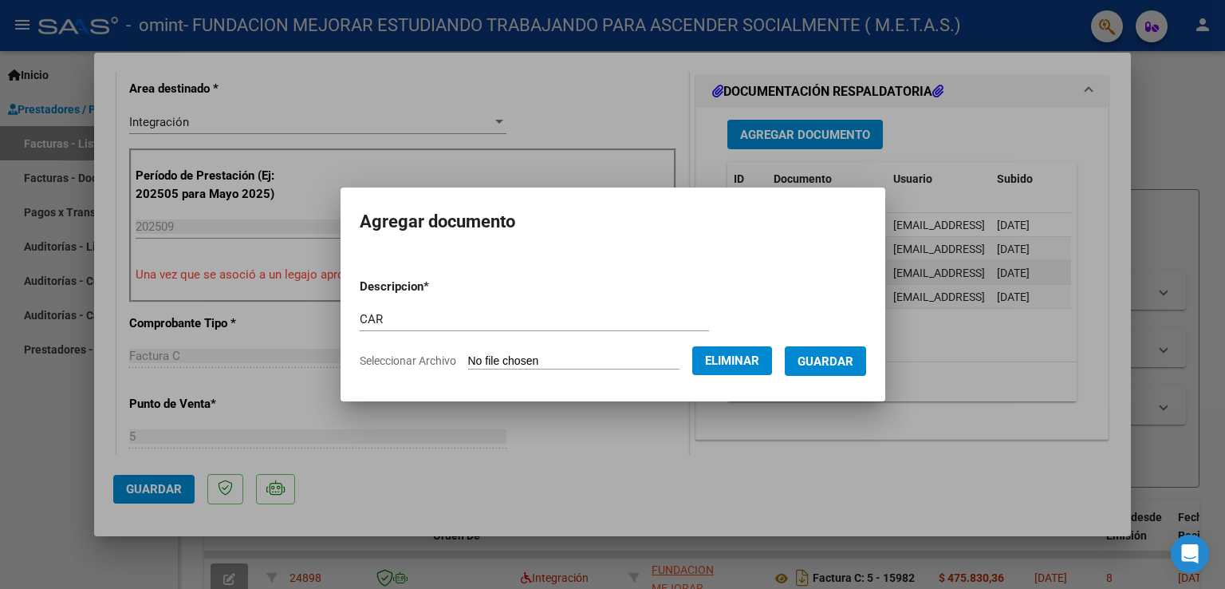
click at [825, 367] on span "Guardar" at bounding box center [826, 361] width 56 height 14
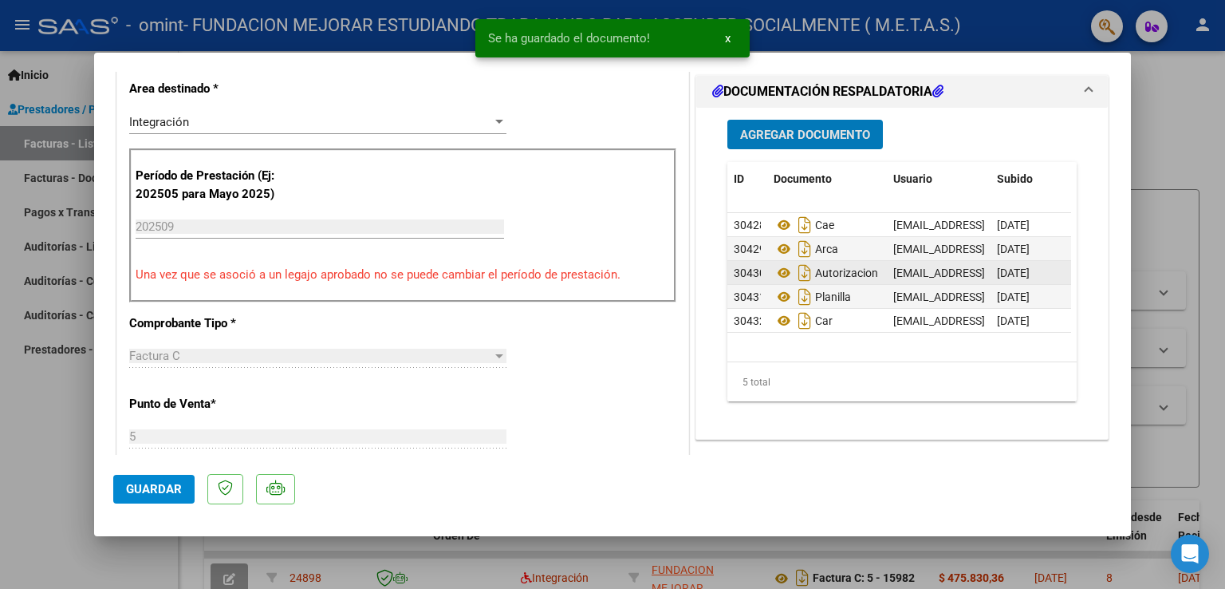
click at [156, 483] on span "Guardar" at bounding box center [154, 489] width 56 height 14
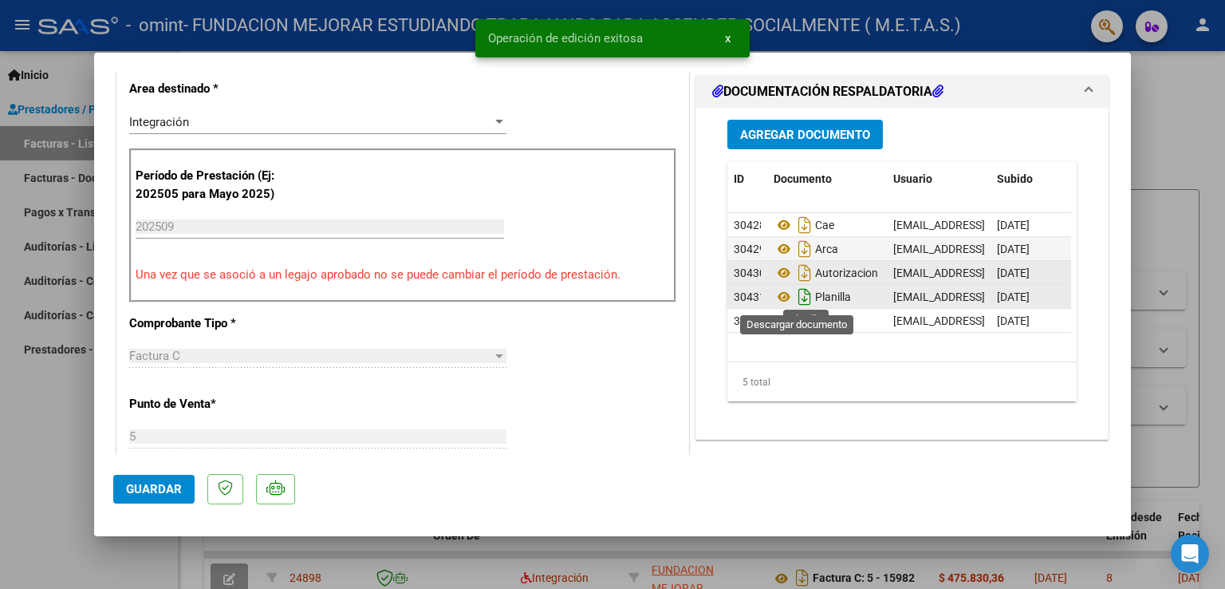
click at [801, 297] on icon "Descargar documento" at bounding box center [805, 297] width 21 height 26
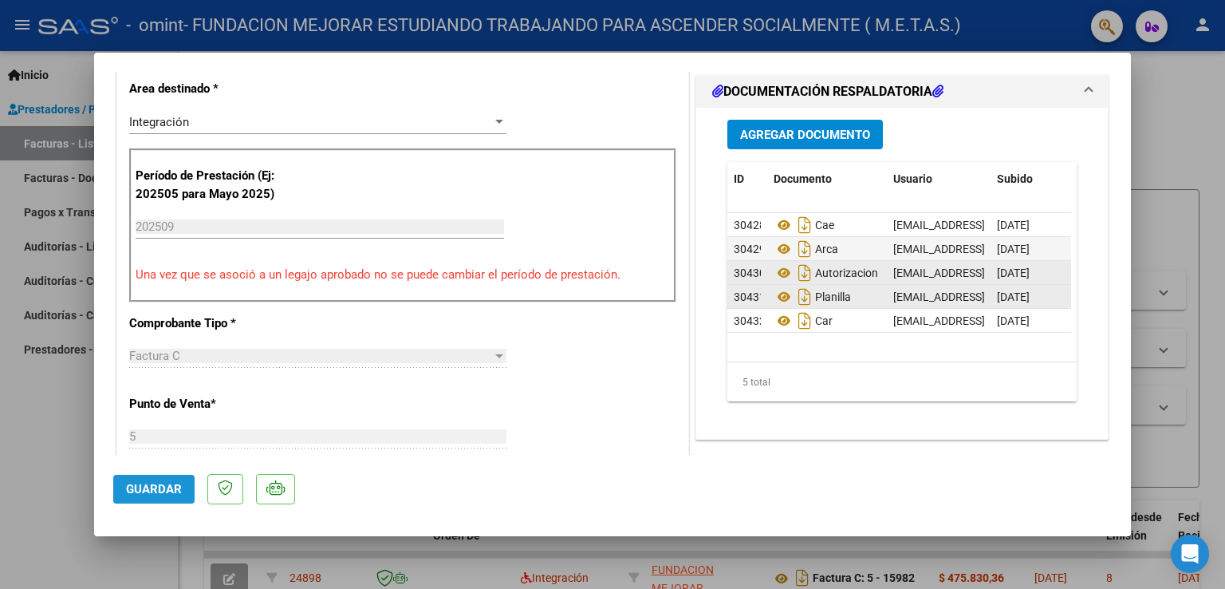
click at [132, 483] on span "Guardar" at bounding box center [154, 489] width 56 height 14
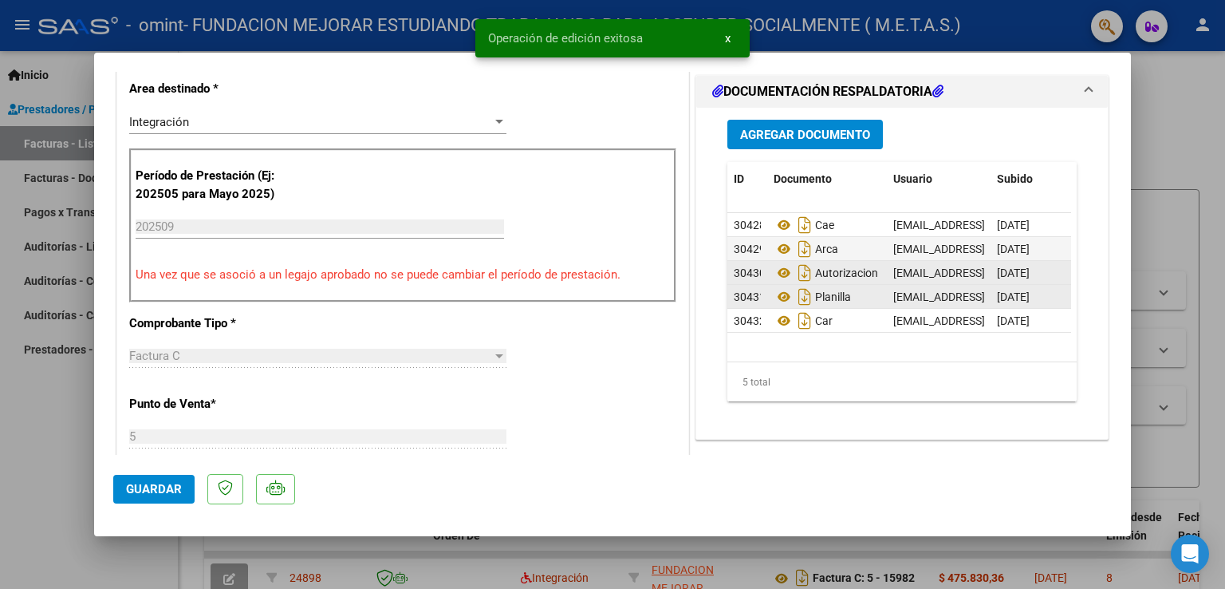
click at [41, 476] on div at bounding box center [612, 294] width 1225 height 589
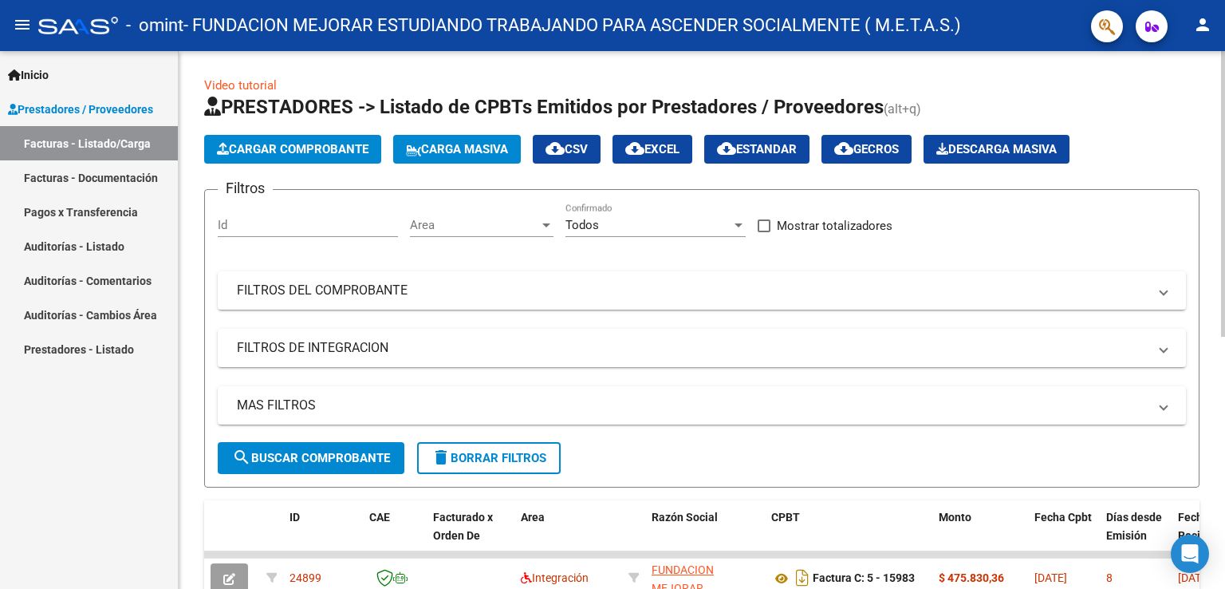
scroll to position [80, 0]
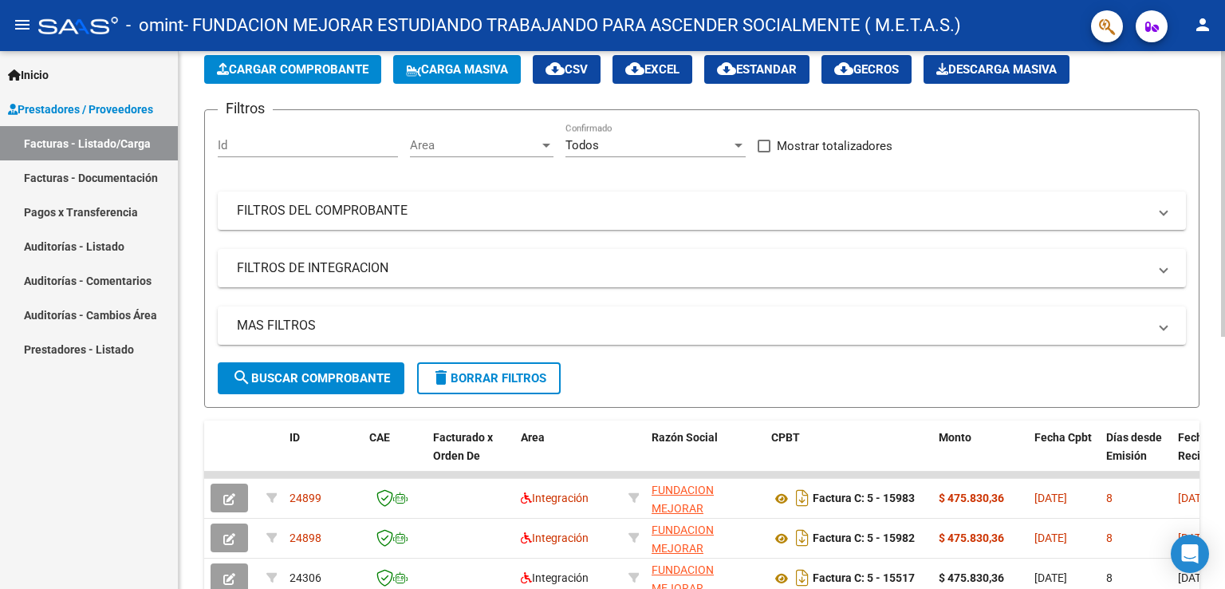
click at [286, 68] on span "Cargar Comprobante" at bounding box center [293, 69] width 152 height 14
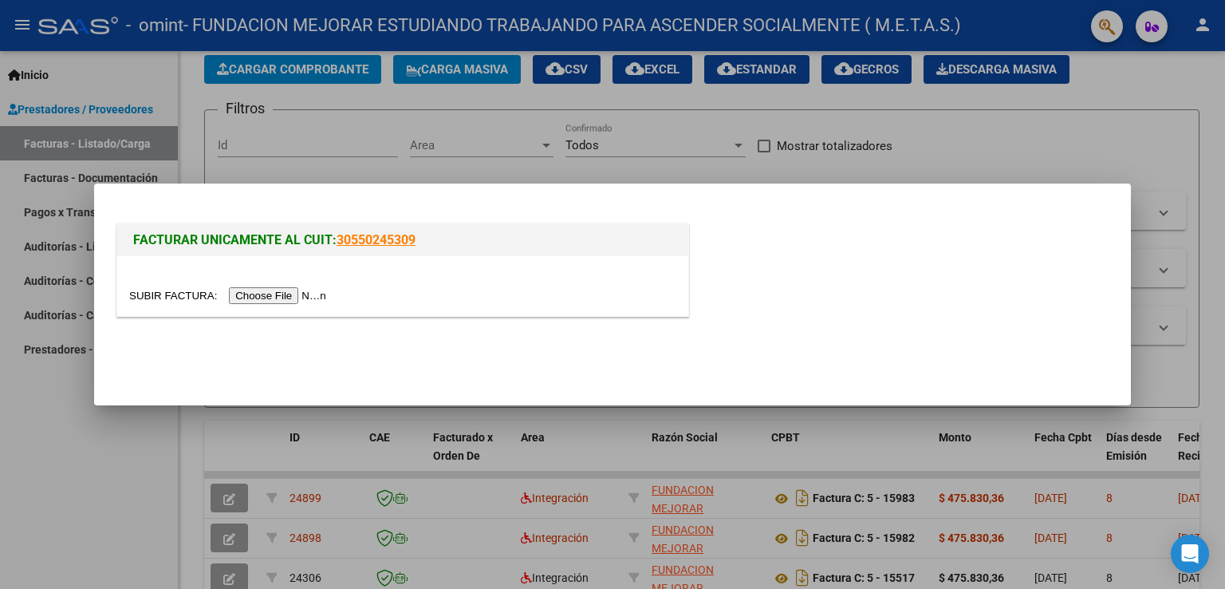
click at [281, 293] on input "file" at bounding box center [230, 295] width 202 height 17
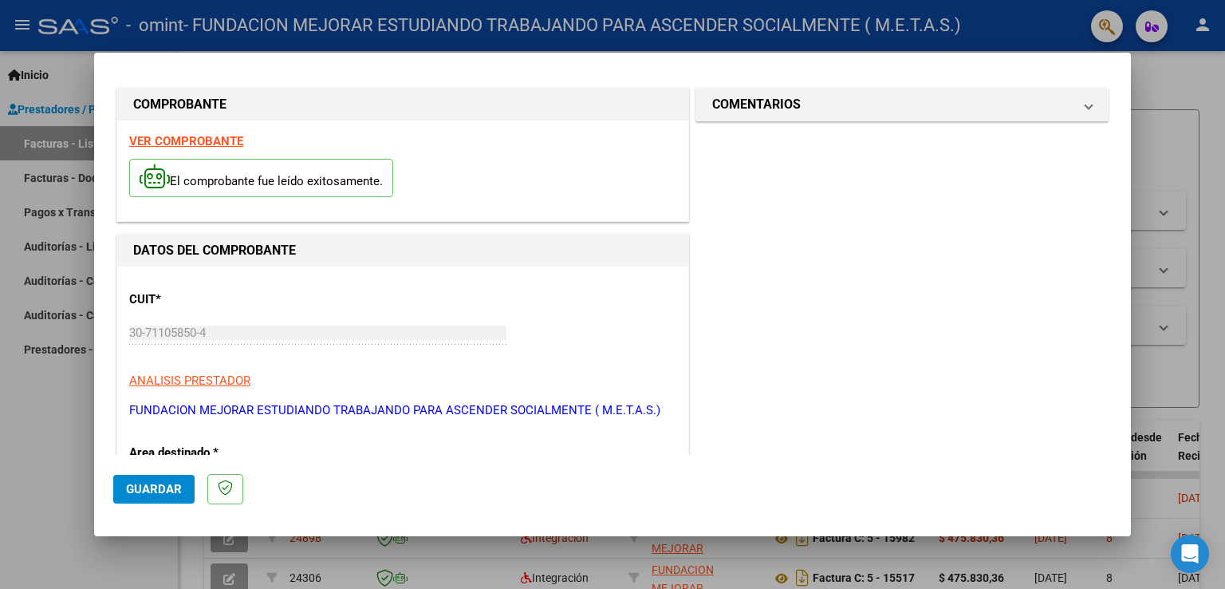
scroll to position [0, 0]
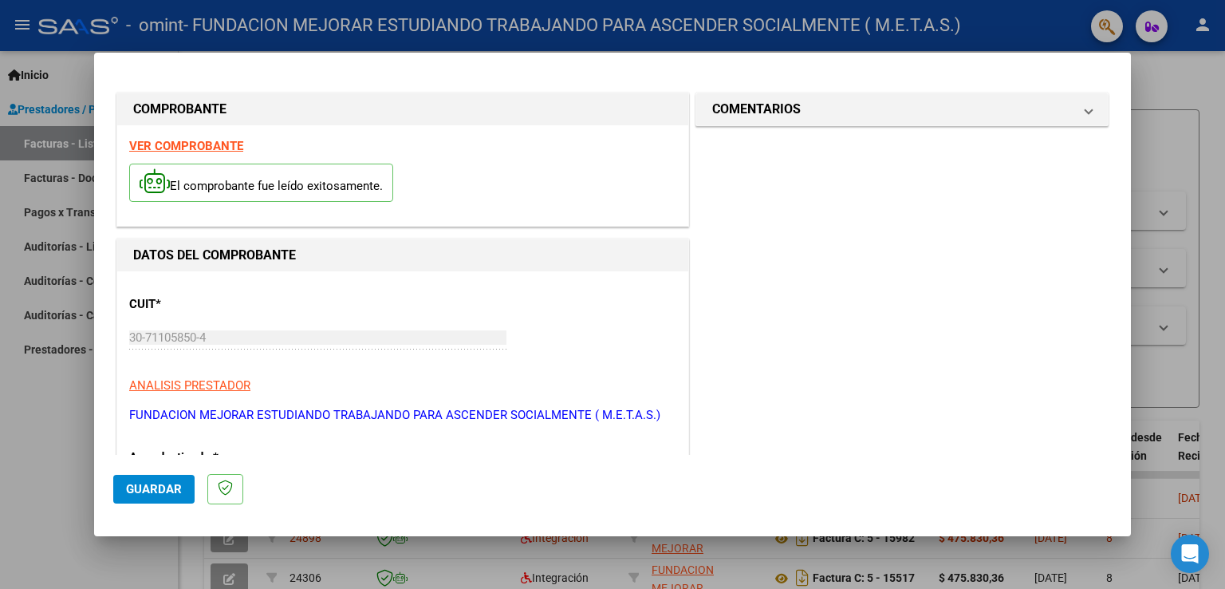
click at [212, 148] on strong "VER COMPROBANTE" at bounding box center [186, 146] width 114 height 14
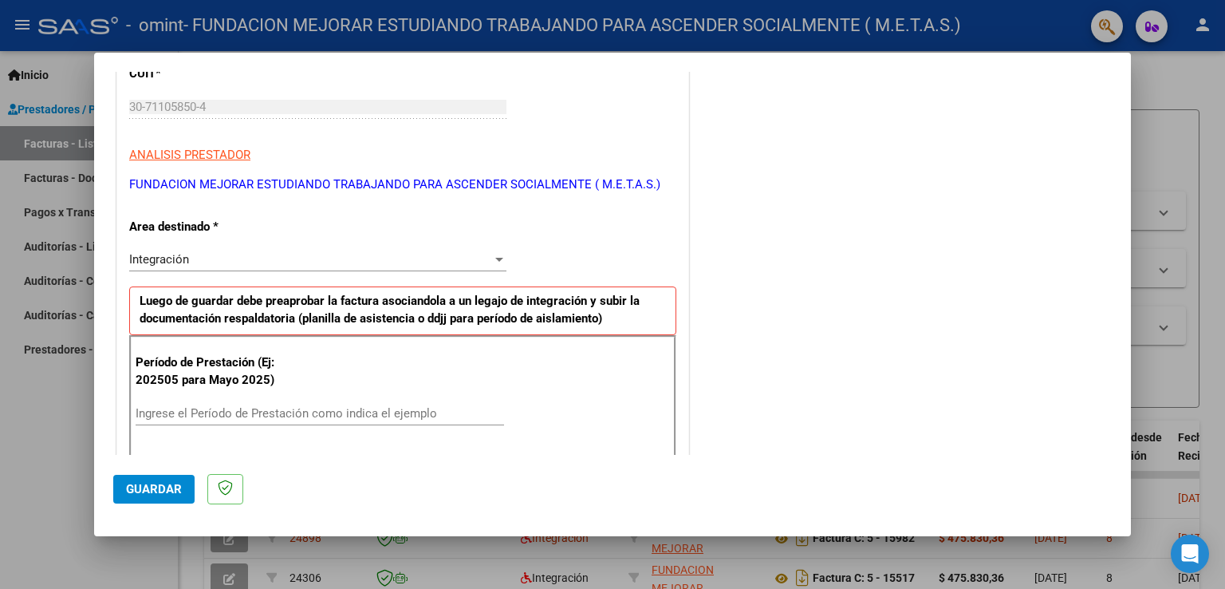
scroll to position [239, 0]
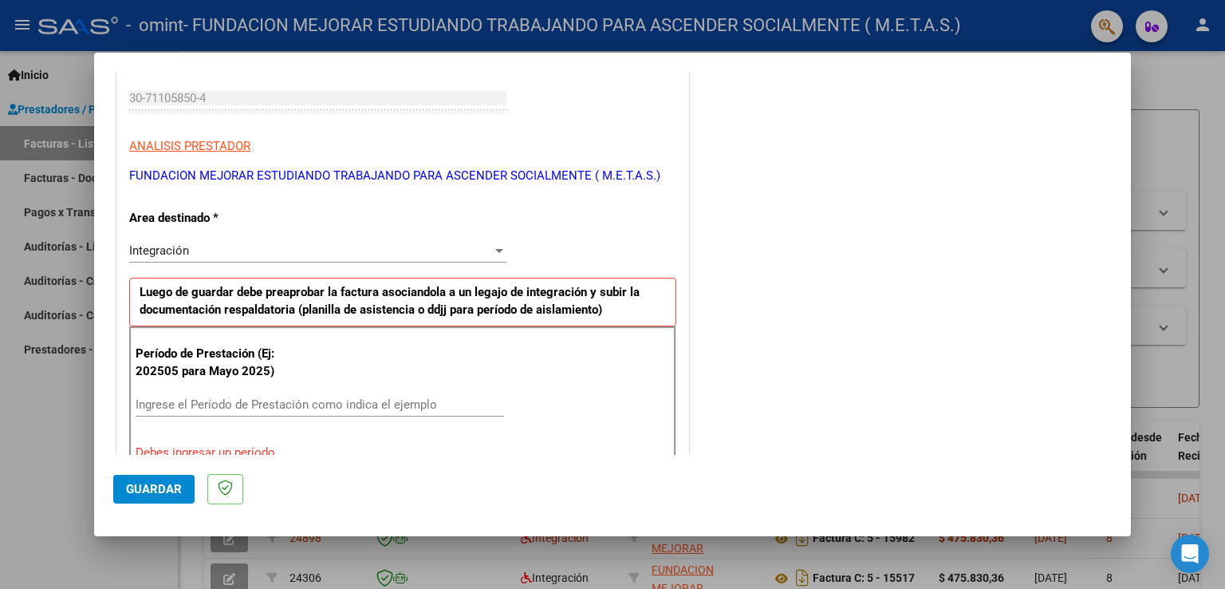
click at [234, 401] on input "Ingrese el Período de Prestación como indica el ejemplo" at bounding box center [320, 404] width 369 height 14
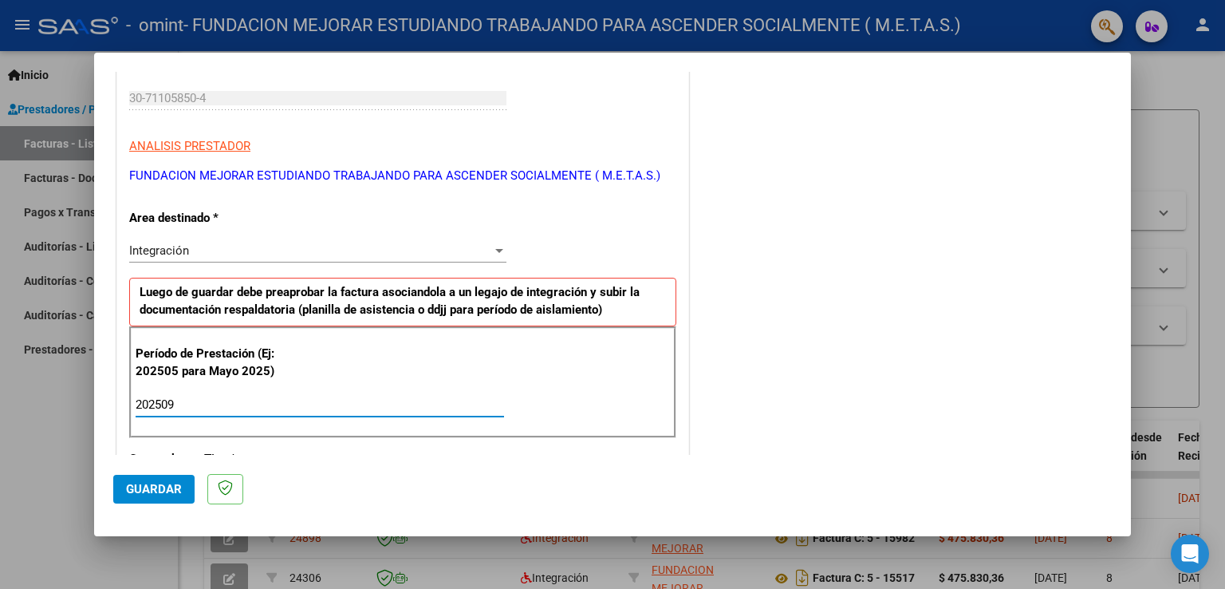
type input "202509"
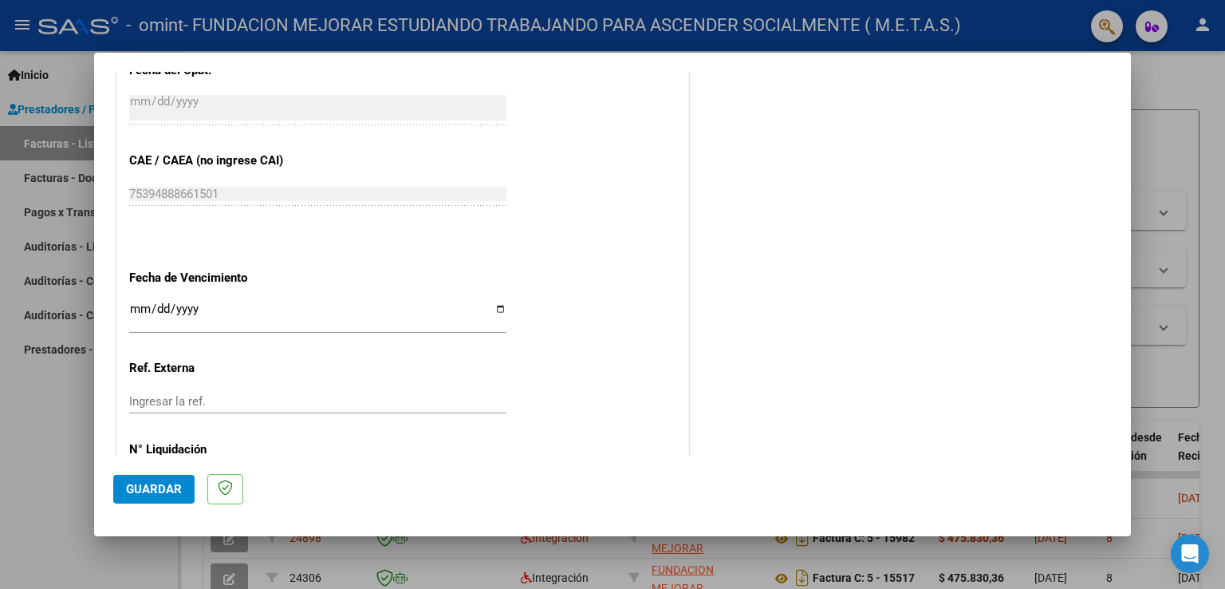
scroll to position [957, 0]
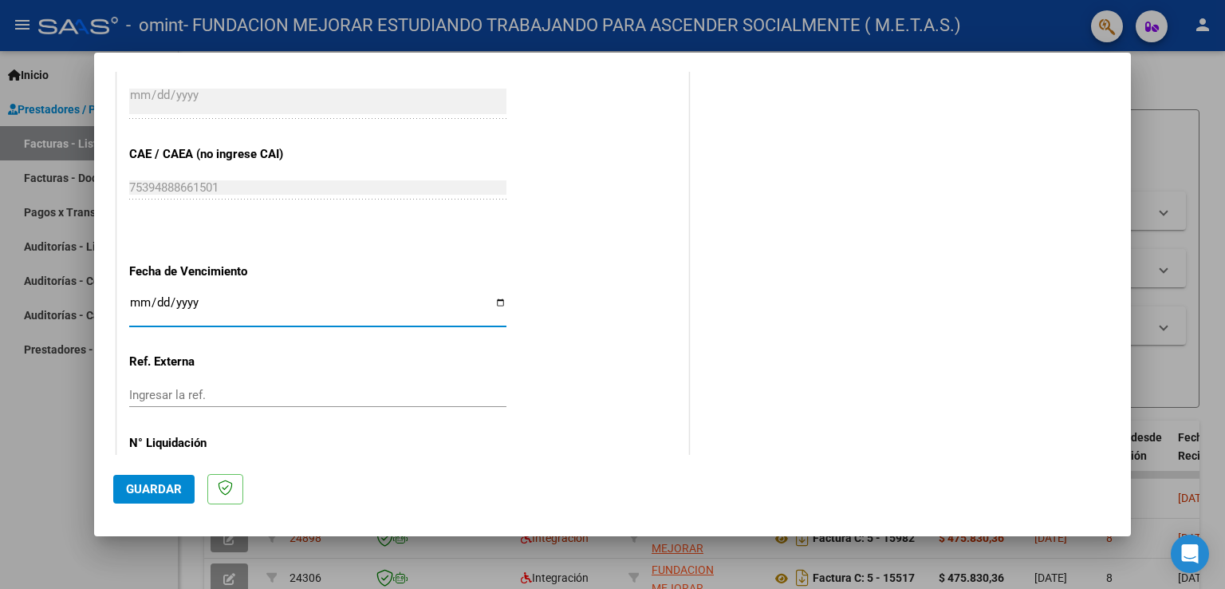
click at [494, 302] on input "Ingresar la fecha" at bounding box center [317, 309] width 377 height 26
type input "[DATE]"
click at [156, 484] on span "Guardar" at bounding box center [154, 489] width 56 height 14
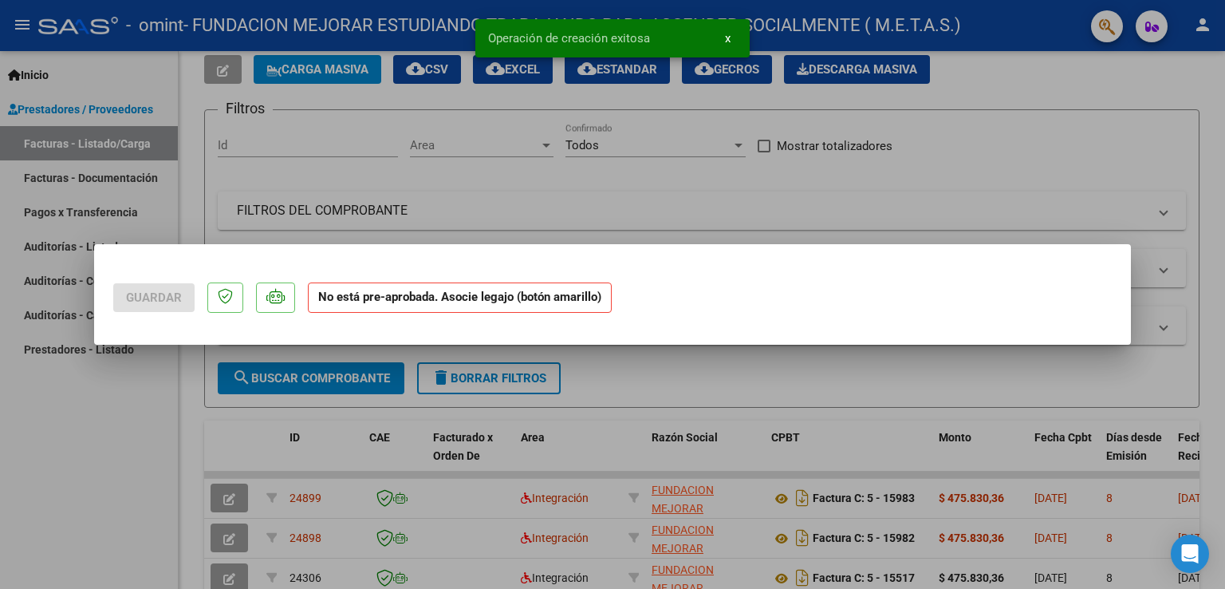
scroll to position [0, 0]
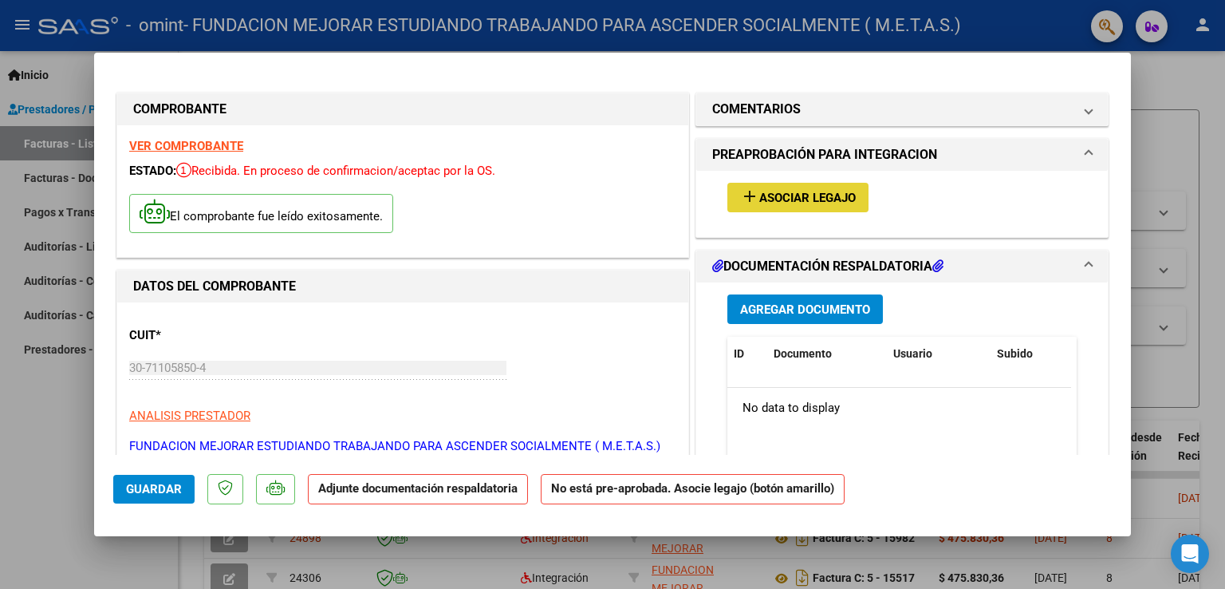
click at [784, 199] on span "Asociar Legajo" at bounding box center [808, 198] width 97 height 14
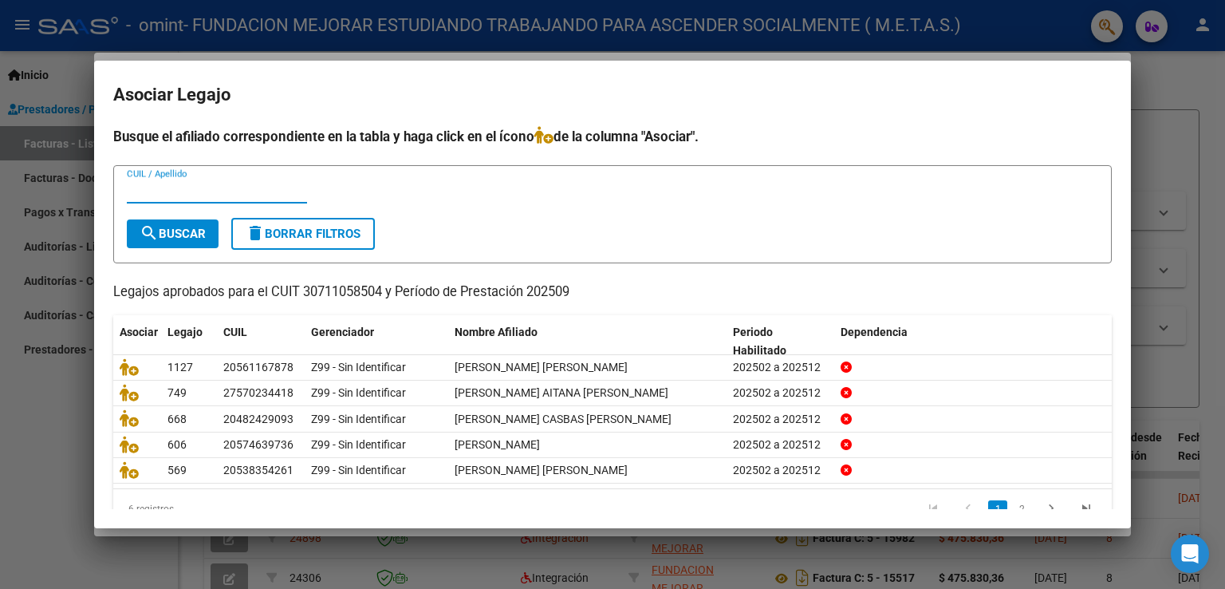
paste input "57463973"
type input "57463973"
click at [191, 227] on span "search Buscar" at bounding box center [173, 234] width 66 height 14
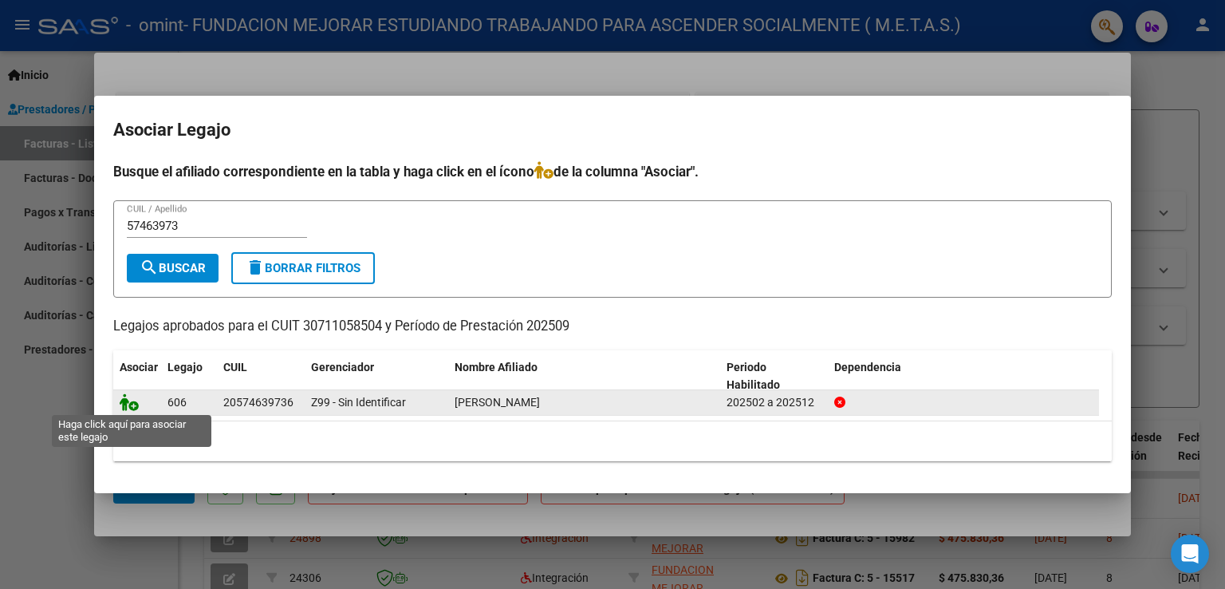
click at [130, 403] on icon at bounding box center [129, 402] width 19 height 18
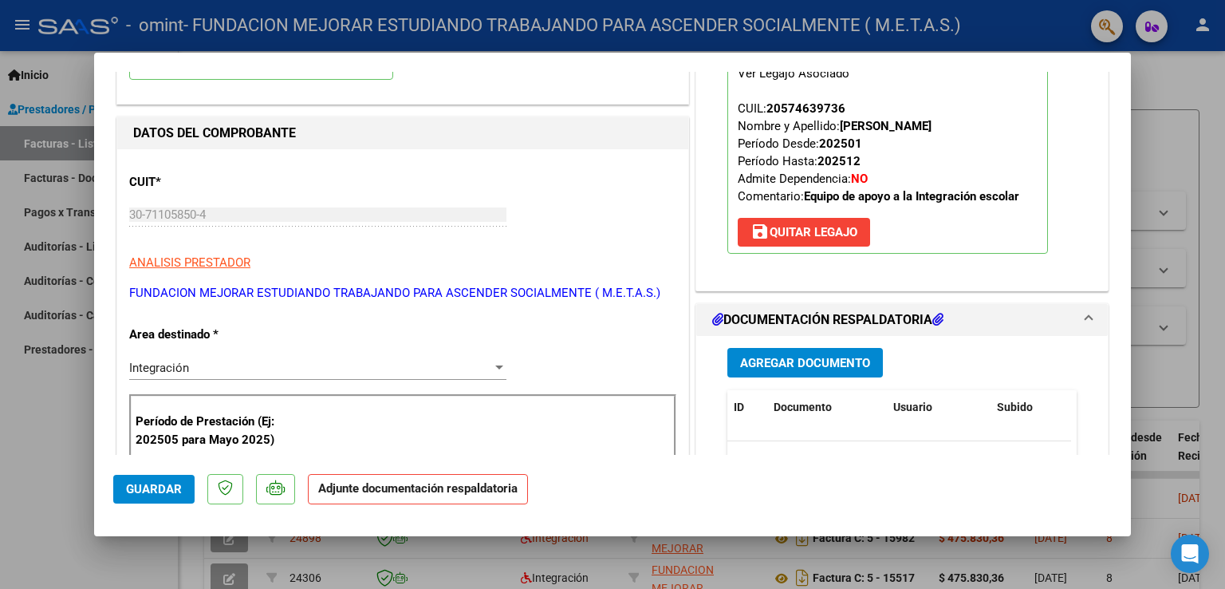
scroll to position [160, 0]
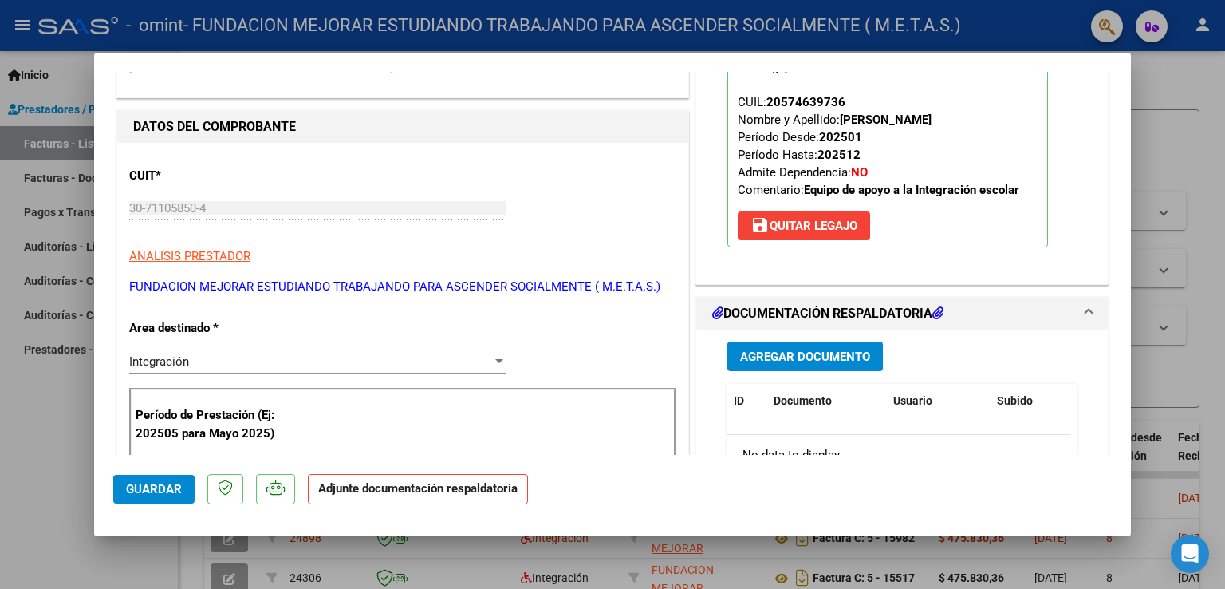
click at [772, 358] on span "Agregar Documento" at bounding box center [805, 356] width 130 height 14
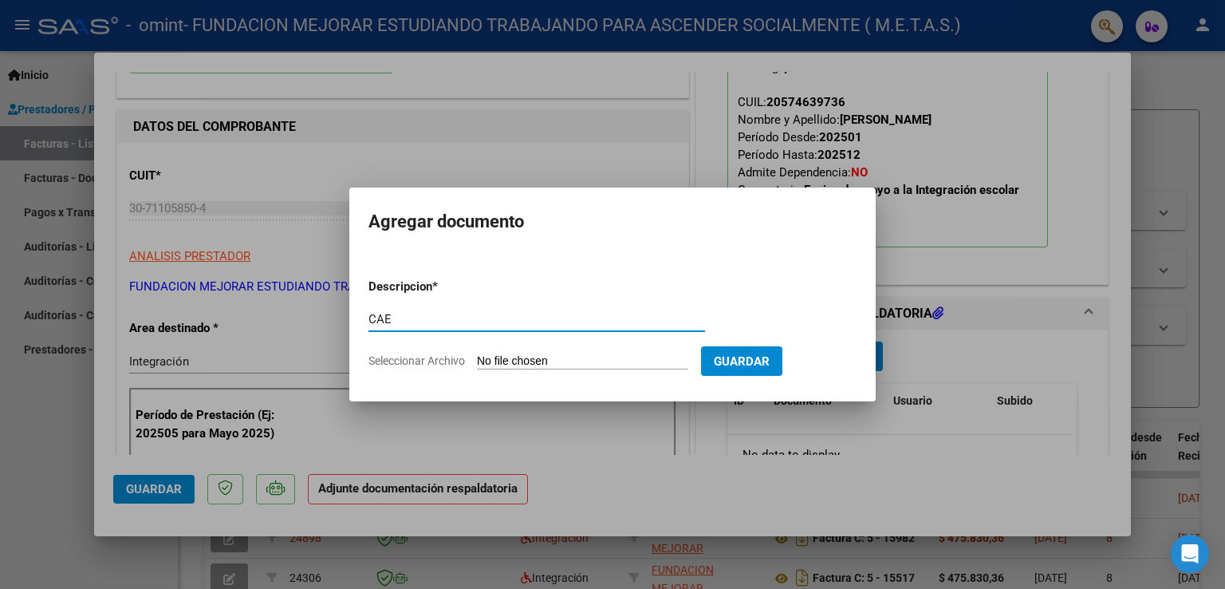
type input "CAE"
click at [541, 366] on input "Seleccionar Archivo" at bounding box center [582, 361] width 211 height 15
type input "C:\fakepath\CAE FC 15985.pdf"
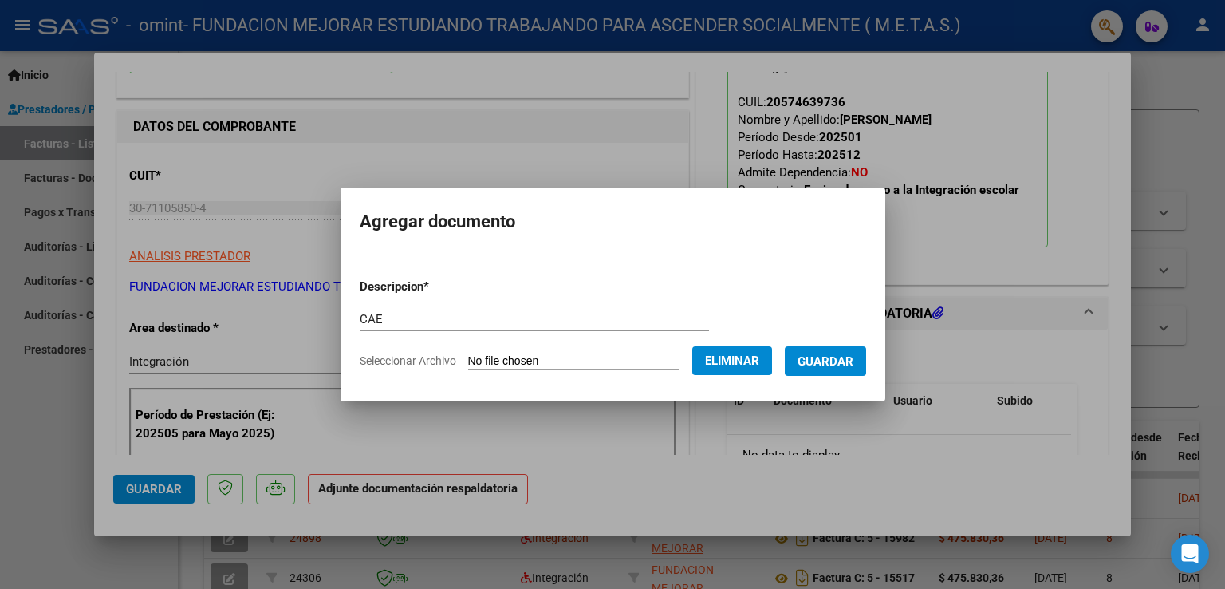
click at [849, 361] on span "Guardar" at bounding box center [826, 361] width 56 height 14
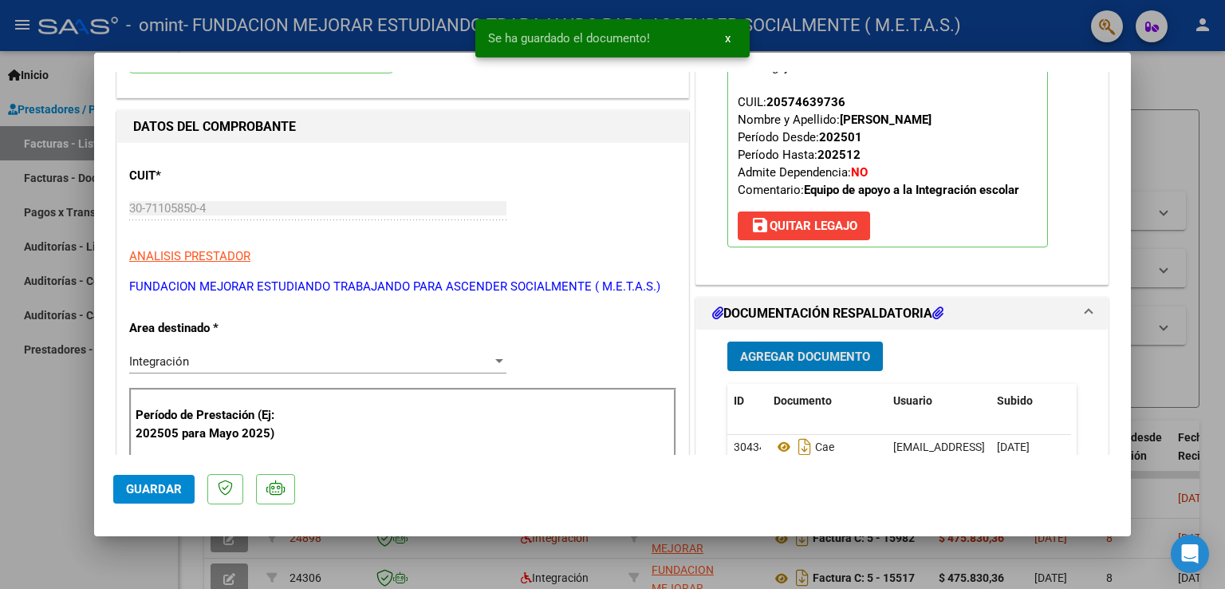
click at [844, 357] on span "Agregar Documento" at bounding box center [805, 356] width 130 height 14
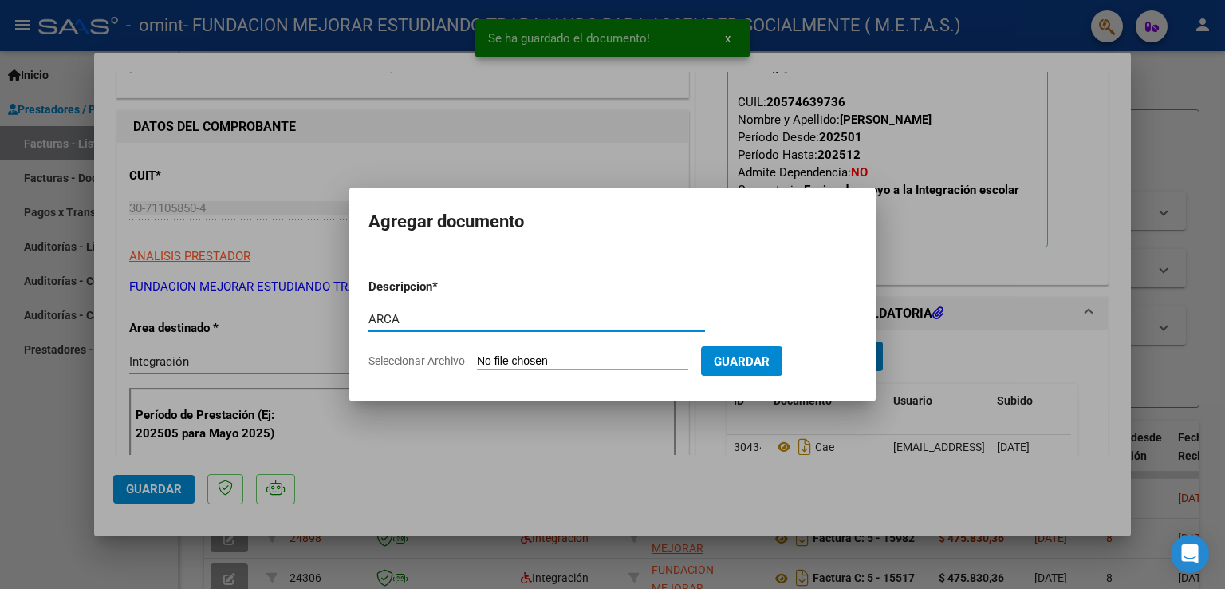
type input "ARCA"
click at [568, 359] on input "Seleccionar Archivo" at bounding box center [582, 361] width 211 height 15
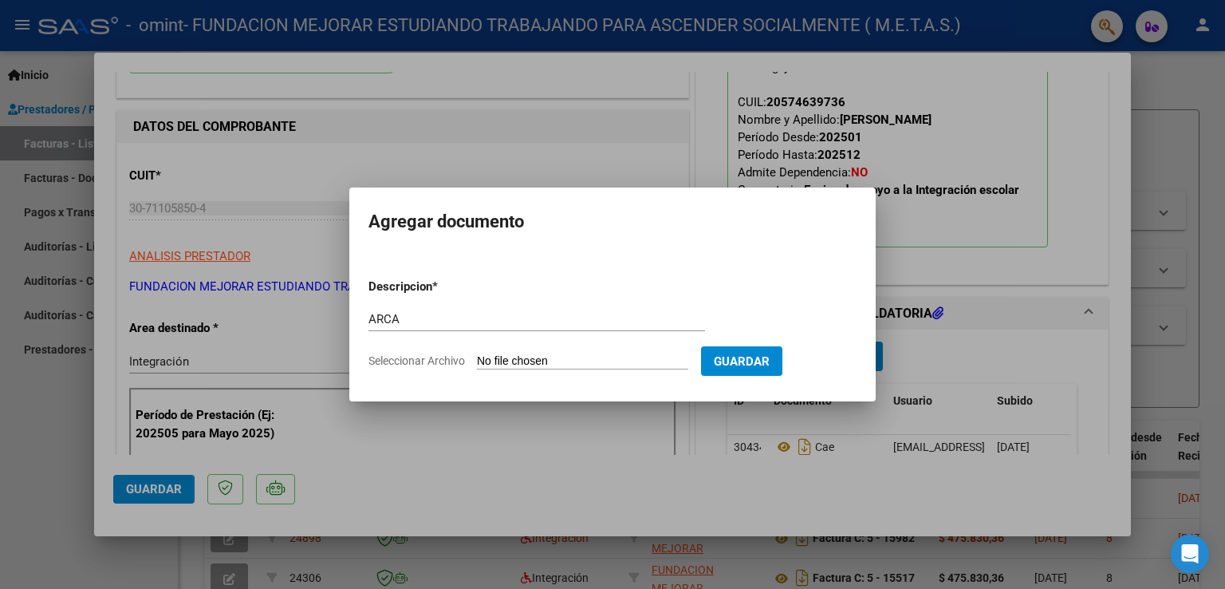
type input "C:\fakepath\AFIP ARCA.pdf"
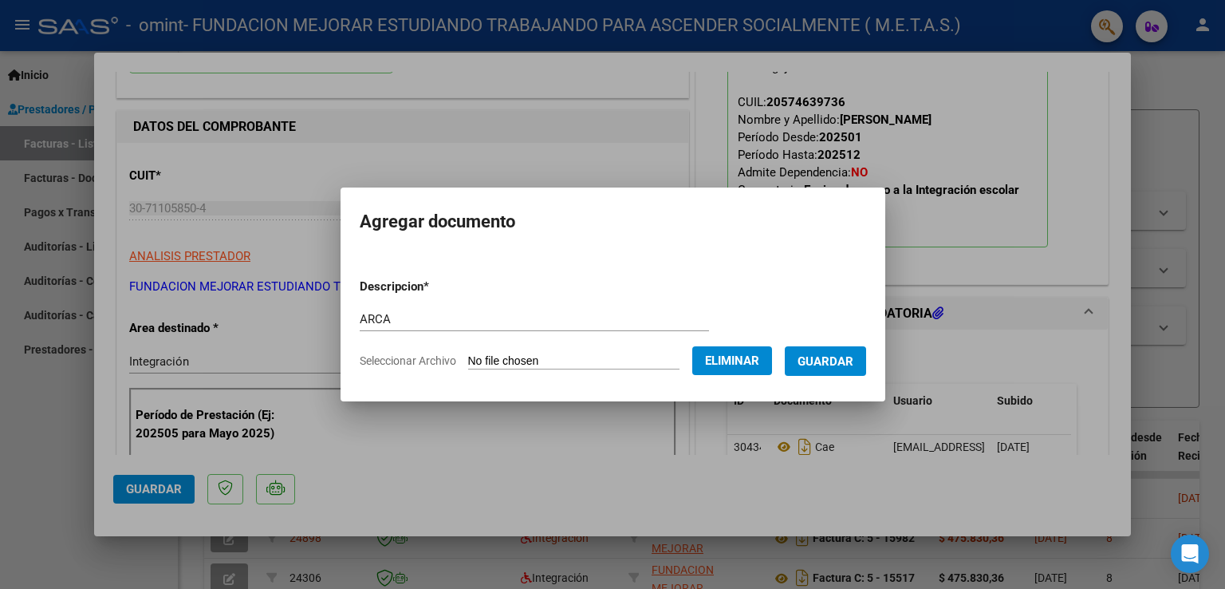
drag, startPoint x: 832, startPoint y: 357, endPoint x: 825, endPoint y: 369, distance: 14.6
click at [832, 357] on span "Guardar" at bounding box center [826, 361] width 56 height 14
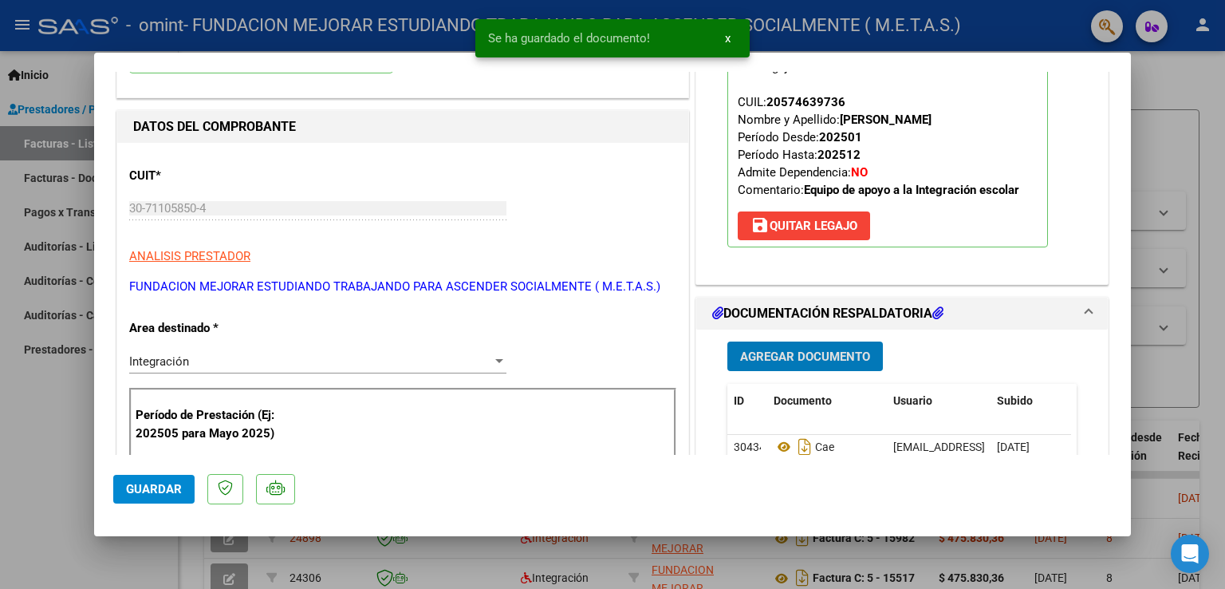
click at [807, 358] on span "Agregar Documento" at bounding box center [805, 356] width 130 height 14
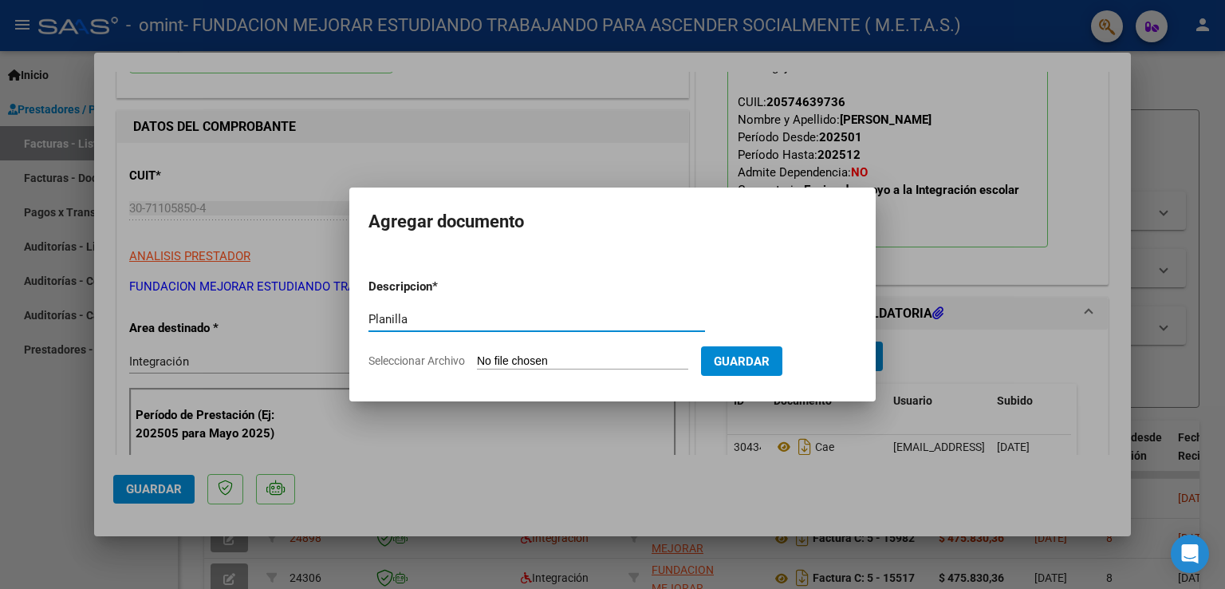
type input "Planilla"
click at [556, 360] on input "Seleccionar Archivo" at bounding box center [582, 361] width 211 height 15
type input "C:\fakepath\[PERSON_NAME] septiembre.pdf"
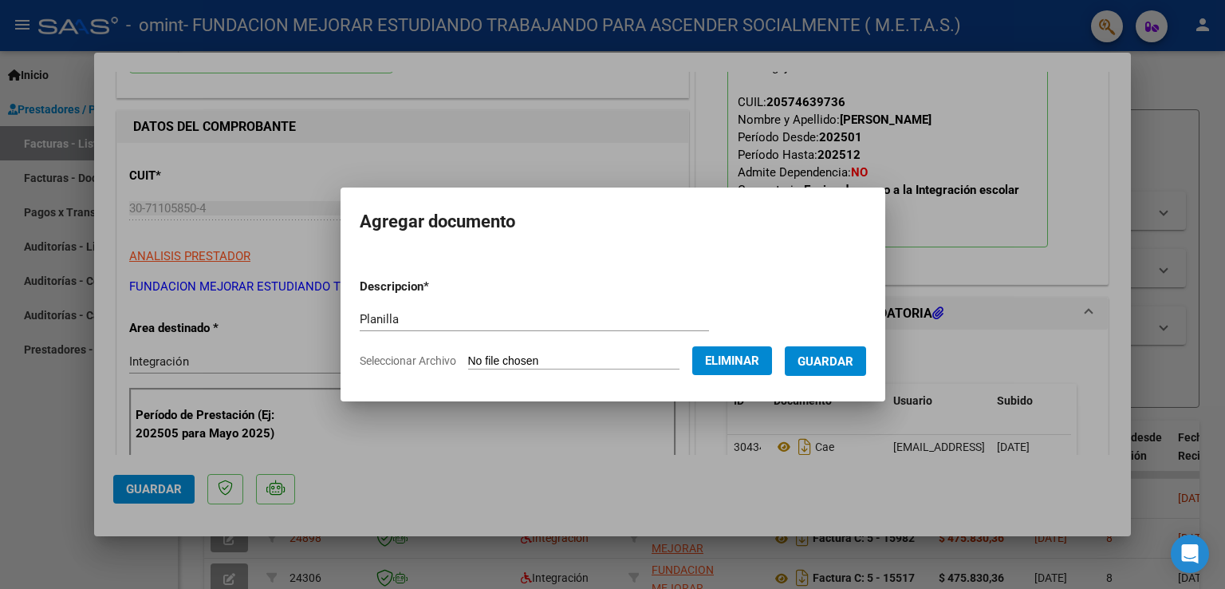
click at [819, 359] on span "Guardar" at bounding box center [826, 361] width 56 height 14
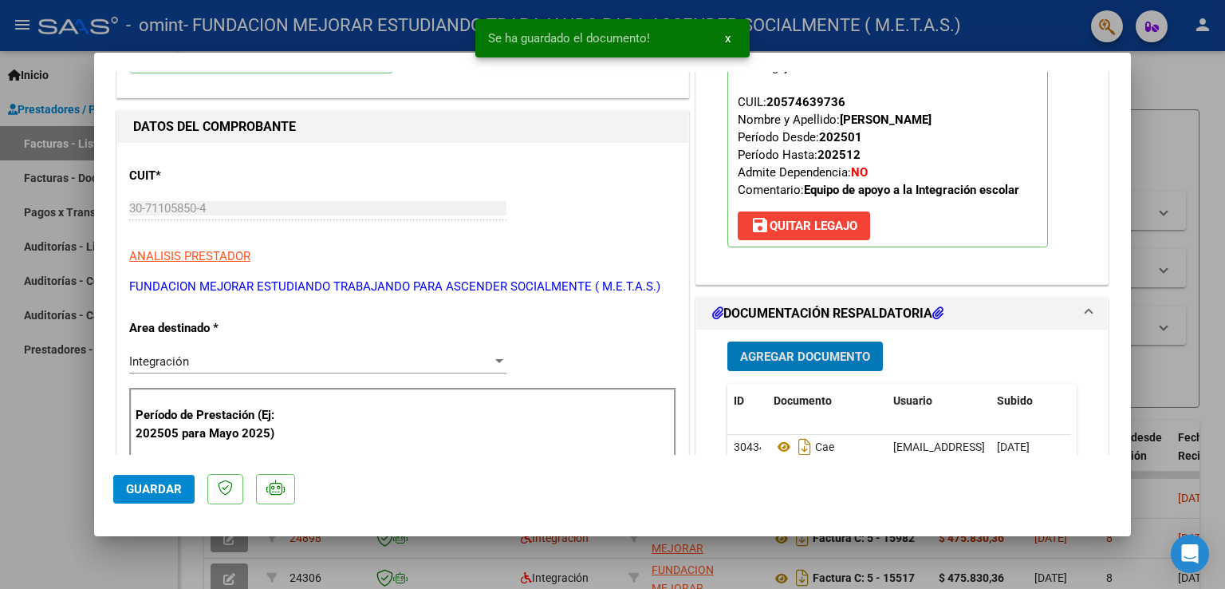
click at [799, 362] on span "Agregar Documento" at bounding box center [805, 356] width 130 height 14
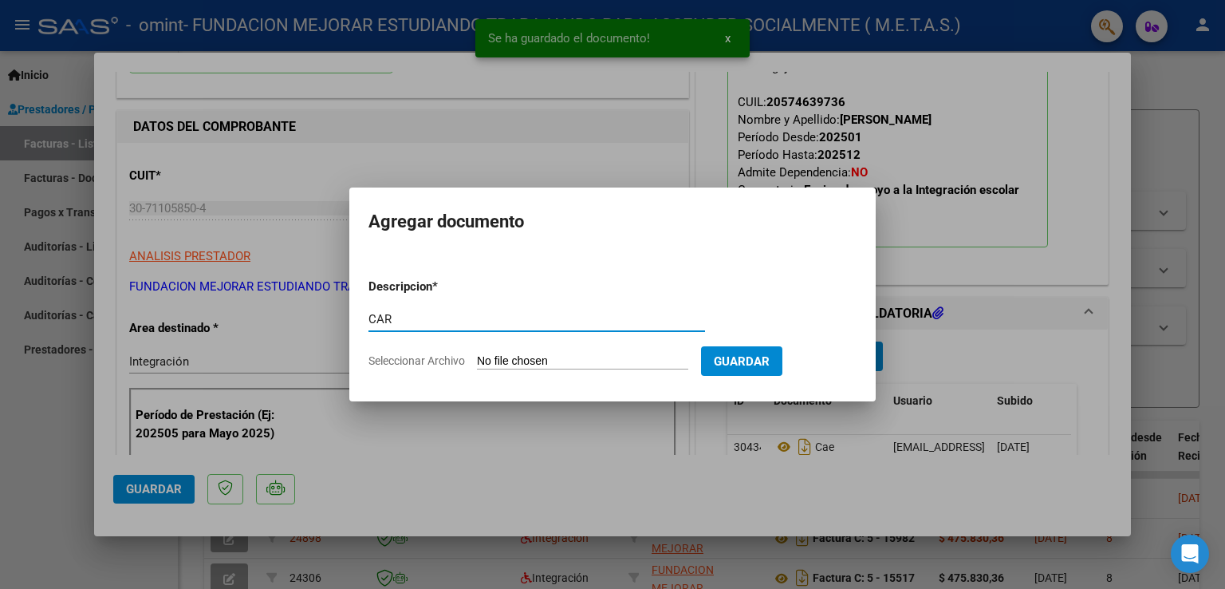
type input "CAR"
click at [554, 361] on input "Seleccionar Archivo" at bounding box center [582, 361] width 211 height 15
type input "C:\fakepath\[PERSON_NAME] - CAR Septiembre.pdf"
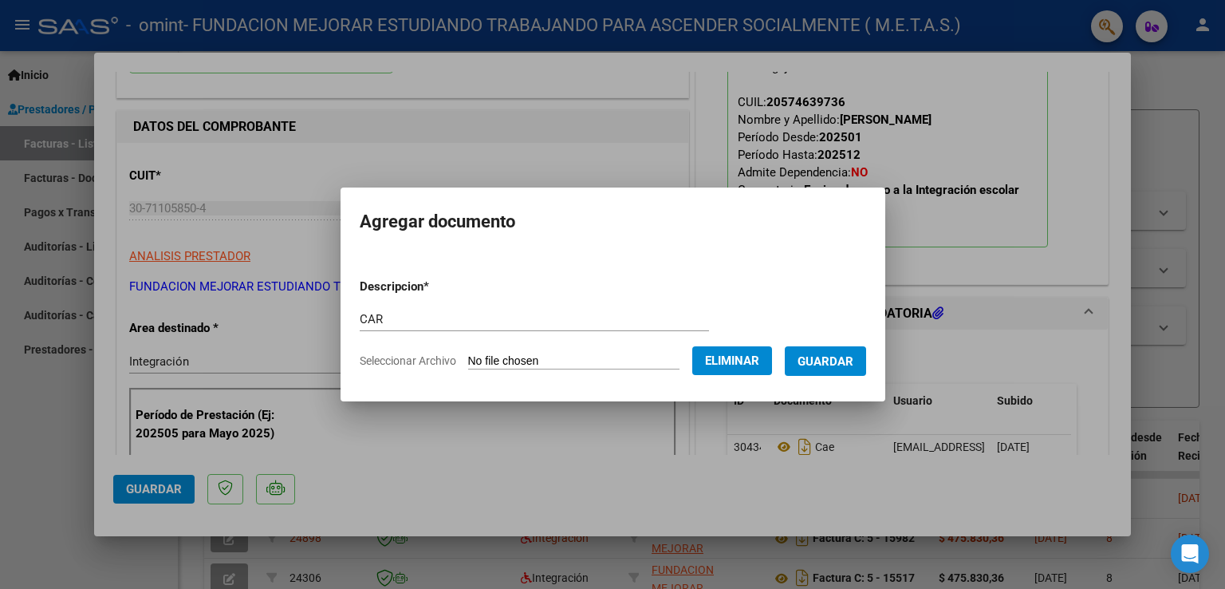
click at [831, 370] on button "Guardar" at bounding box center [825, 361] width 81 height 30
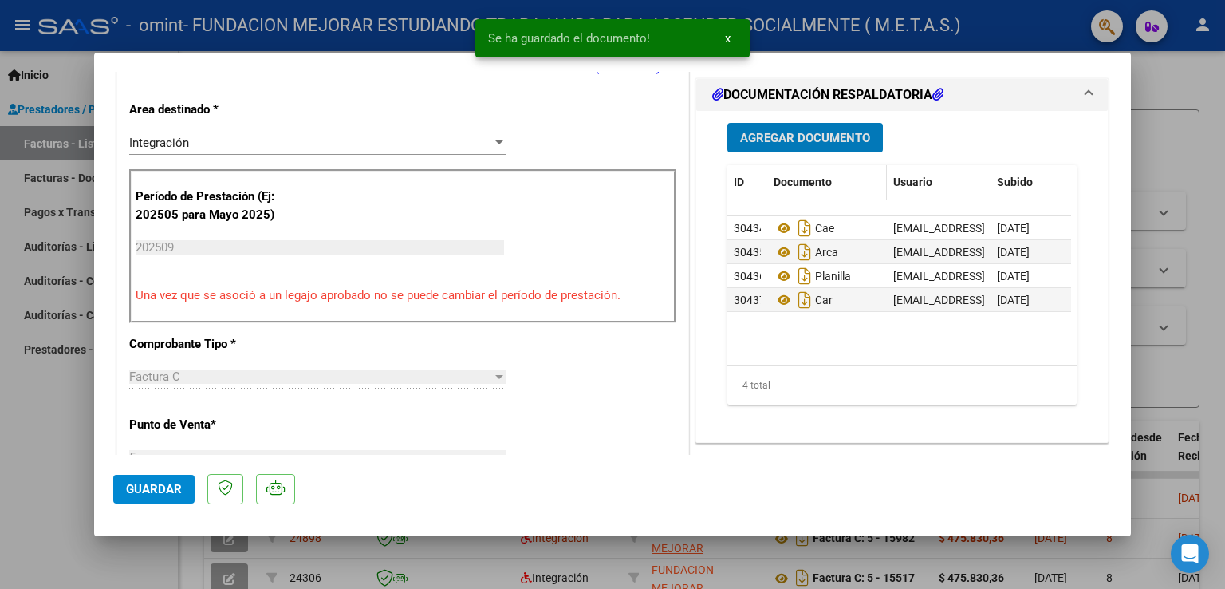
scroll to position [399, 0]
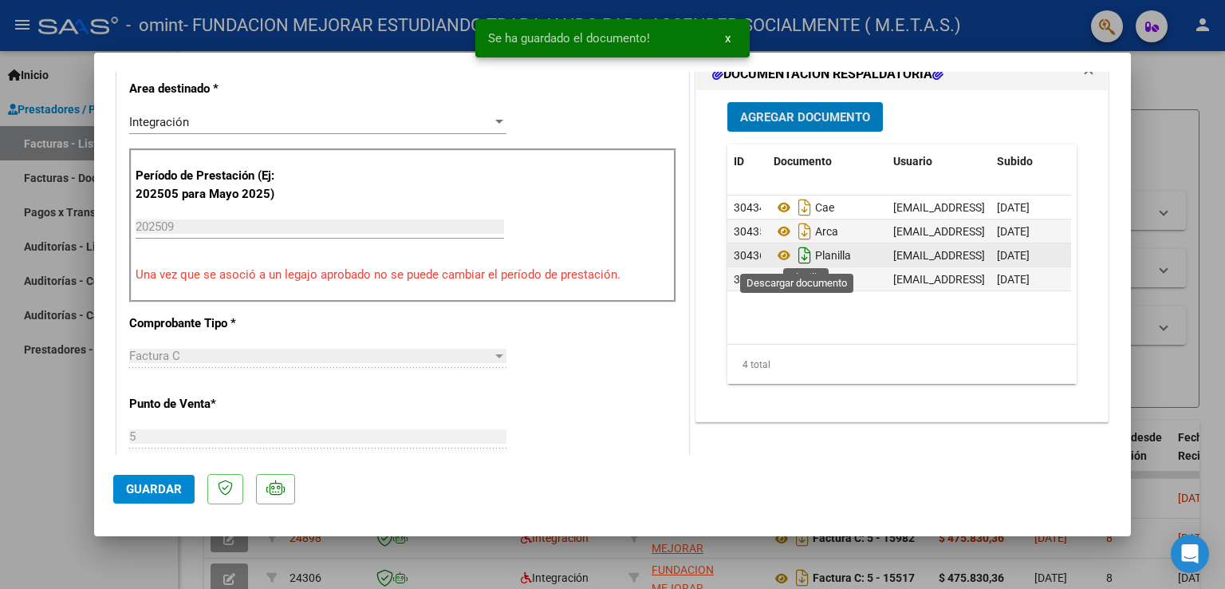
click at [795, 253] on icon "Descargar documento" at bounding box center [805, 256] width 21 height 26
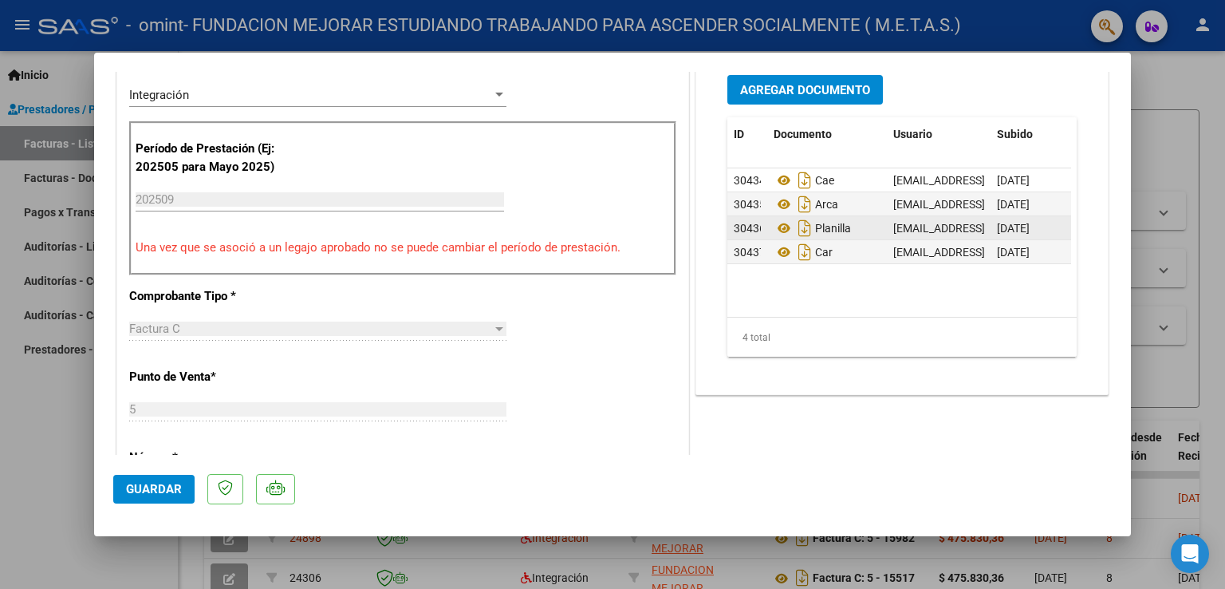
scroll to position [479, 0]
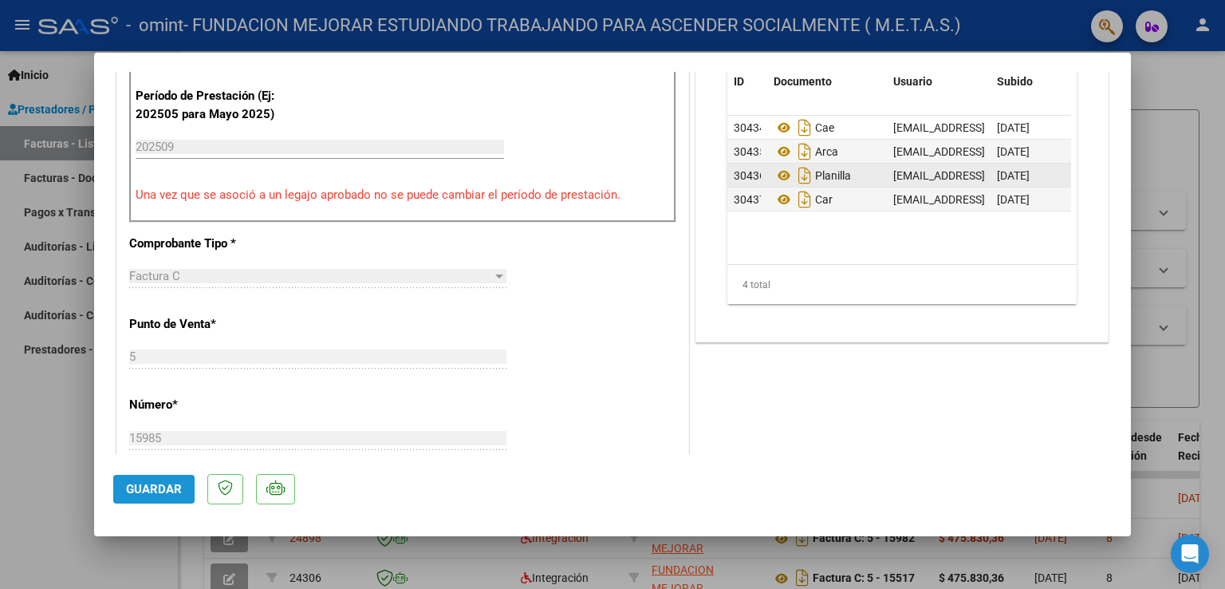
click at [139, 487] on span "Guardar" at bounding box center [154, 489] width 56 height 14
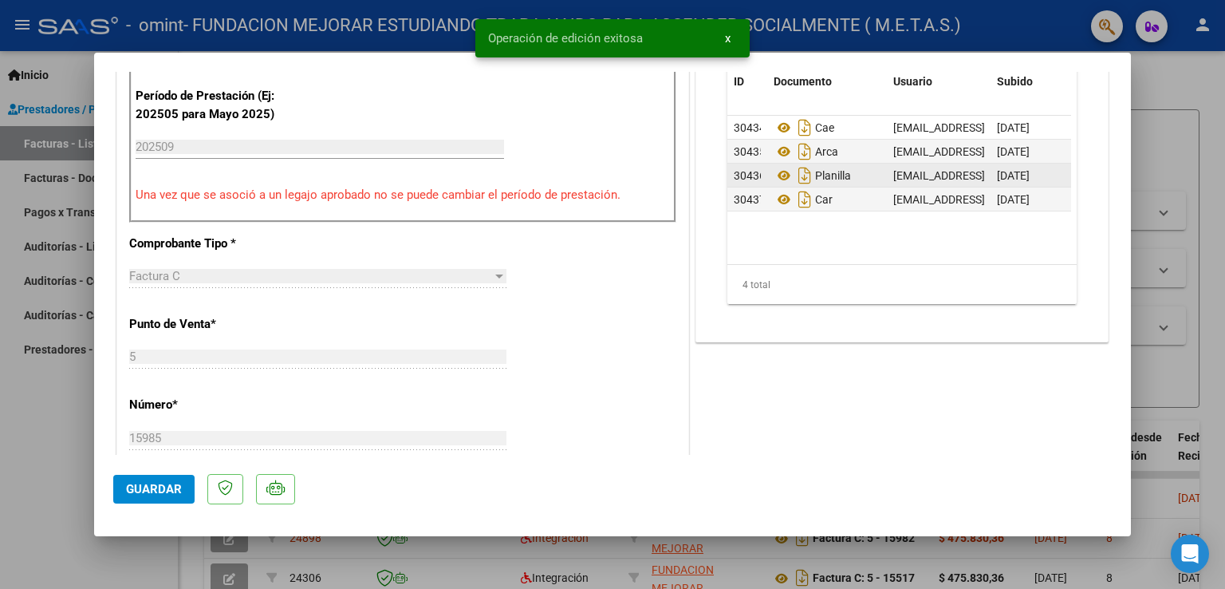
click at [41, 470] on div at bounding box center [612, 294] width 1225 height 589
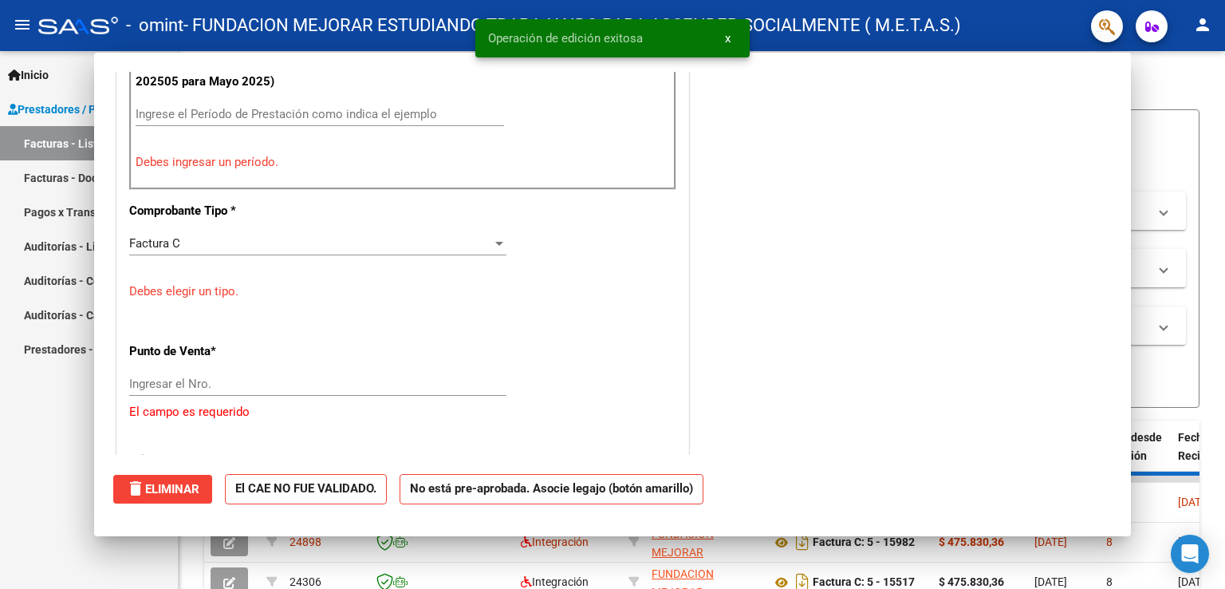
scroll to position [0, 0]
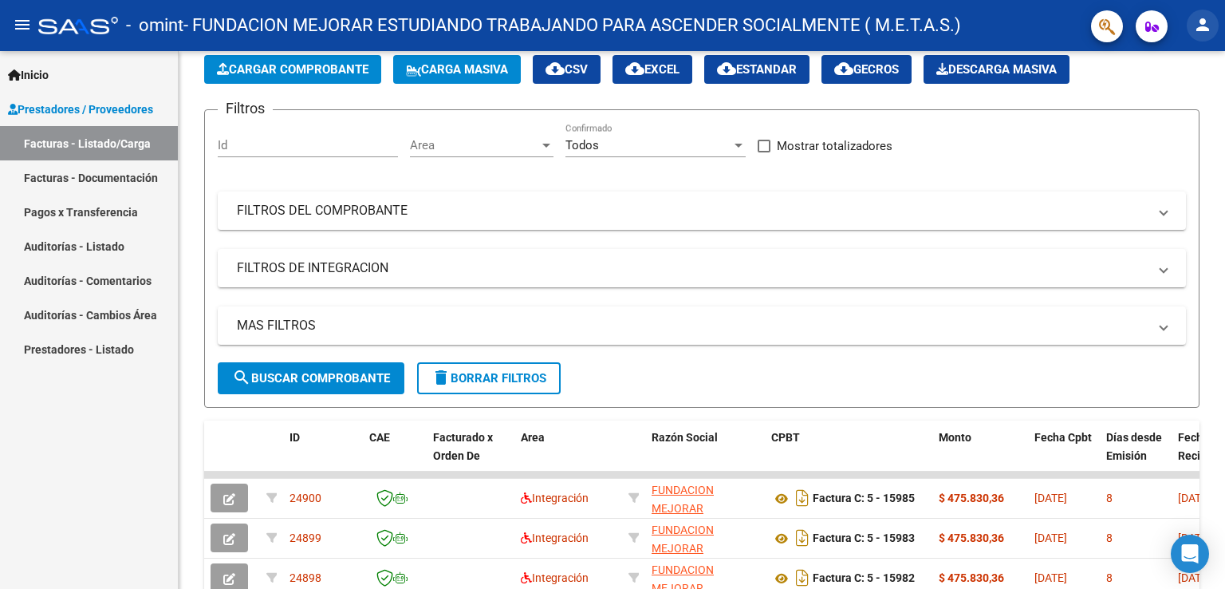
click at [1203, 22] on mat-icon "person" at bounding box center [1203, 24] width 19 height 19
click at [1176, 104] on button "exit_to_app Salir" at bounding box center [1170, 105] width 97 height 38
